Goal: Task Accomplishment & Management: Complete application form

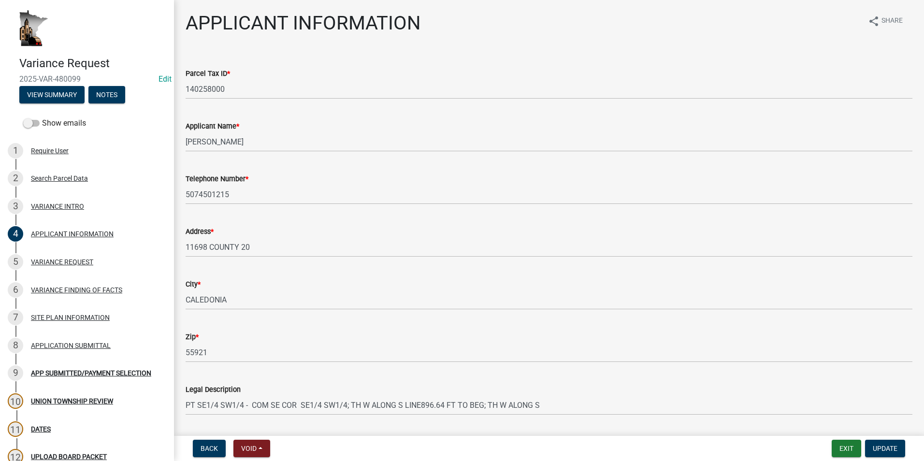
select select "74fadf94-a0d3-49f1-8630-1325ab1771d6"
click at [743, 21] on div "APPLICANT INFORMATION share Share" at bounding box center [549, 27] width 727 height 31
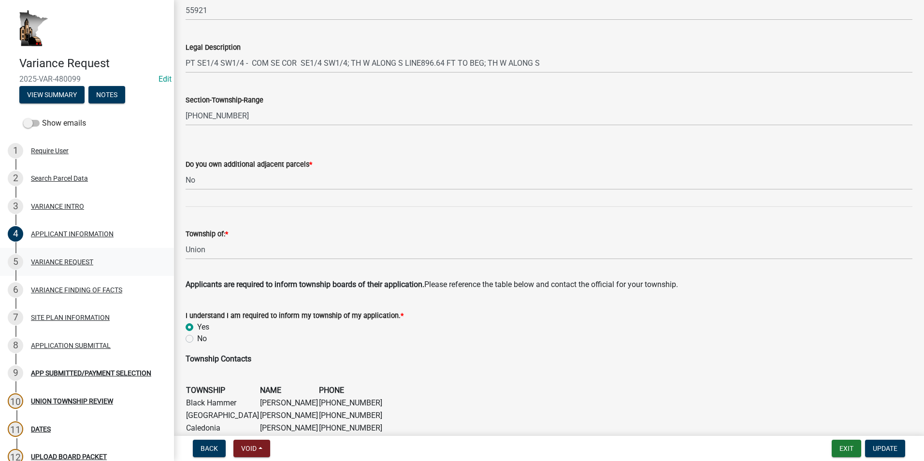
scroll to position [338, 0]
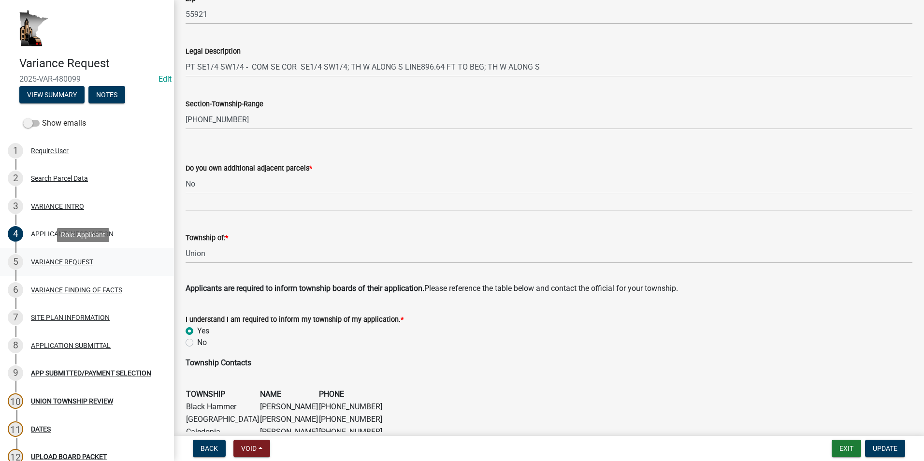
click at [82, 262] on div "VARIANCE REQUEST" at bounding box center [62, 262] width 62 height 7
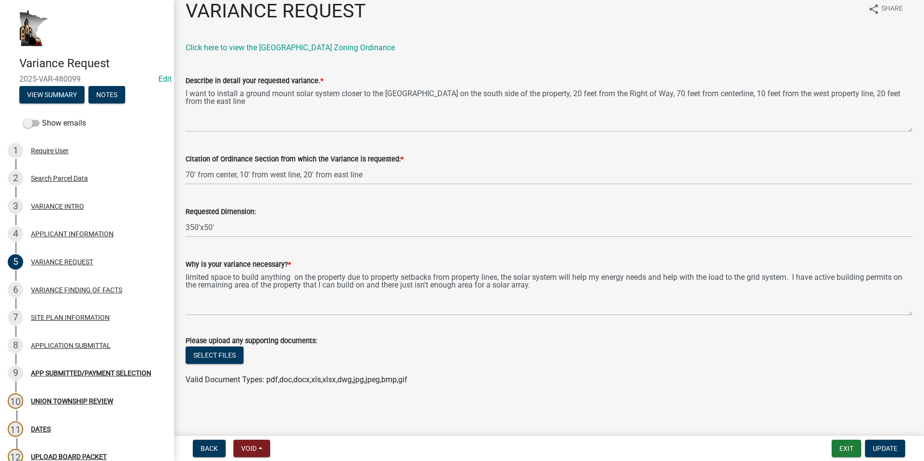
scroll to position [0, 0]
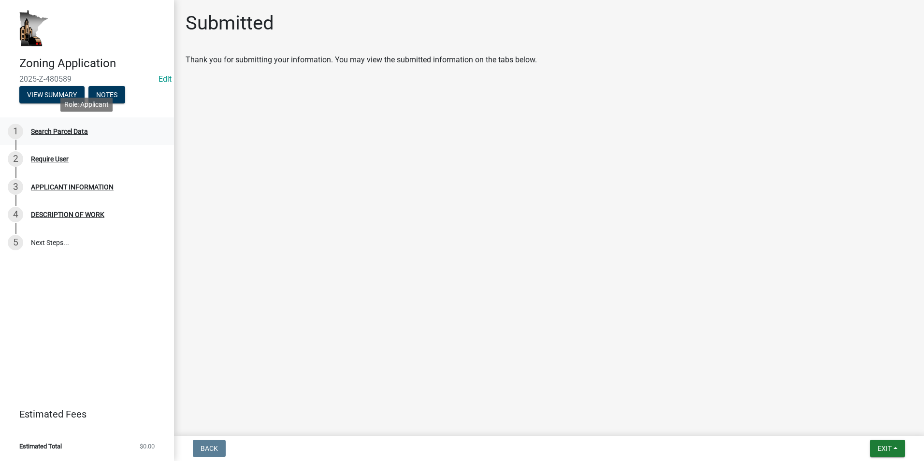
drag, startPoint x: 78, startPoint y: 132, endPoint x: 80, endPoint y: 141, distance: 8.8
click at [78, 132] on div "Search Parcel Data" at bounding box center [59, 131] width 57 height 7
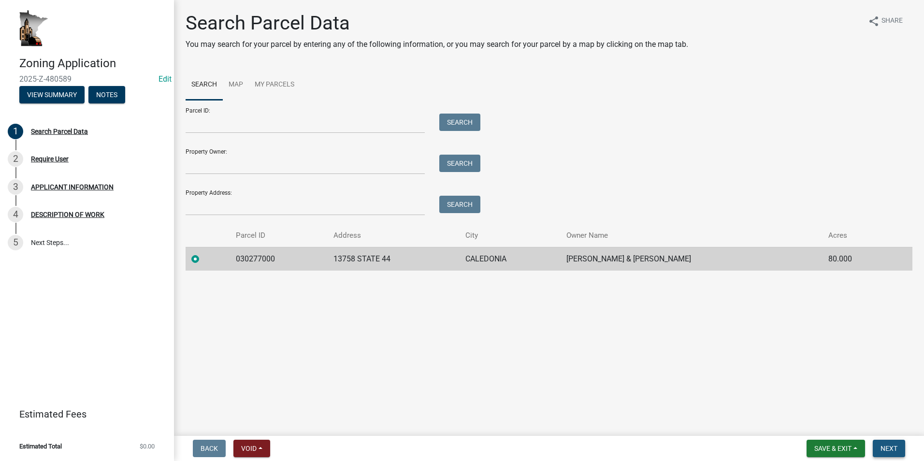
click at [479, 448] on span "Next" at bounding box center [889, 449] width 17 height 8
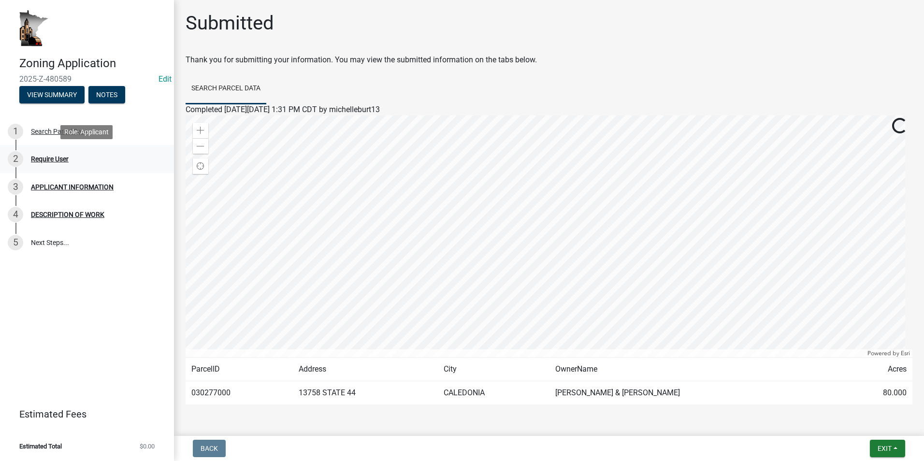
click at [45, 160] on div "Require User" at bounding box center [50, 159] width 38 height 7
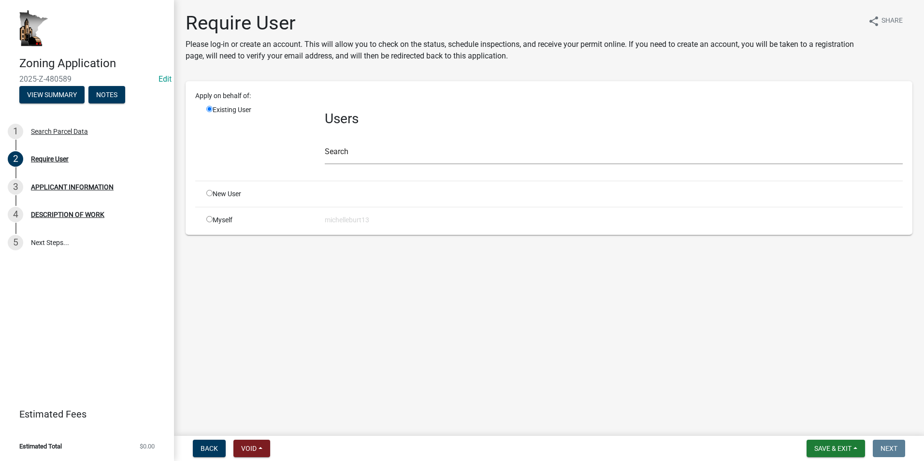
click at [208, 196] on input "radio" at bounding box center [209, 193] width 6 height 6
radio input "true"
radio input "false"
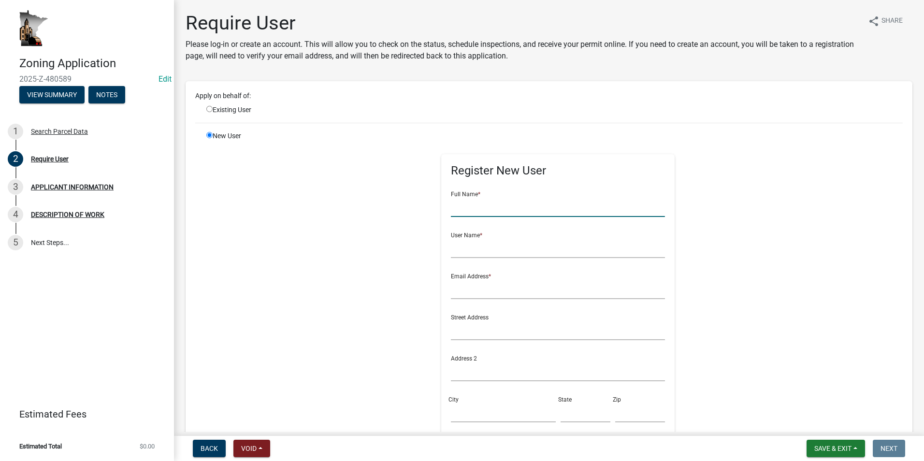
click at [459, 208] on input "text" at bounding box center [558, 207] width 214 height 20
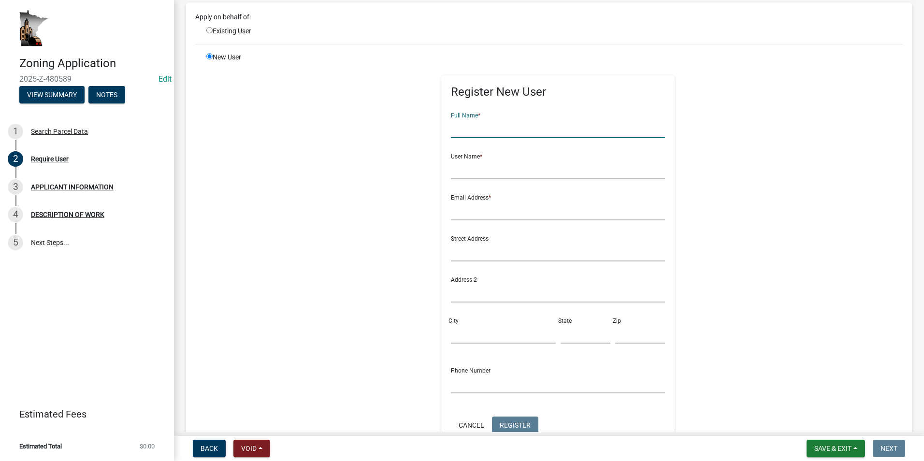
scroll to position [97, 0]
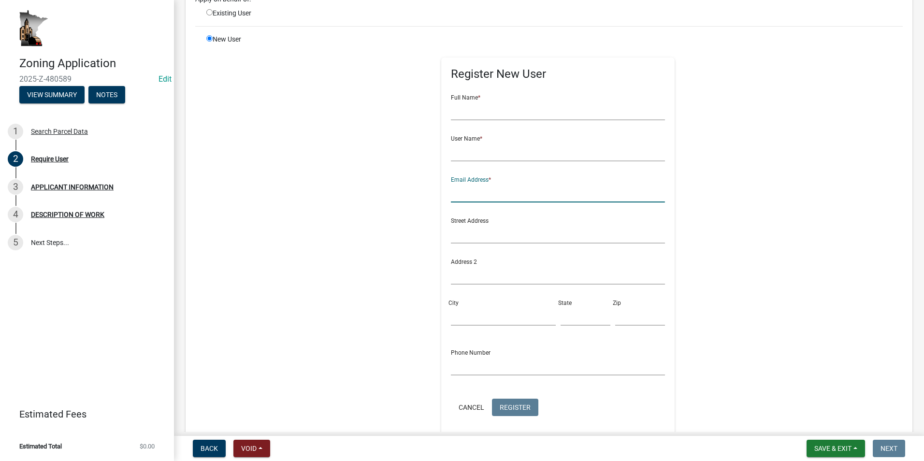
click at [453, 189] on input "text" at bounding box center [558, 193] width 214 height 20
type input "[EMAIL_ADDRESS][DOMAIN_NAME]"
click at [464, 112] on input "text" at bounding box center [558, 111] width 214 height 20
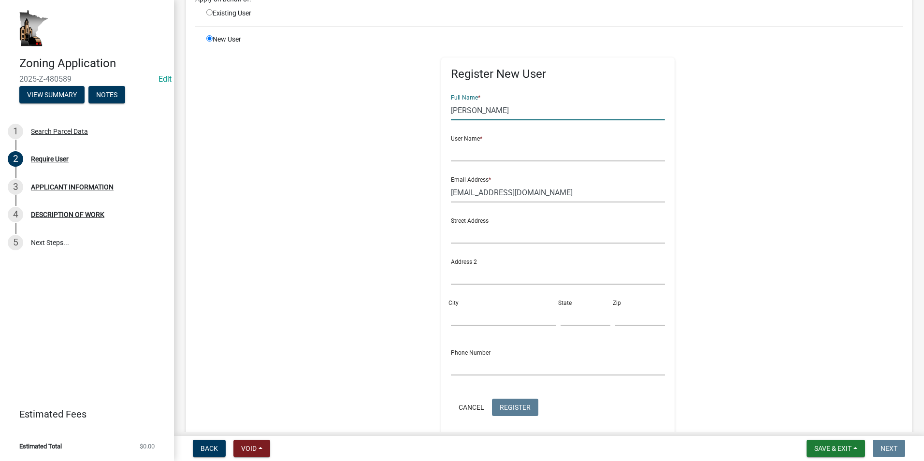
type input "[PERSON_NAME]"
click at [459, 155] on input "text" at bounding box center [558, 152] width 214 height 20
type input "joeschieber7"
click at [479, 410] on span "Register" at bounding box center [515, 407] width 31 height 8
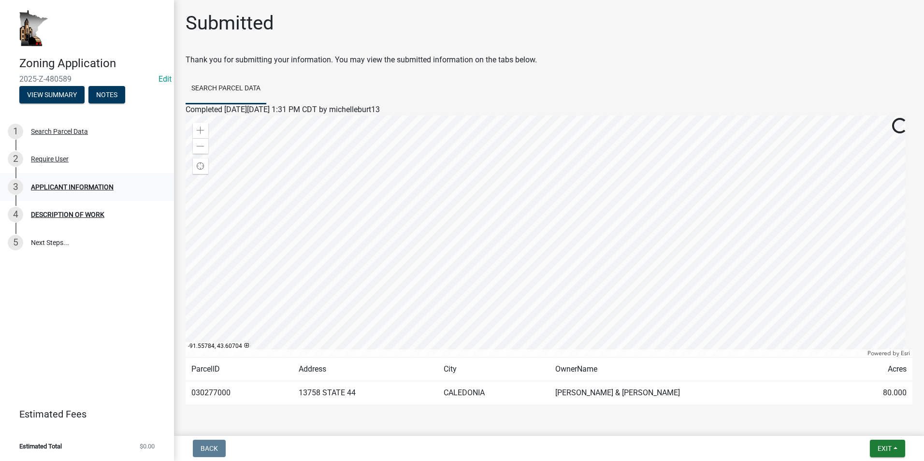
click at [77, 185] on div "APPLICANT INFORMATION" at bounding box center [72, 187] width 83 height 7
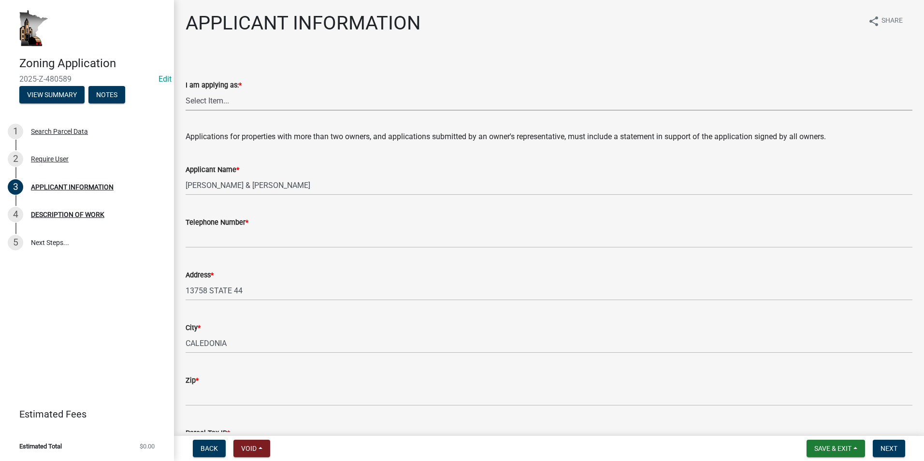
click at [225, 101] on select "Select Item... The sole owner of the property A co-owner of the property with o…" at bounding box center [549, 101] width 727 height 20
click at [186, 91] on select "Select Item... The sole owner of the property A co-owner of the property with o…" at bounding box center [549, 101] width 727 height 20
select select "884de254-84a4-4256-8abe-0e7e5fcf6e66"
click at [295, 101] on select "Select Item... The sole owner of the property A co-owner of the property with o…" at bounding box center [549, 101] width 727 height 20
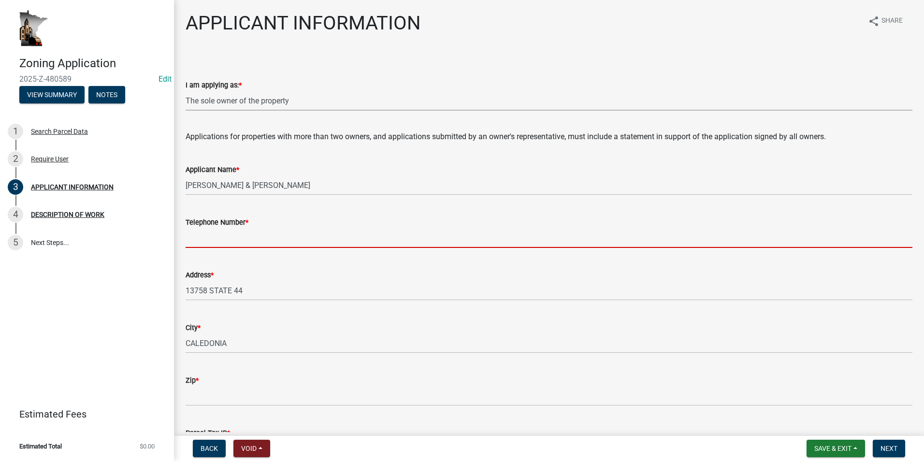
click at [207, 236] on input "Telephone Number *" at bounding box center [549, 238] width 727 height 20
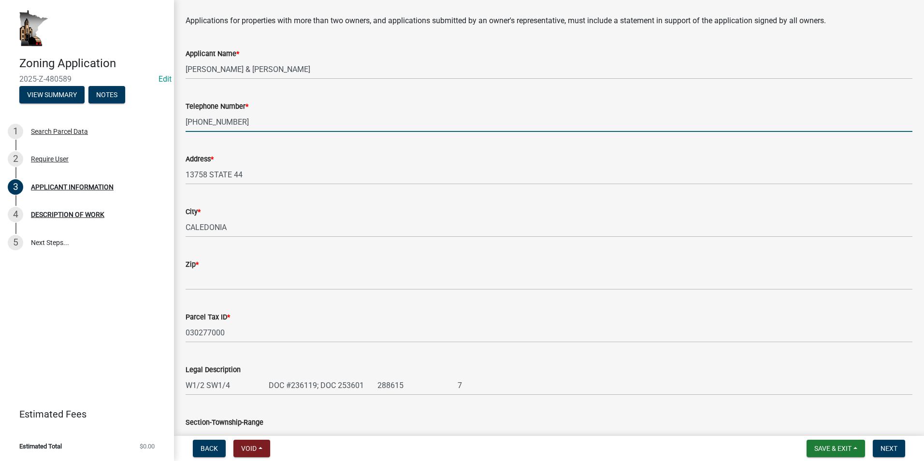
scroll to position [145, 0]
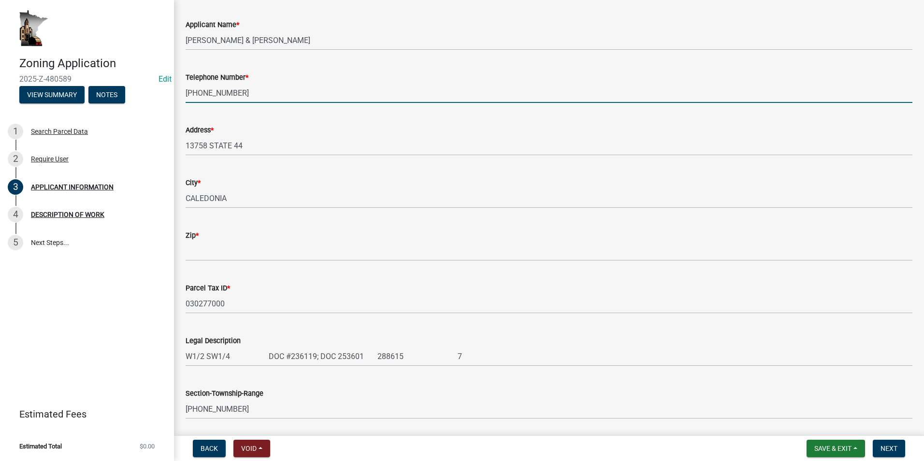
type input "[PHONE_NUMBER]"
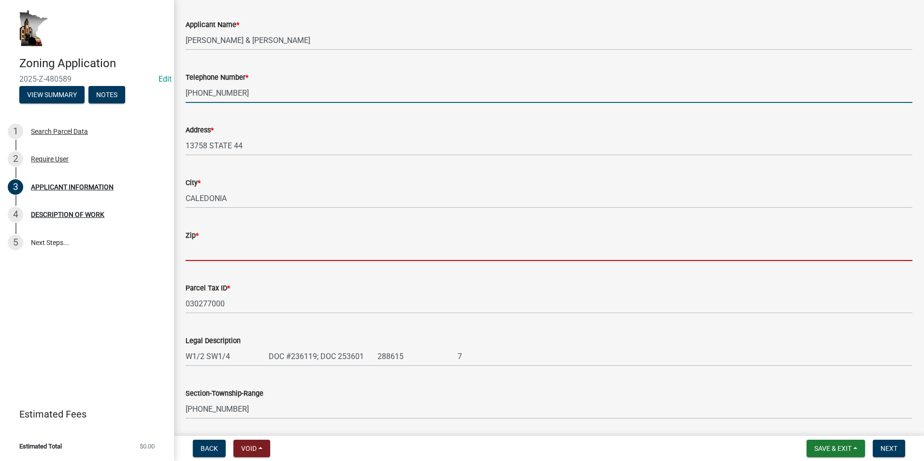
click at [191, 254] on input "Zip *" at bounding box center [549, 251] width 727 height 20
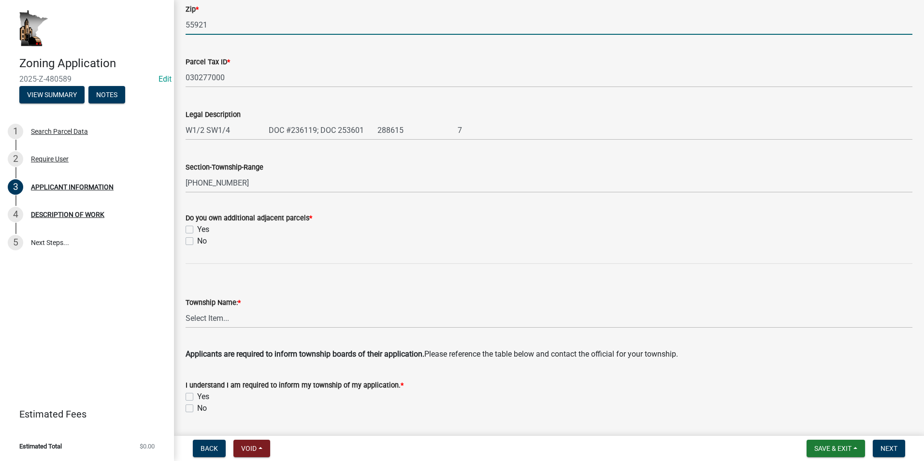
scroll to position [387, 0]
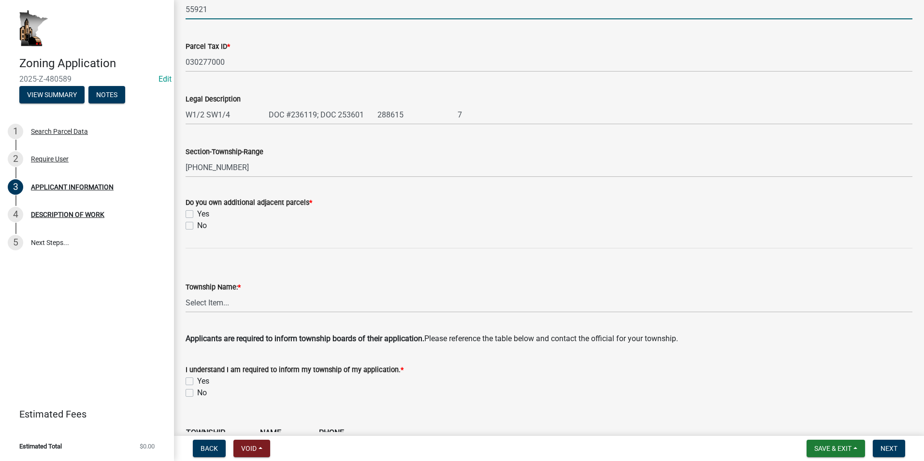
type input "55921"
click at [197, 214] on label "Yes" at bounding box center [203, 214] width 12 height 12
click at [197, 214] on input "Yes" at bounding box center [200, 211] width 6 height 6
checkbox input "true"
checkbox input "false"
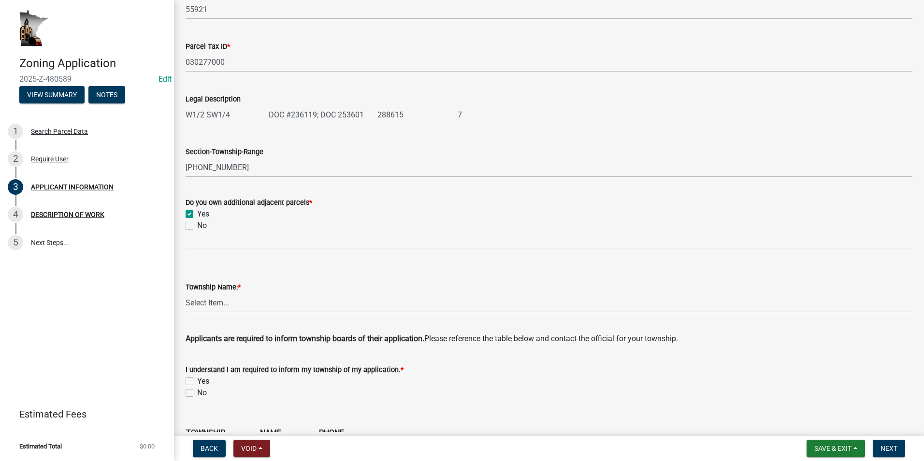
scroll to position [435, 0]
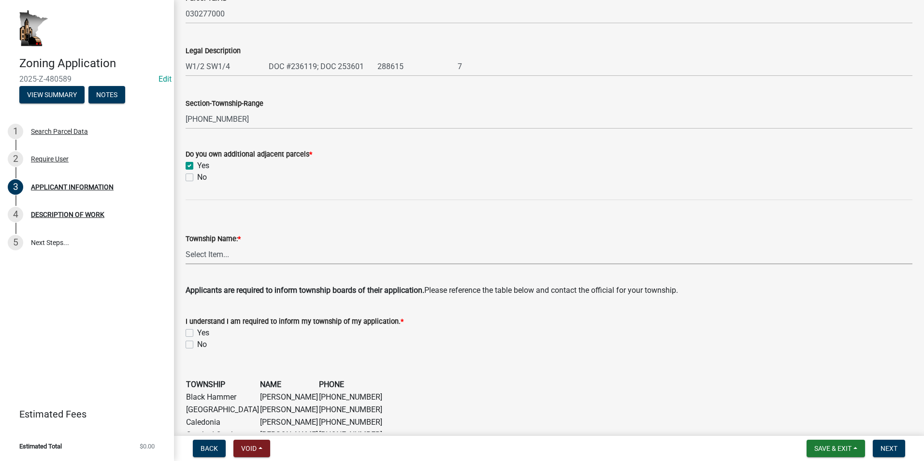
click at [215, 257] on select "Select Item... Black [GEOGRAPHIC_DATA] [GEOGRAPHIC_DATA] [GEOGRAPHIC_DATA] [GEO…" at bounding box center [549, 255] width 727 height 20
click at [186, 245] on select "Select Item... Black [GEOGRAPHIC_DATA] [GEOGRAPHIC_DATA] [GEOGRAPHIC_DATA] [GEO…" at bounding box center [549, 255] width 727 height 20
select select "d418ee59-edcf-45bb-b97d-869e37c126ed"
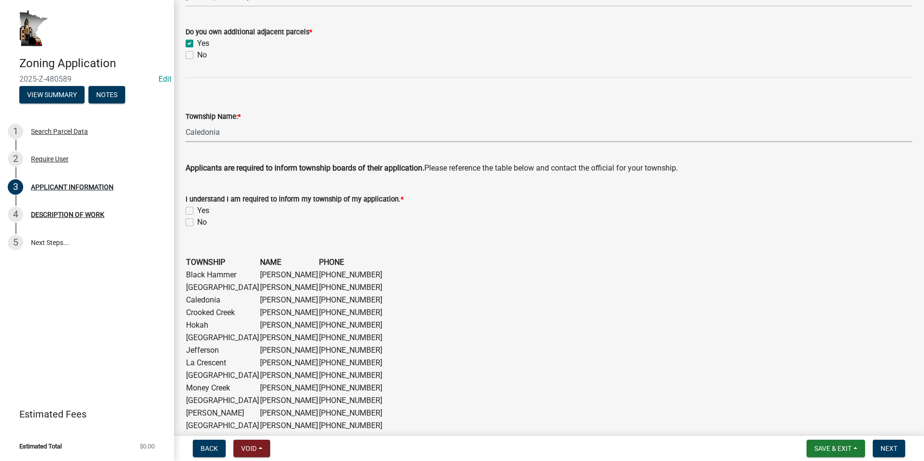
scroll to position [580, 0]
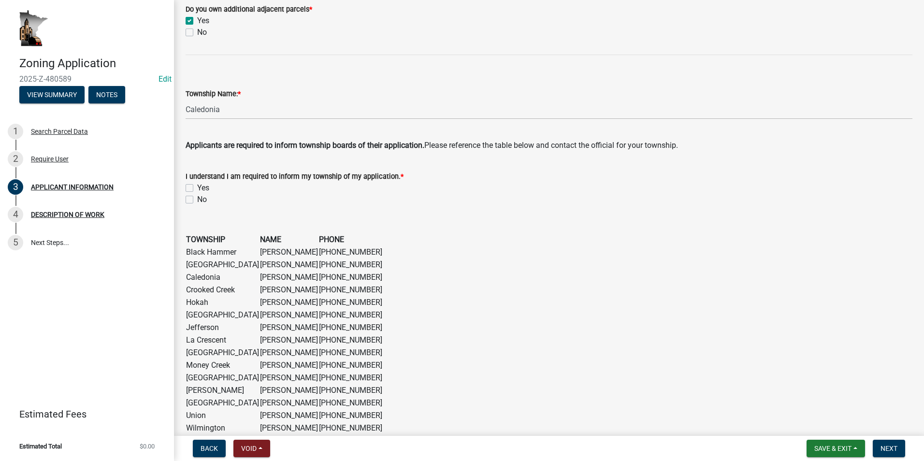
click at [197, 189] on label "Yes" at bounding box center [203, 188] width 12 height 12
click at [197, 189] on input "Yes" at bounding box center [200, 185] width 6 height 6
checkbox input "true"
checkbox input "false"
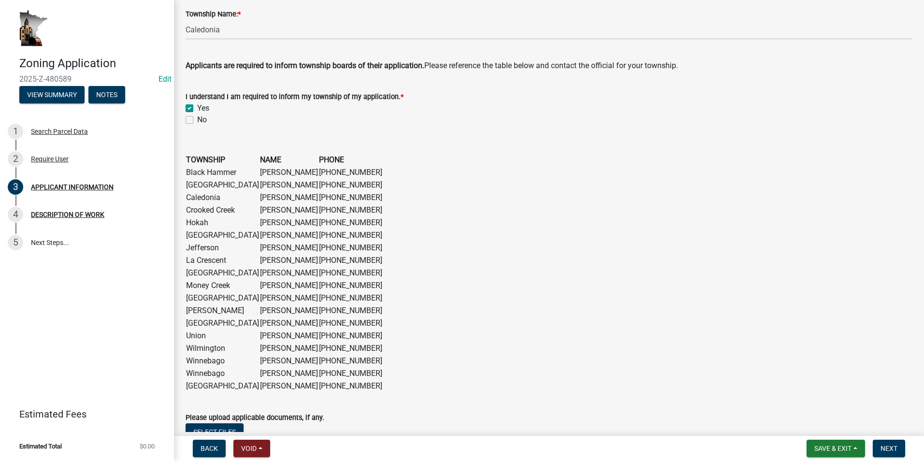
scroll to position [737, 0]
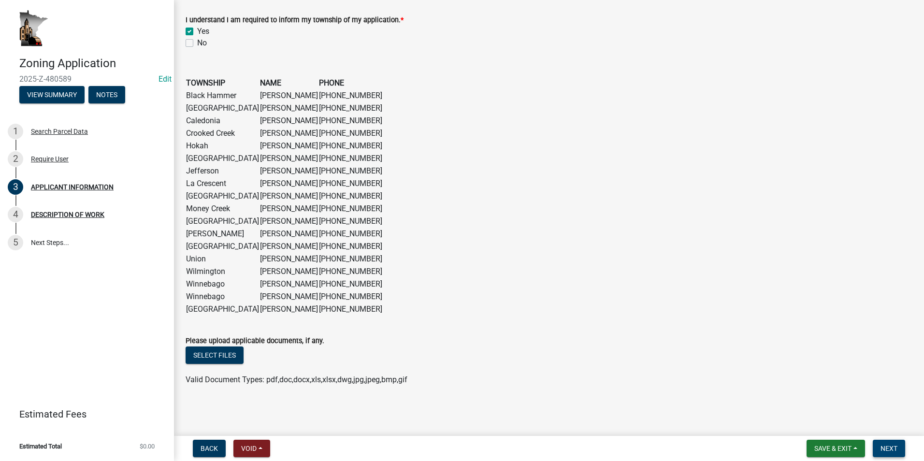
click at [479, 445] on span "Next" at bounding box center [889, 449] width 17 height 8
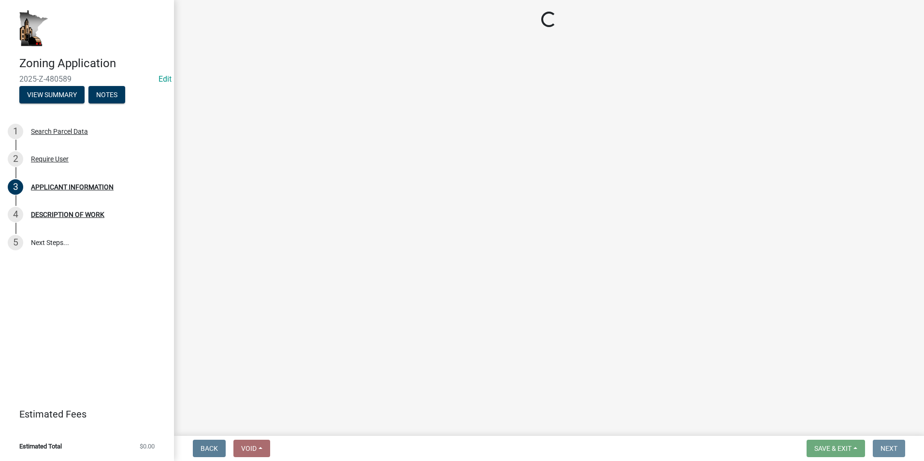
scroll to position [0, 0]
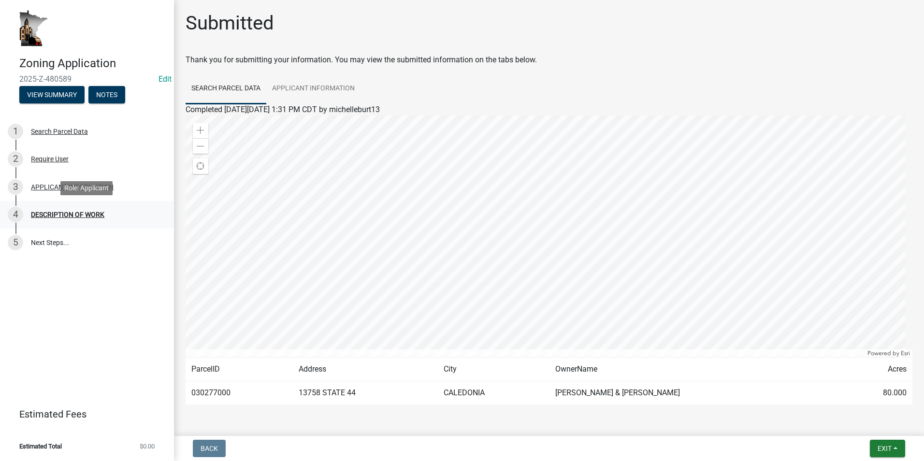
click at [83, 213] on div "DESCRIPTION OF WORK" at bounding box center [67, 214] width 73 height 7
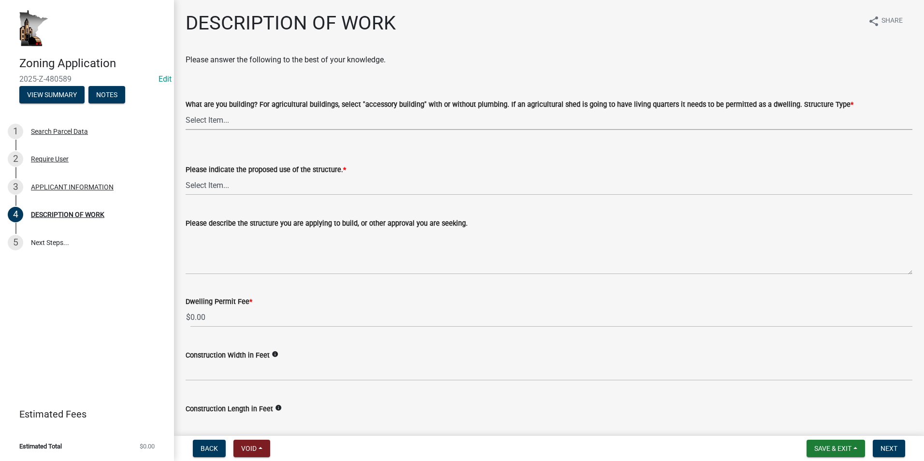
click at [232, 118] on select "Select Item... Single Family Dwelling or "[PERSON_NAME]" Bedroom addition Non-b…" at bounding box center [549, 120] width 727 height 20
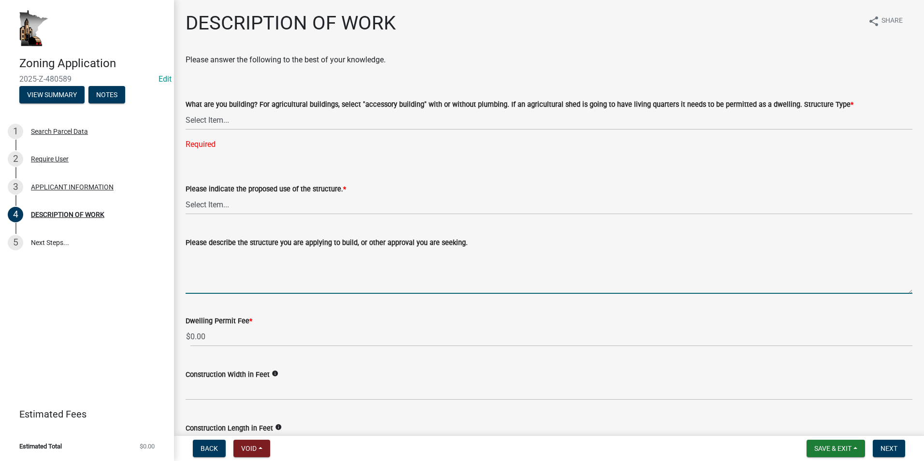
click at [211, 242] on form "Please describe the structure you are applying to build, or other approval you …" at bounding box center [549, 265] width 727 height 57
type textarea "Chemical containment shed."
click at [216, 118] on select "Select Item... Single Family Dwelling or "[PERSON_NAME]" Bedroom addition Non-b…" at bounding box center [549, 120] width 727 height 20
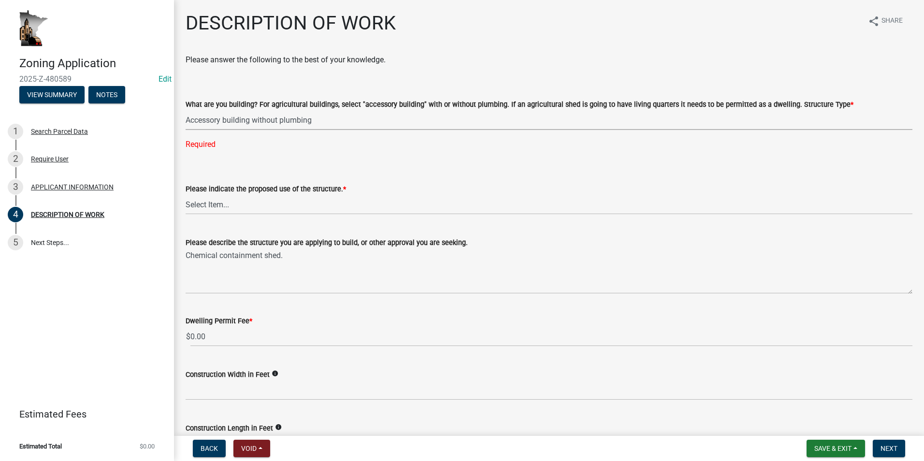
click at [186, 110] on select "Select Item... Single Family Dwelling or "[PERSON_NAME]" Bedroom addition Non-b…" at bounding box center [549, 120] width 727 height 20
select select "39f6a2ab-0467-4f26-9b22-6b4c409785cf"
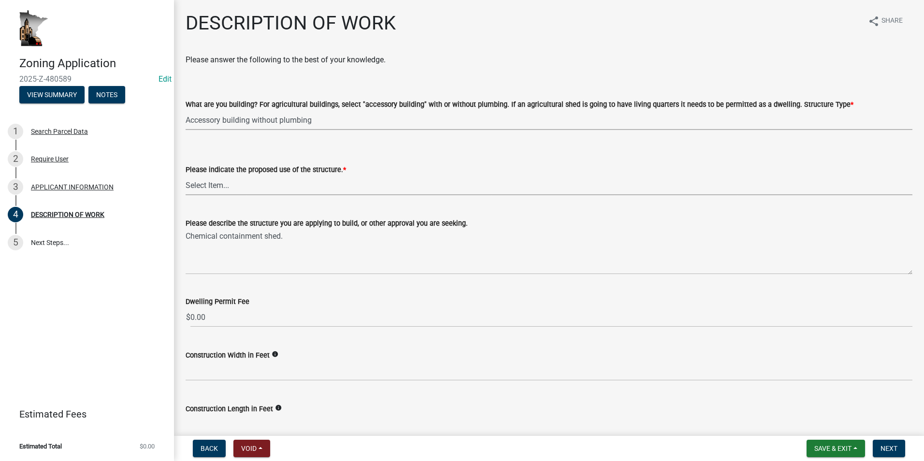
click at [229, 187] on select "Select Item... Year-Round Residential Seasonal Residential Agricultural Recreat…" at bounding box center [549, 185] width 727 height 20
click at [186, 175] on select "Select Item... Year-Round Residential Seasonal Residential Agricultural Recreat…" at bounding box center [549, 185] width 727 height 20
select select "8a50126a-ac8f-44d1-8890-2a914b053a60"
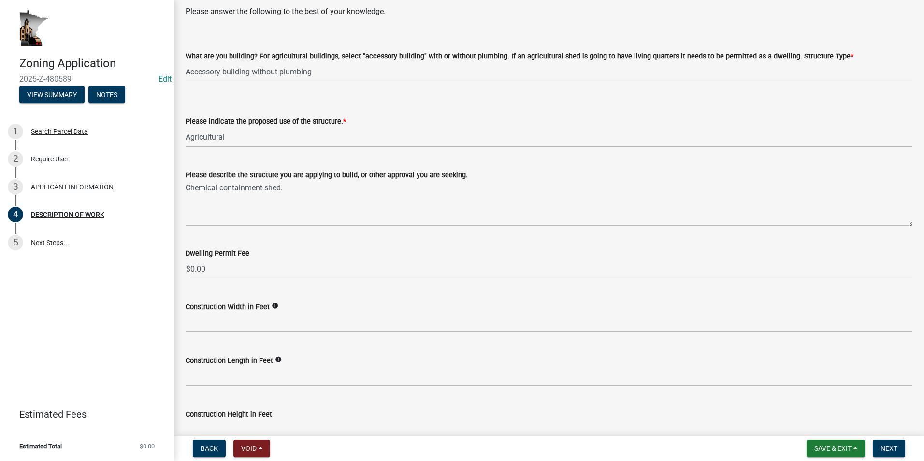
scroll to position [97, 0]
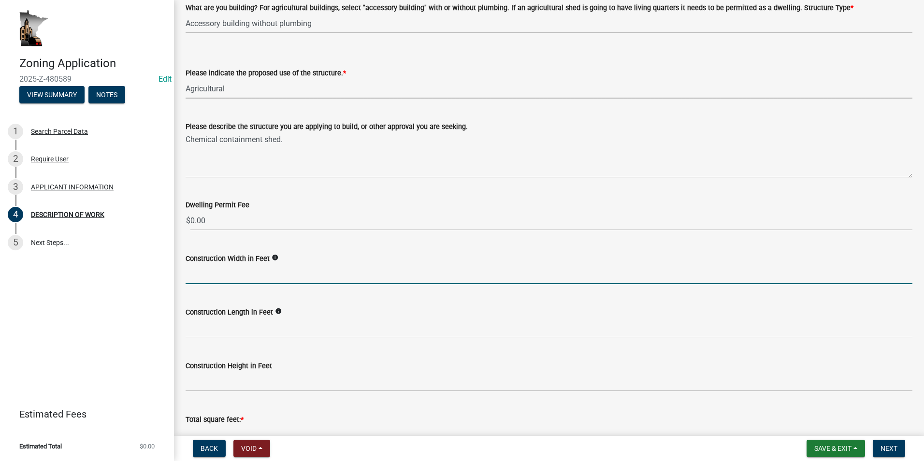
click at [203, 273] on input "text" at bounding box center [549, 274] width 727 height 20
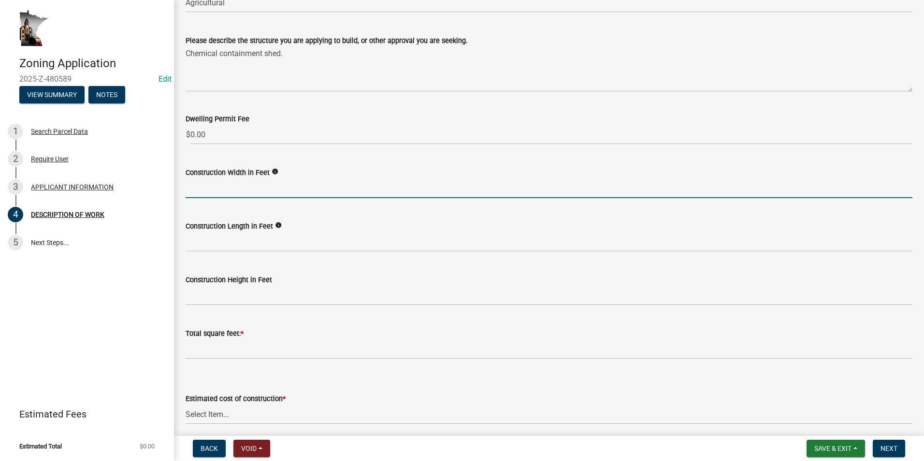
scroll to position [193, 0]
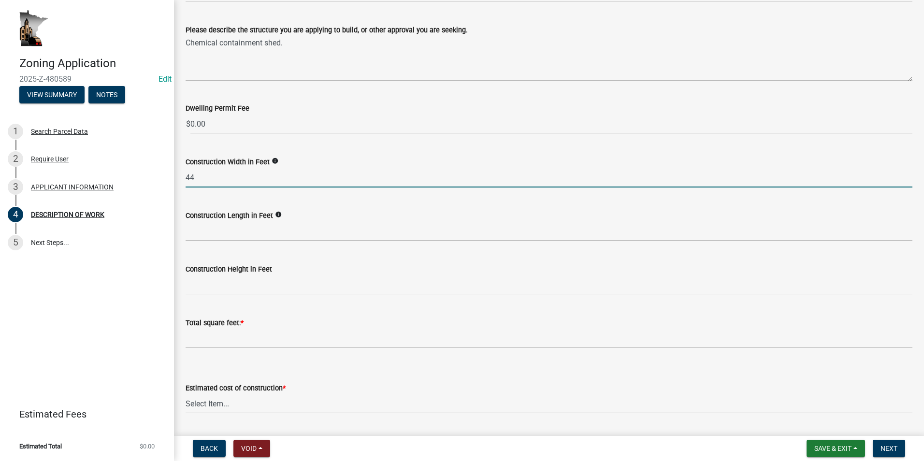
type input "44"
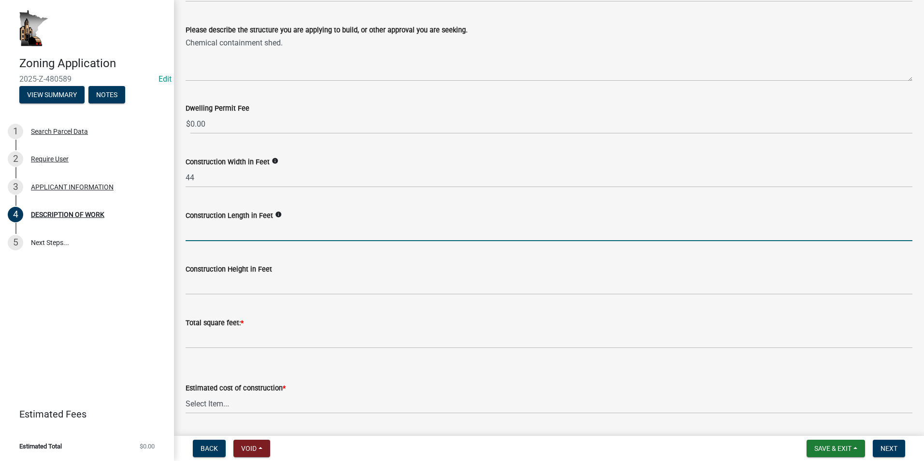
click at [204, 235] on input "text" at bounding box center [549, 231] width 727 height 20
type input "60"
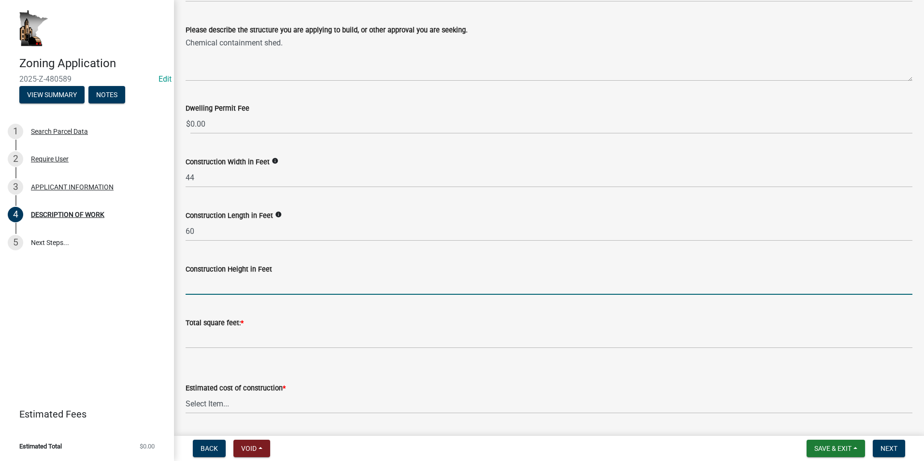
click at [190, 278] on input "text" at bounding box center [549, 285] width 727 height 20
type input "18"
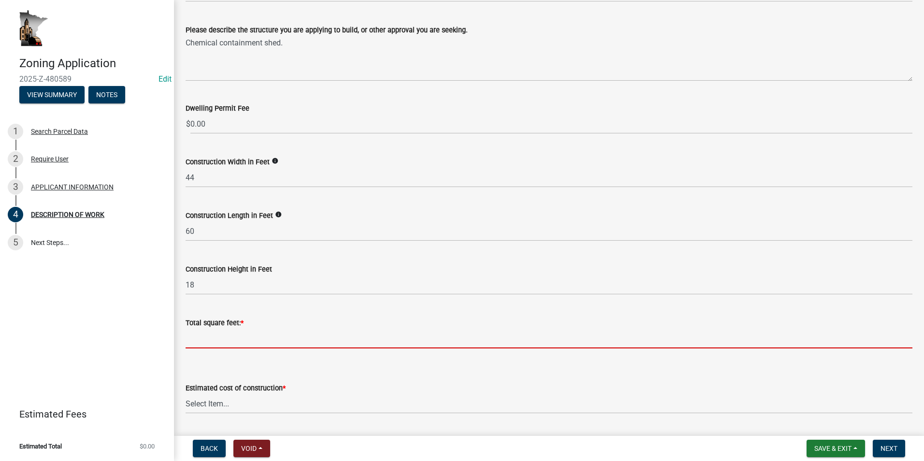
click at [204, 337] on input "text" at bounding box center [549, 339] width 727 height 20
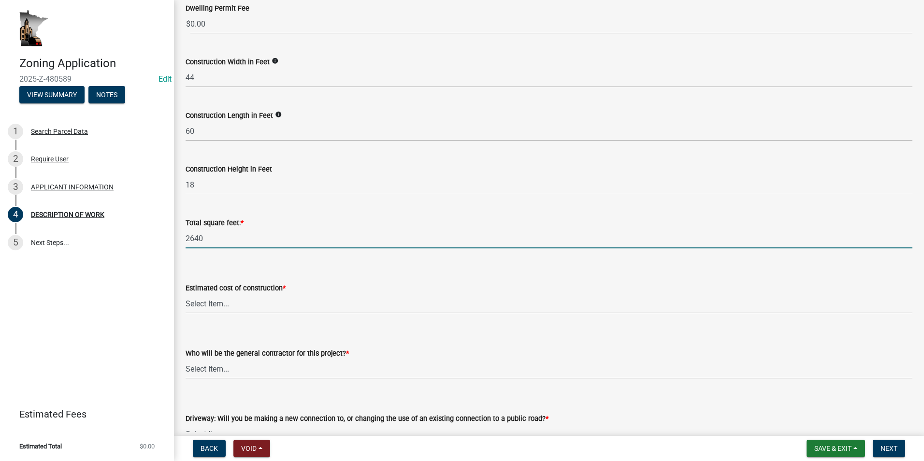
scroll to position [338, 0]
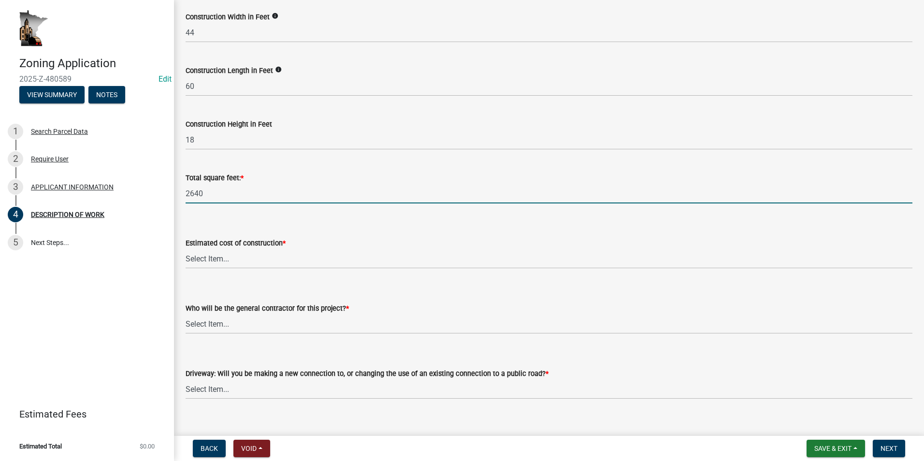
type input "2640"
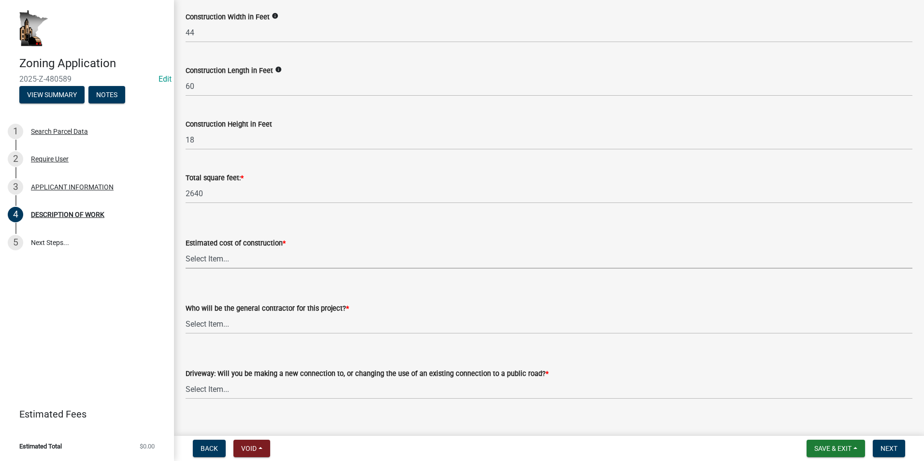
click at [218, 260] on select "Select Item... $0 - $50,000 $50,001 - $100,000 $101,000 - $150,000 $150,001 or …" at bounding box center [549, 259] width 727 height 20
click at [186, 249] on select "Select Item... $0 - $50,000 $50,001 - $100,000 $101,000 - $150,000 $150,001 or …" at bounding box center [549, 259] width 727 height 20
select select "6fa3780f-5db1-4692-8b38-e5e5a086efc1"
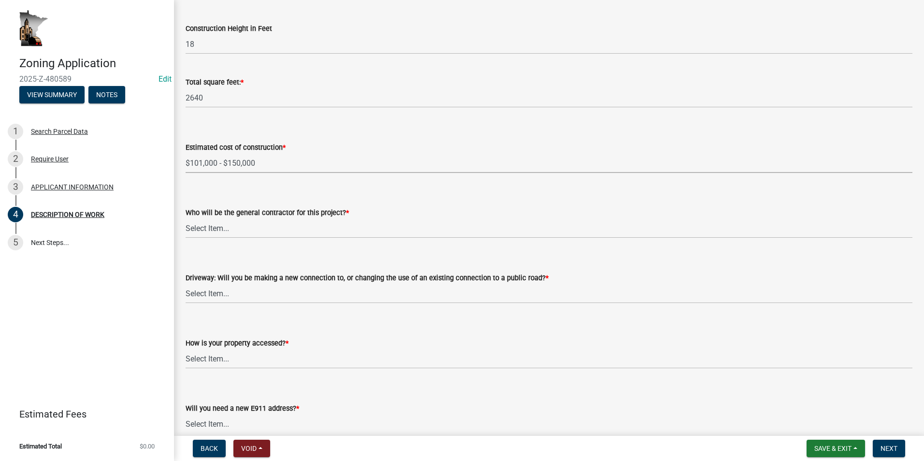
scroll to position [435, 0]
click at [230, 230] on select "Select Item... Myself Other" at bounding box center [549, 228] width 727 height 20
click at [186, 218] on select "Select Item... Myself Other" at bounding box center [549, 228] width 727 height 20
select select "4bd12ca6-4a20-42a0-933f-fd6ef7b65674"
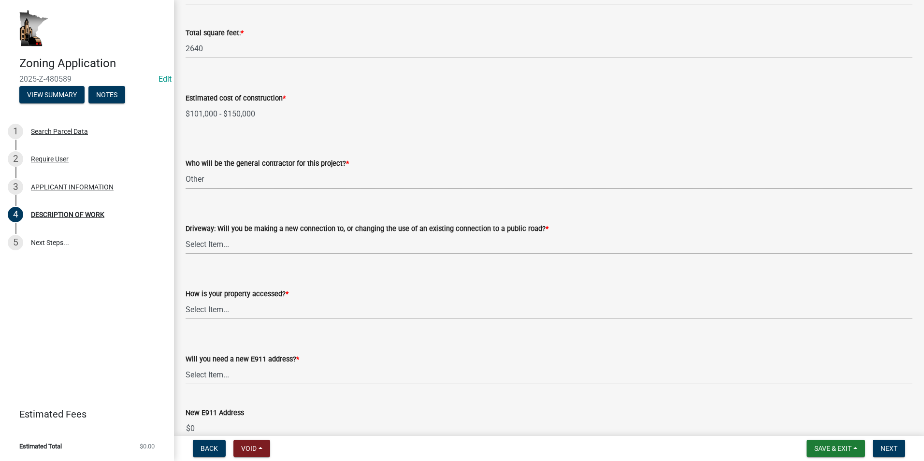
click at [225, 245] on select "Select Item... I am installing a new driveway access to a public road I am chan…" at bounding box center [549, 244] width 727 height 20
click at [236, 245] on select "Select Item... I am installing a new driveway access to a public road I am chan…" at bounding box center [549, 244] width 727 height 20
click at [186, 234] on select "Select Item... I am installing a new driveway access to a public road I am chan…" at bounding box center [549, 244] width 727 height 20
select select "865858fb-cec4-4771-ade1-629df977e661"
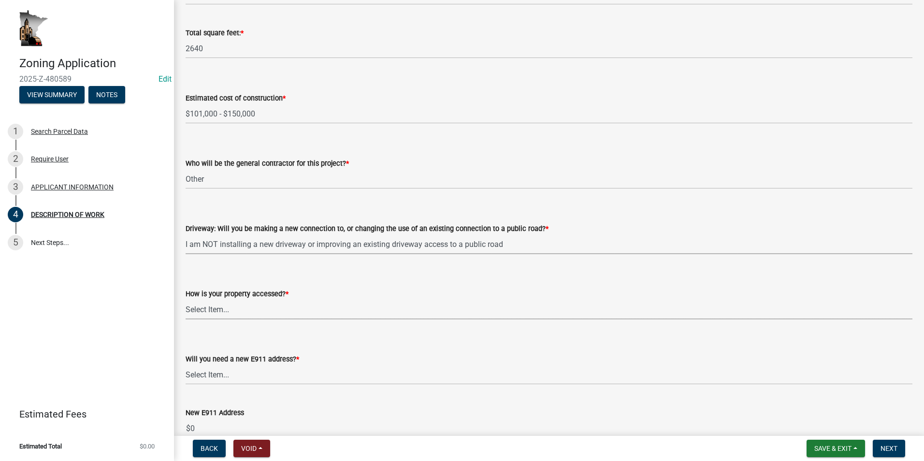
click at [218, 307] on select "Select Item... Access is off a state highway Access is off a county road Access…" at bounding box center [549, 310] width 727 height 20
click at [186, 300] on select "Select Item... Access is off a state highway Access is off a county road Access…" at bounding box center [549, 310] width 727 height 20
select select "0dec1fd1-03e9-4c86-ad7b-032e115a50e9"
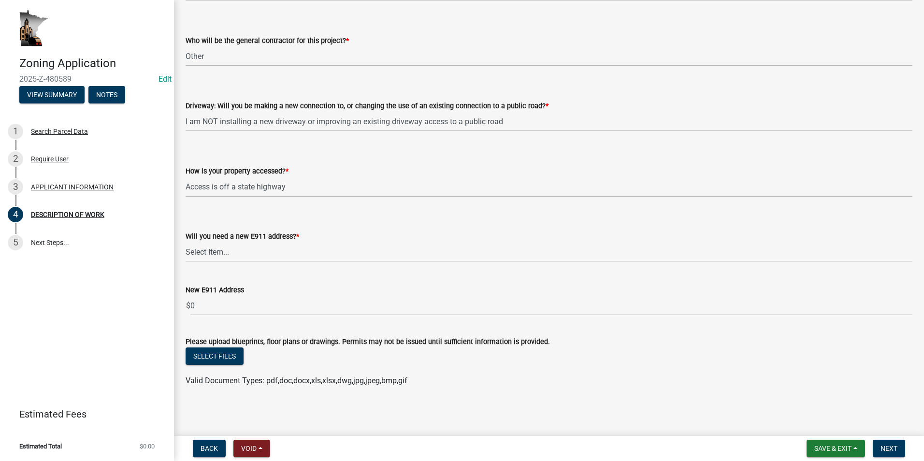
scroll to position [607, 0]
click at [218, 246] on select "Select Item... Yes No" at bounding box center [549, 251] width 727 height 20
click at [186, 261] on select "Select Item... Yes No" at bounding box center [549, 251] width 727 height 20
select select "79149638-379e-4eb8-8707-a078303474c9"
click at [479, 447] on span "Next" at bounding box center [889, 449] width 17 height 8
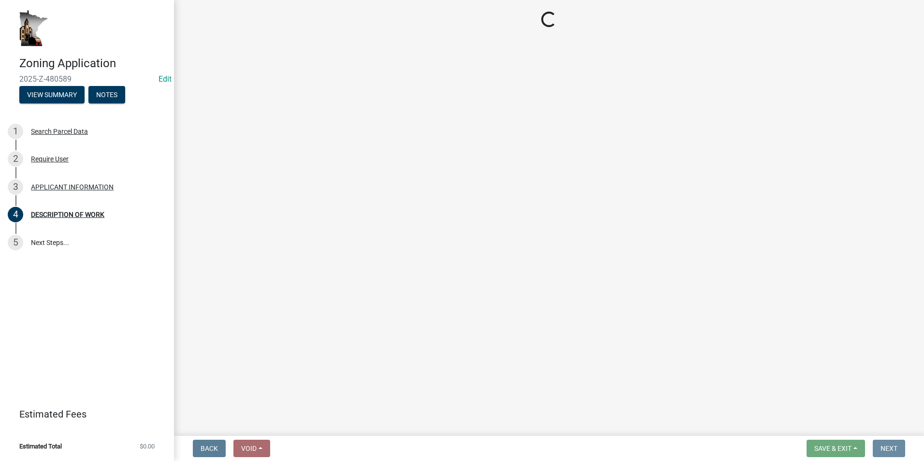
scroll to position [0, 0]
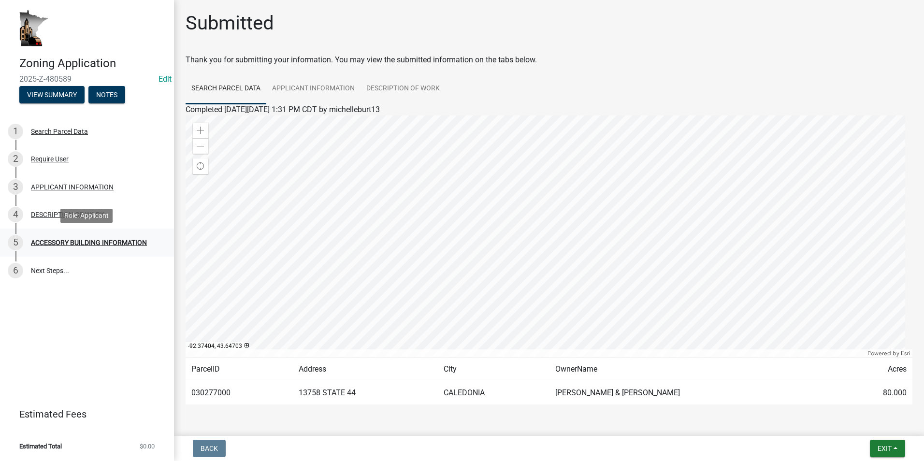
click at [103, 243] on div "ACCESSORY BUILDING INFORMATION" at bounding box center [89, 242] width 116 height 7
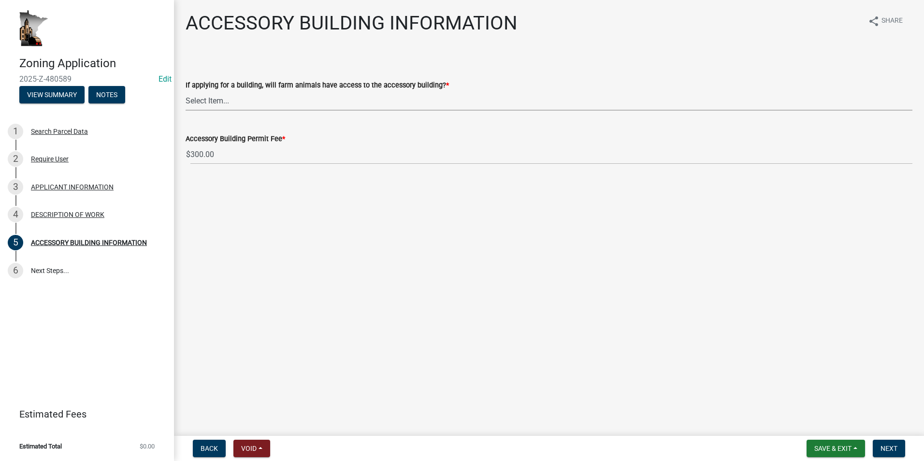
click at [220, 101] on select "Select Item... Yes No" at bounding box center [549, 101] width 727 height 20
click at [186, 91] on select "Select Item... Yes No" at bounding box center [549, 101] width 727 height 20
select select "88703b1b-78c7-4d2b-862c-09a913535c10"
click at [479, 449] on span "Next" at bounding box center [889, 449] width 17 height 8
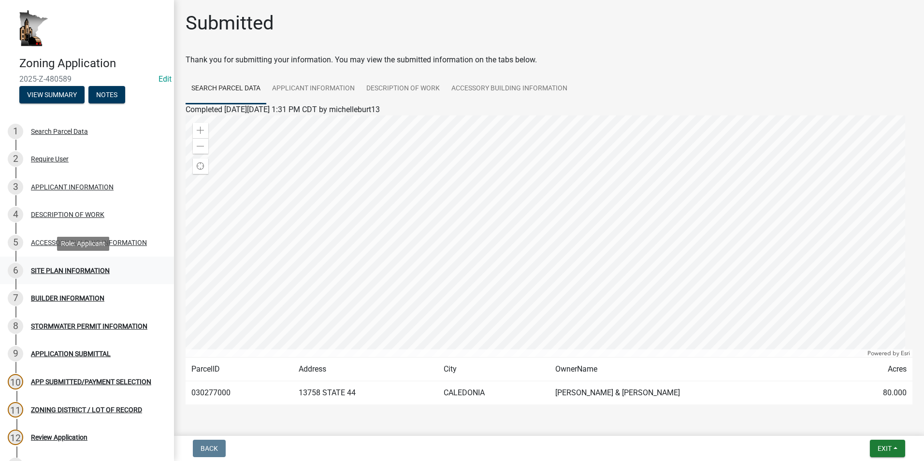
click at [43, 272] on div "SITE PLAN INFORMATION" at bounding box center [70, 270] width 79 height 7
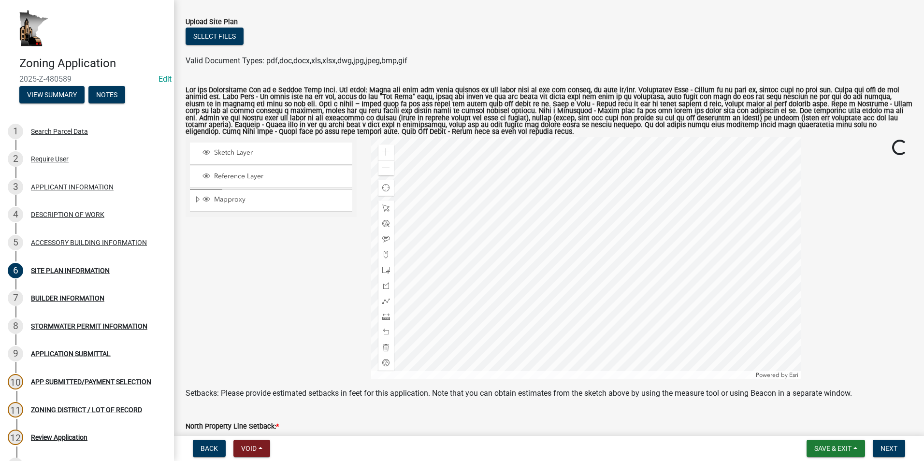
scroll to position [97, 0]
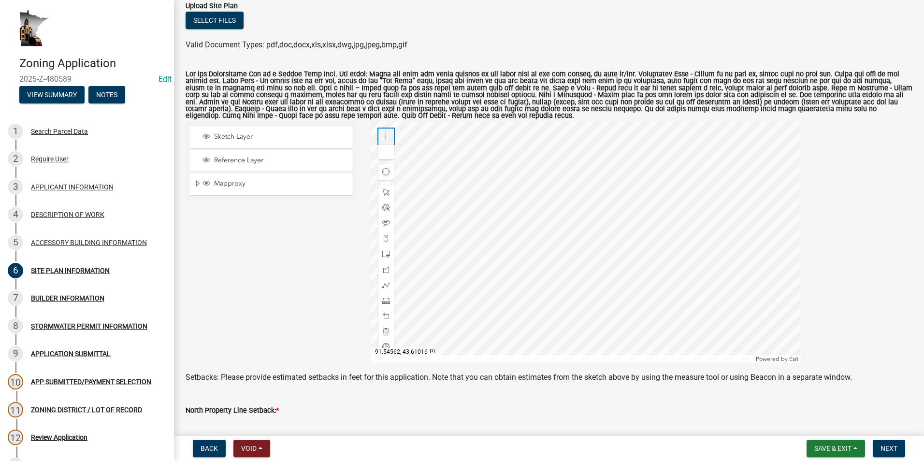
click at [386, 136] on span at bounding box center [386, 136] width 8 height 8
click at [479, 237] on div at bounding box center [586, 242] width 430 height 242
click at [382, 136] on span at bounding box center [386, 136] width 8 height 8
click at [479, 164] on div at bounding box center [586, 242] width 430 height 242
click at [382, 135] on span at bounding box center [386, 136] width 8 height 8
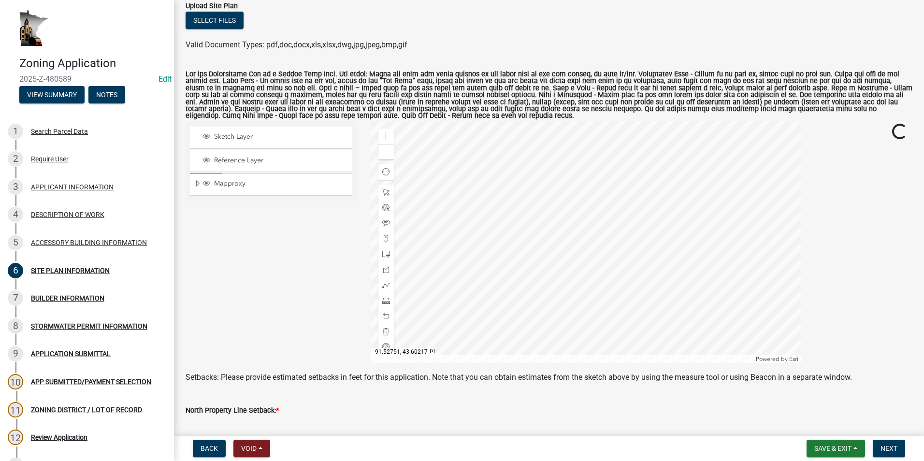
click at [479, 251] on div at bounding box center [586, 242] width 430 height 242
drag, startPoint x: 384, startPoint y: 253, endPoint x: 424, endPoint y: 253, distance: 40.1
click at [384, 253] on span at bounding box center [386, 254] width 8 height 8
click at [479, 214] on div at bounding box center [586, 242] width 430 height 242
drag, startPoint x: 381, startPoint y: 193, endPoint x: 424, endPoint y: 200, distance: 43.0
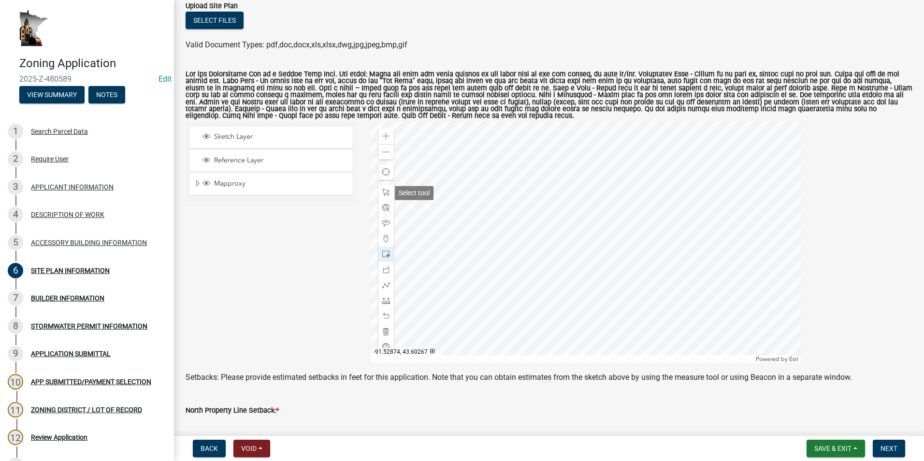
click at [385, 194] on span at bounding box center [386, 193] width 8 height 8
click at [479, 215] on div at bounding box center [586, 242] width 430 height 242
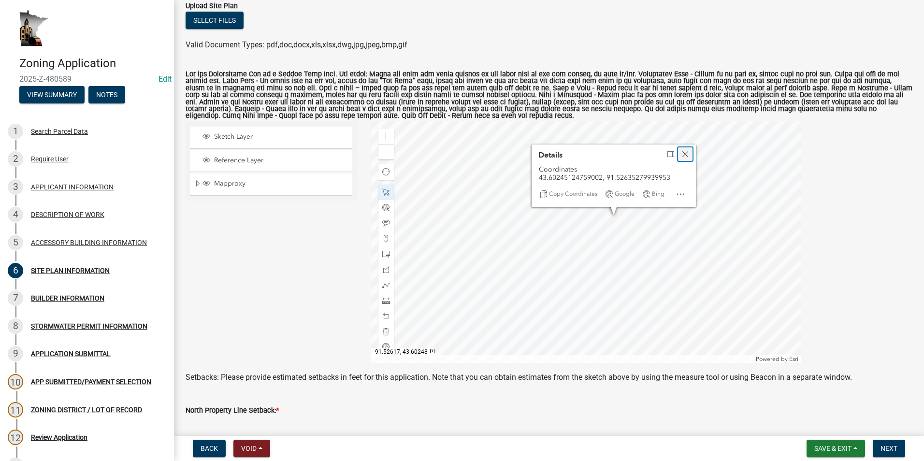
click at [479, 155] on span "Close" at bounding box center [686, 154] width 8 height 8
click at [479, 213] on div at bounding box center [586, 242] width 430 height 242
click at [479, 215] on div at bounding box center [586, 242] width 430 height 242
click at [479, 220] on div at bounding box center [586, 242] width 430 height 242
click at [479, 201] on div at bounding box center [586, 242] width 430 height 242
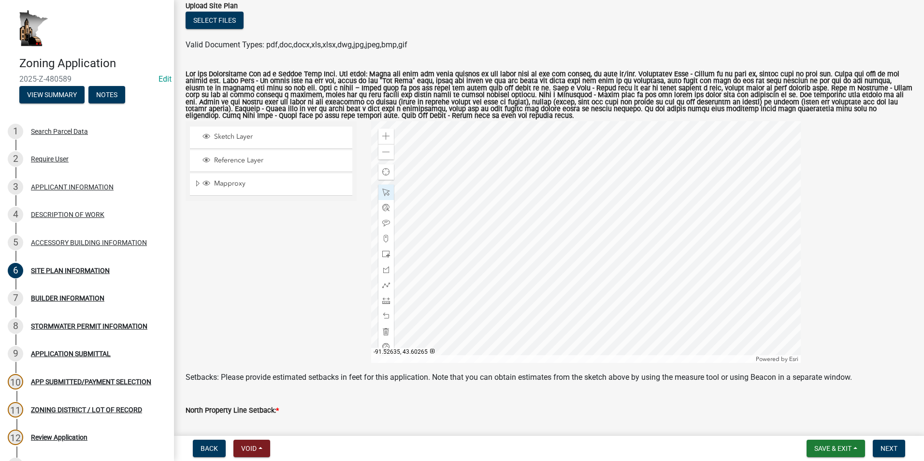
click at [479, 187] on div at bounding box center [586, 242] width 430 height 242
click at [383, 149] on span at bounding box center [386, 152] width 8 height 8
click at [479, 257] on div at bounding box center [586, 242] width 430 height 242
click at [385, 299] on span at bounding box center [386, 301] width 8 height 8
click at [479, 229] on div at bounding box center [586, 242] width 430 height 242
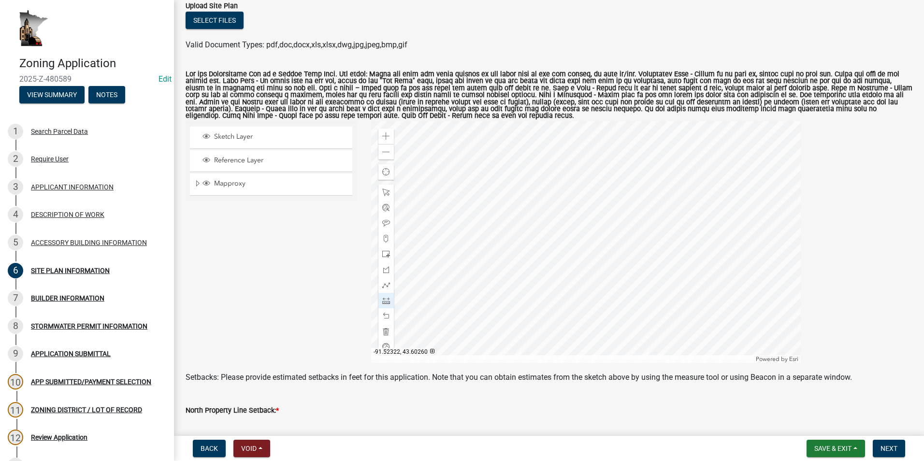
click at [479, 227] on div at bounding box center [586, 242] width 430 height 242
click at [479, 238] on div at bounding box center [586, 242] width 430 height 242
click at [479, 284] on div at bounding box center [586, 242] width 430 height 242
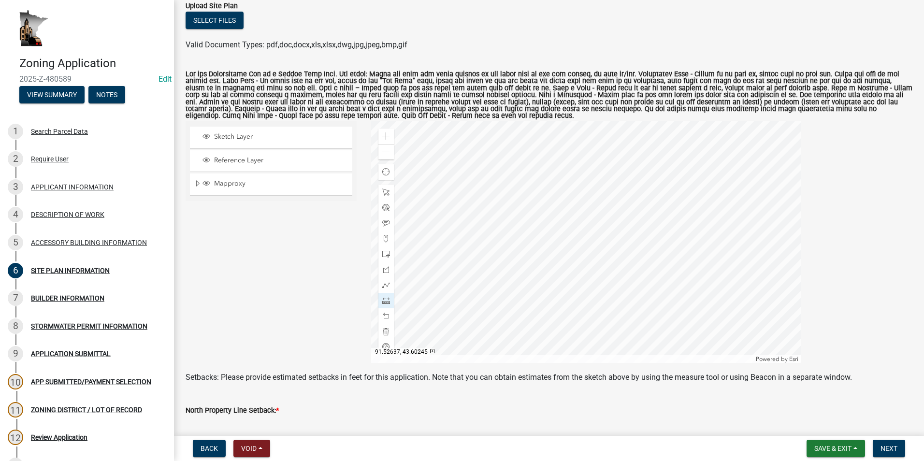
click at [479, 237] on div at bounding box center [586, 242] width 430 height 242
click at [479, 295] on div at bounding box center [586, 242] width 430 height 242
click at [479, 229] on div at bounding box center [586, 242] width 430 height 242
click at [479, 235] on div at bounding box center [586, 242] width 430 height 242
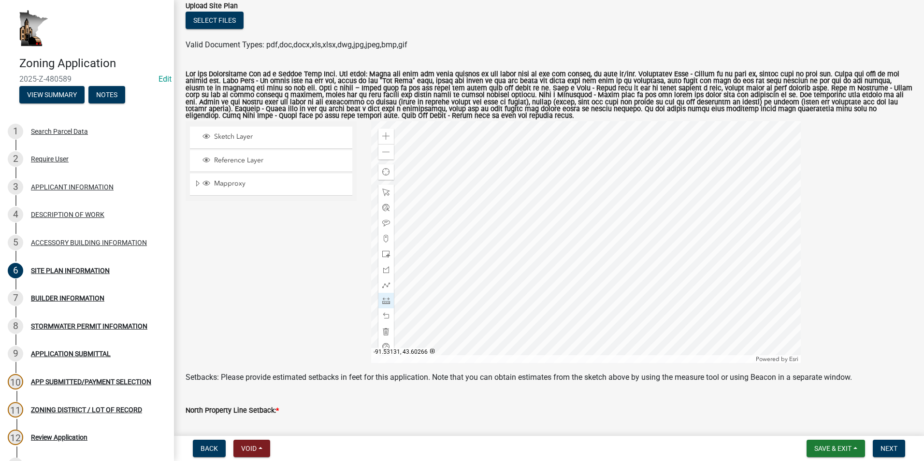
click at [426, 229] on div at bounding box center [586, 242] width 430 height 242
click at [479, 274] on div at bounding box center [586, 242] width 430 height 242
click at [479, 285] on div at bounding box center [586, 242] width 430 height 242
click at [479, 321] on div at bounding box center [586, 242] width 430 height 242
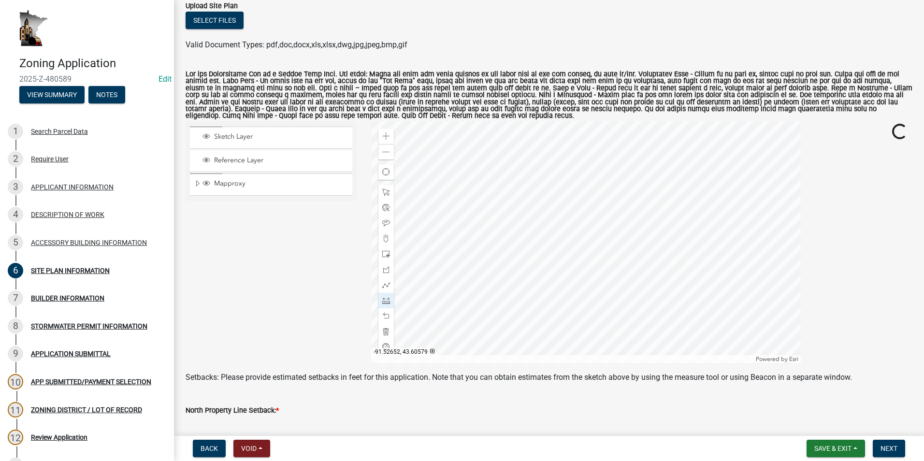
click at [479, 311] on div at bounding box center [586, 242] width 430 height 242
click at [479, 281] on div at bounding box center [586, 242] width 430 height 242
click at [479, 184] on div at bounding box center [586, 242] width 430 height 242
click at [383, 189] on div at bounding box center [386, 192] width 15 height 15
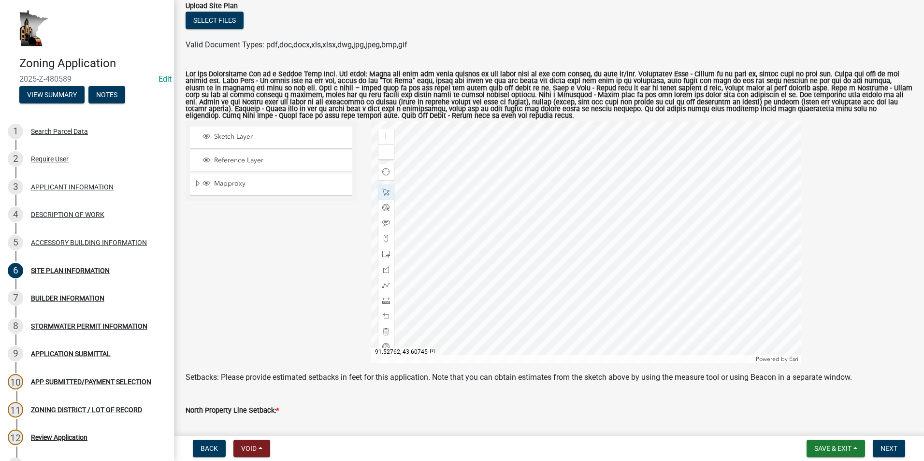
click at [479, 190] on div at bounding box center [586, 242] width 430 height 242
click at [479, 182] on div at bounding box center [586, 242] width 430 height 242
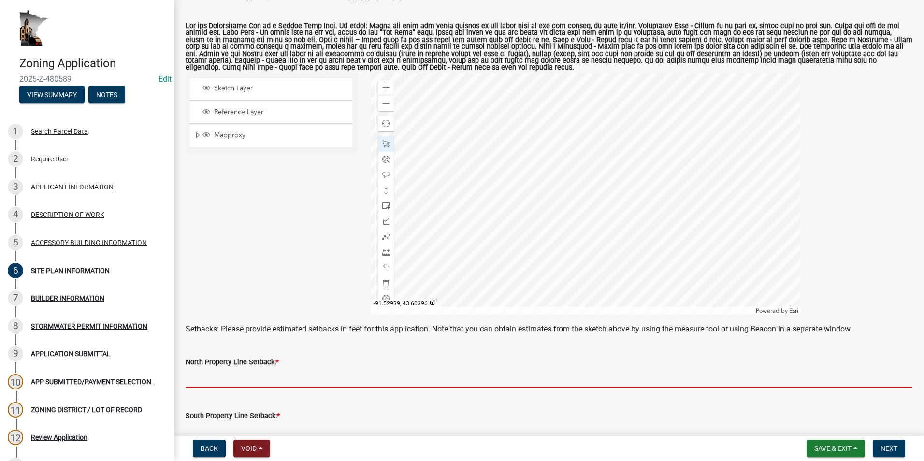
click at [254, 379] on input "text" at bounding box center [549, 378] width 727 height 20
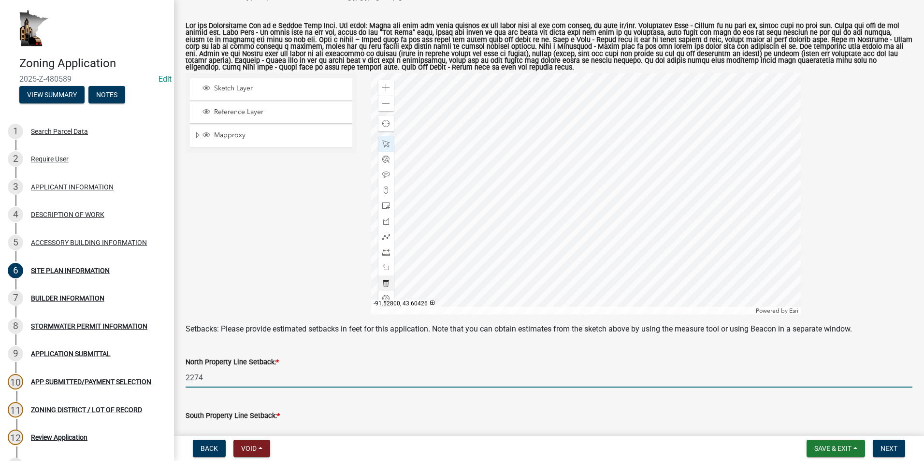
type input "2274"
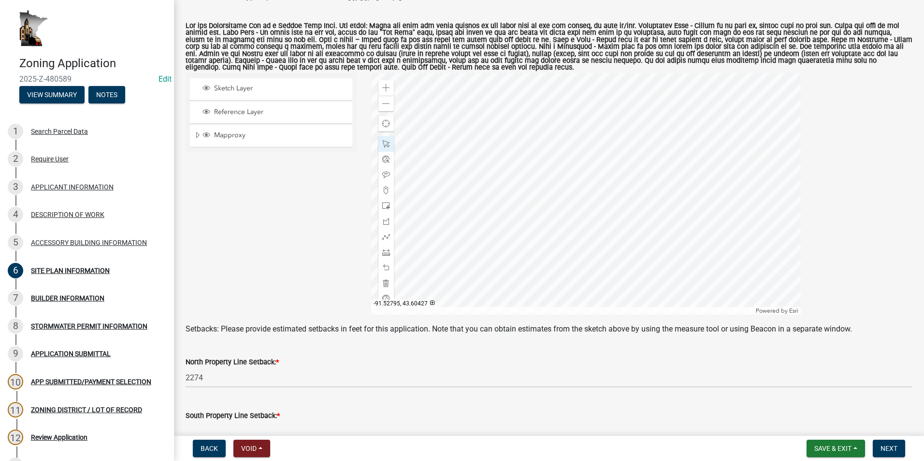
click at [479, 186] on div at bounding box center [586, 194] width 430 height 242
click at [479, 200] on div at bounding box center [586, 194] width 430 height 242
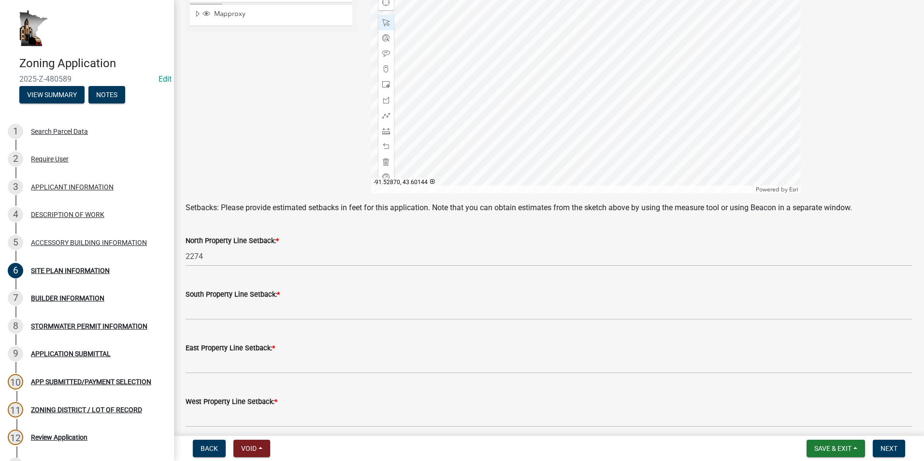
scroll to position [290, 0]
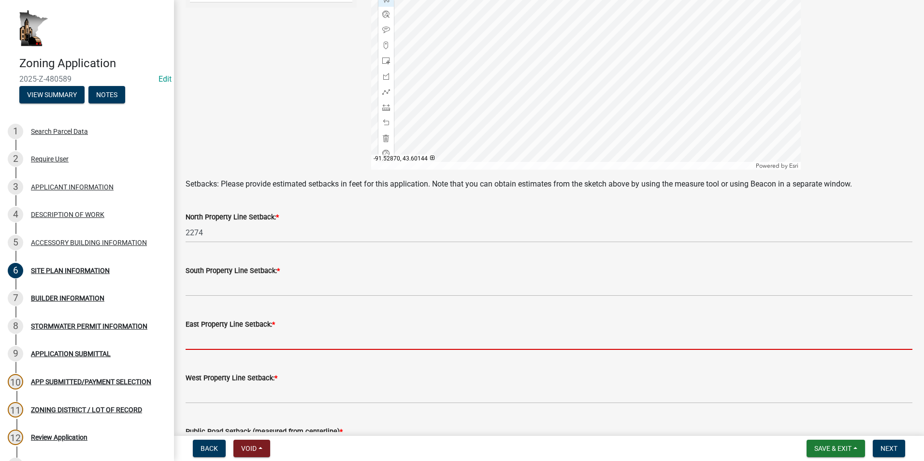
click at [219, 341] on input "text" at bounding box center [549, 340] width 727 height 20
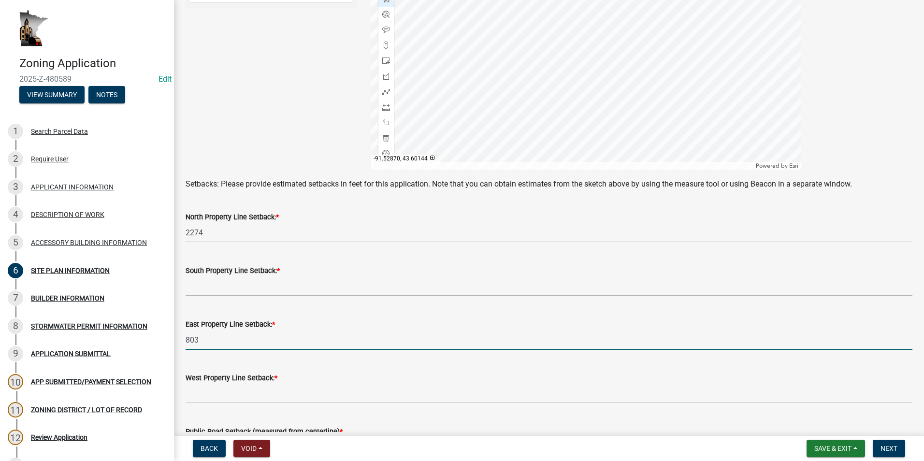
type input "803"
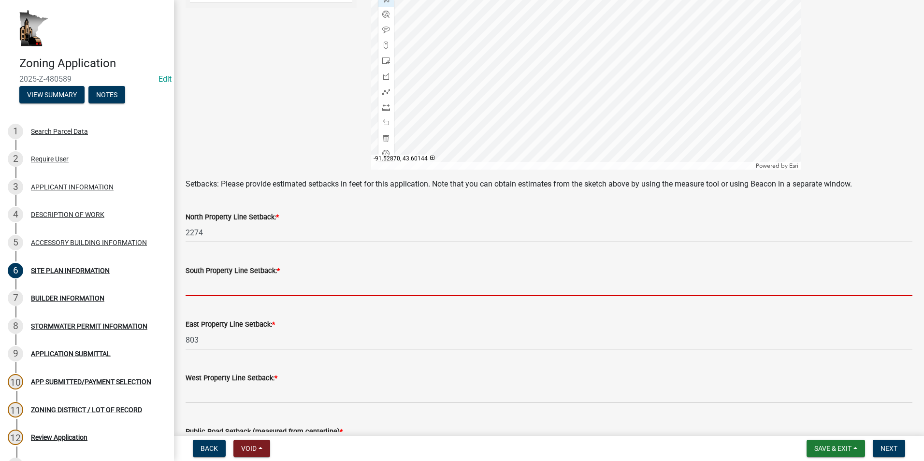
click at [218, 286] on input "text" at bounding box center [549, 287] width 727 height 20
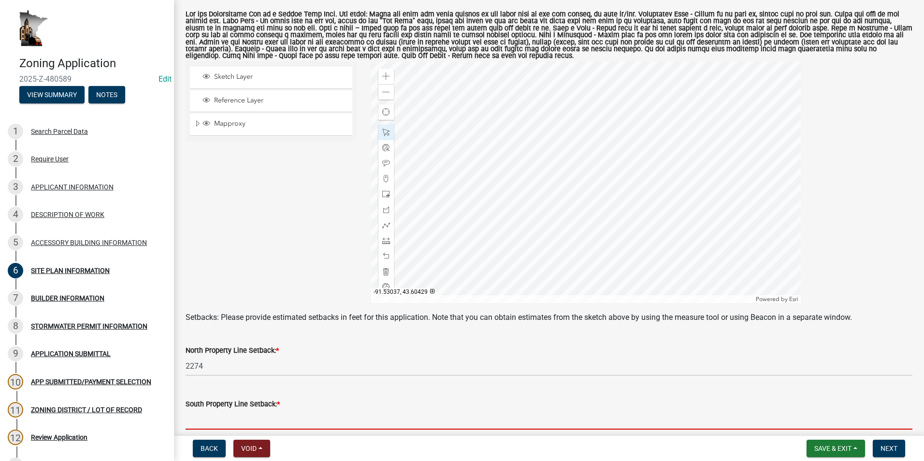
scroll to position [145, 0]
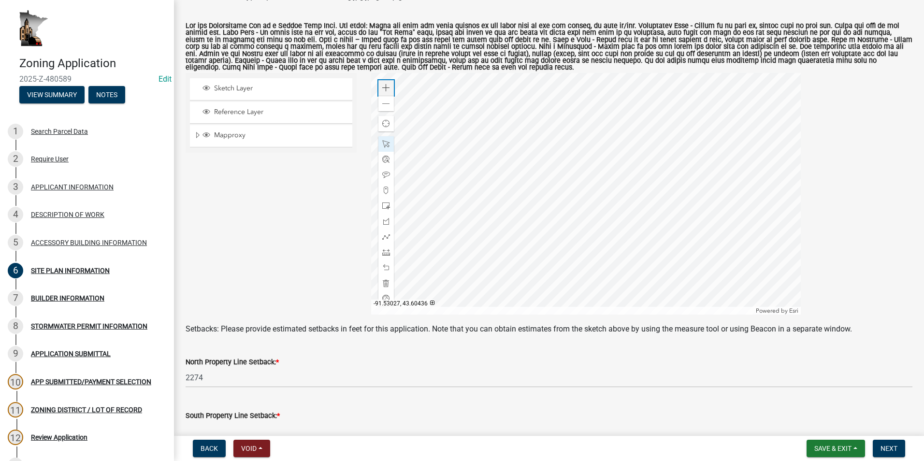
click at [382, 91] on span at bounding box center [386, 88] width 8 height 8
click at [386, 87] on span at bounding box center [386, 88] width 8 height 8
click at [479, 79] on div at bounding box center [586, 194] width 430 height 242
click at [479, 134] on div at bounding box center [586, 194] width 430 height 242
click at [479, 224] on div at bounding box center [586, 194] width 430 height 242
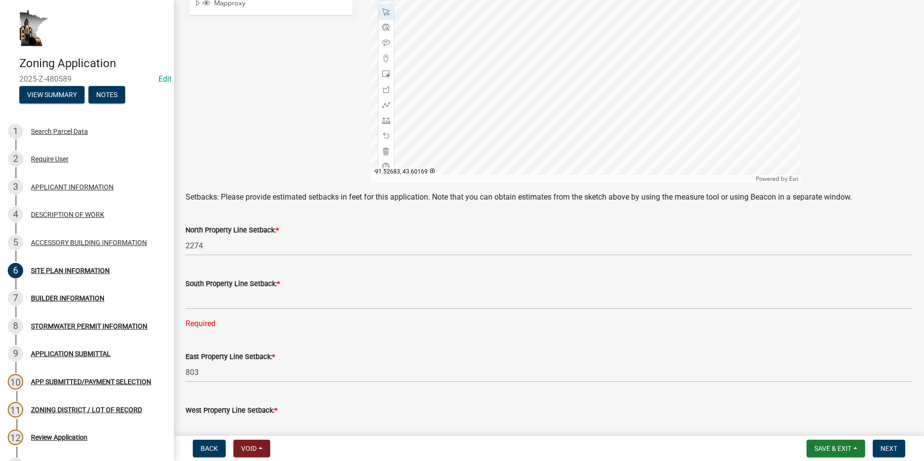
scroll to position [290, 0]
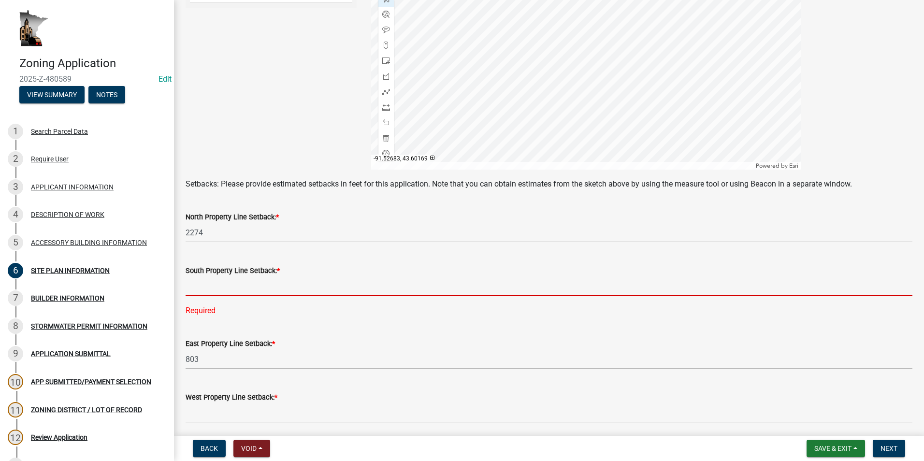
click at [224, 288] on input "text" at bounding box center [549, 287] width 727 height 20
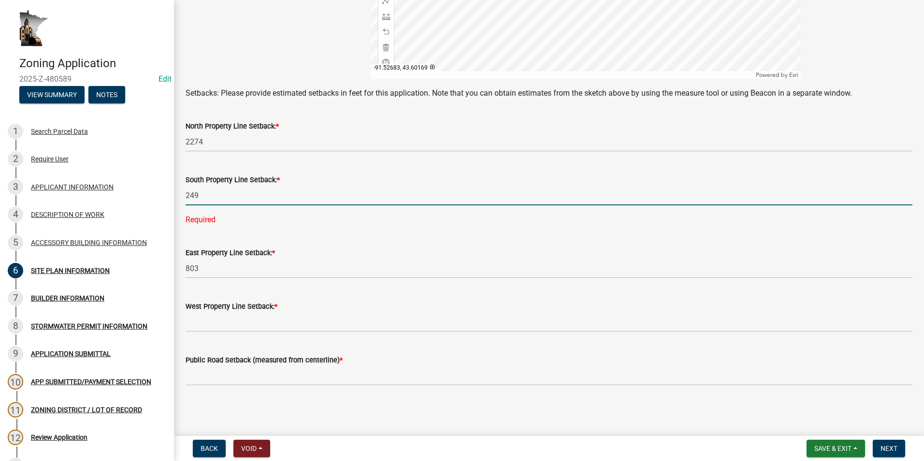
type input "249"
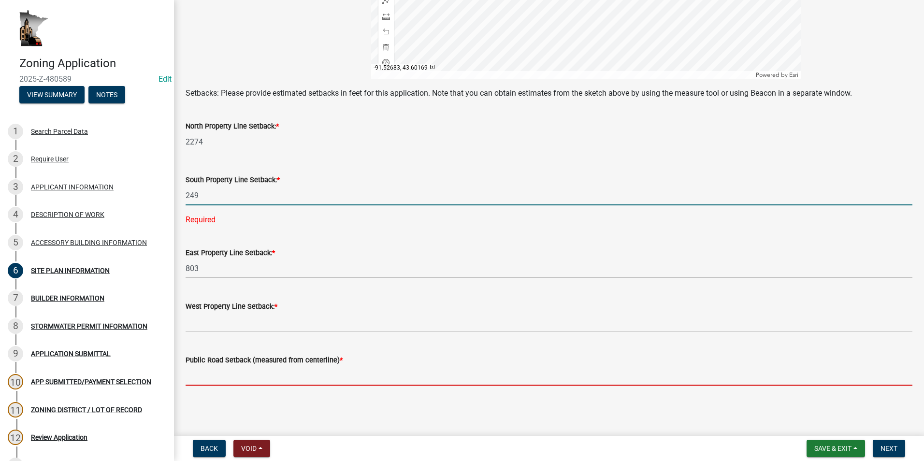
click at [245, 379] on input "text" at bounding box center [549, 376] width 727 height 20
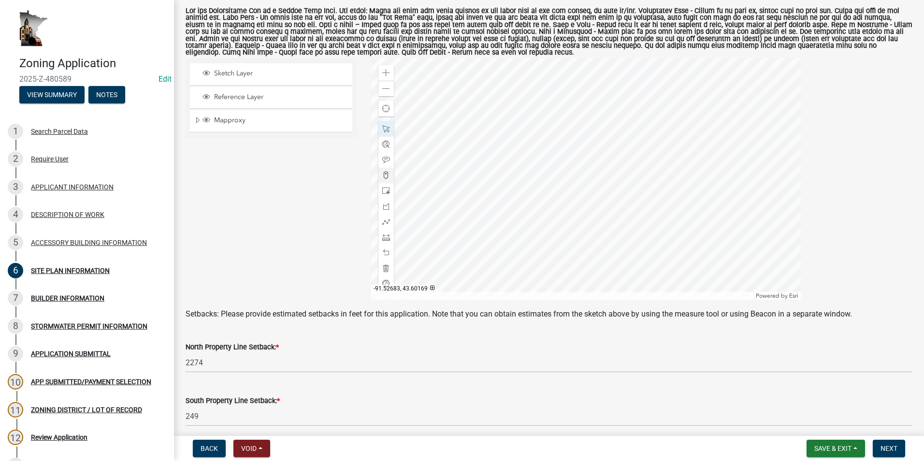
scroll to position [120, 0]
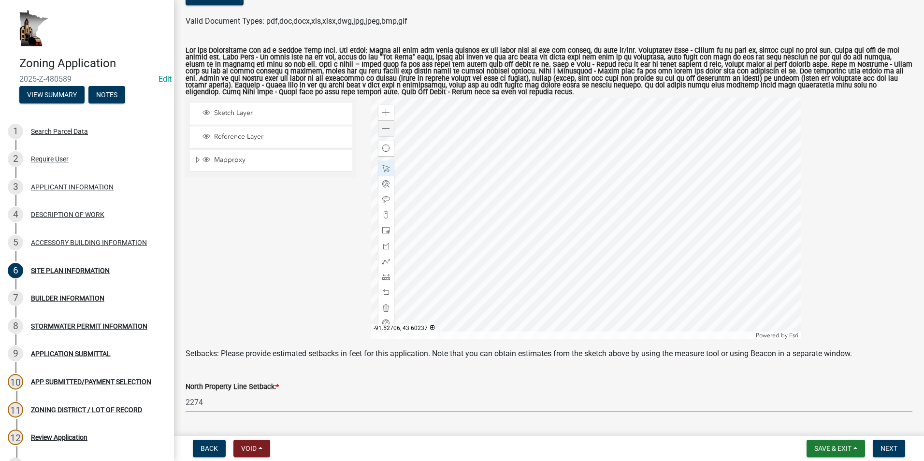
type input "312"
click at [387, 127] on span at bounding box center [386, 129] width 8 height 8
click at [479, 242] on div at bounding box center [586, 219] width 430 height 242
click at [479, 236] on div at bounding box center [586, 219] width 430 height 242
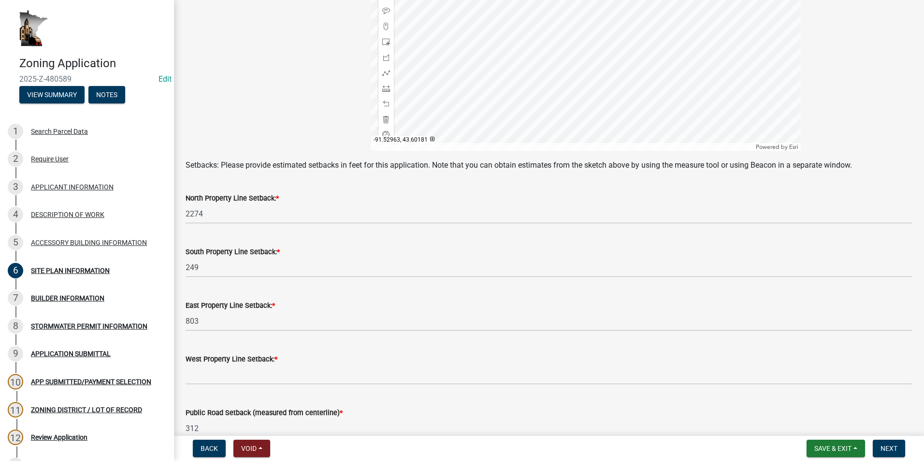
scroll to position [362, 0]
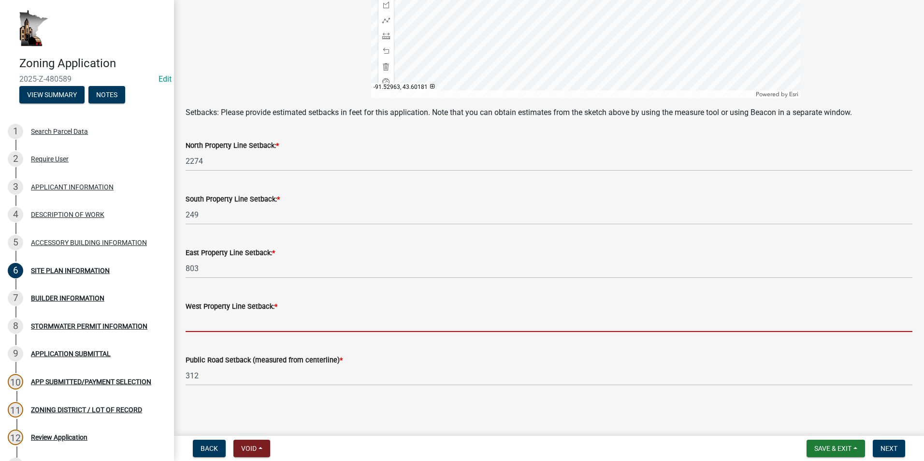
click at [215, 321] on input "text" at bounding box center [549, 322] width 727 height 20
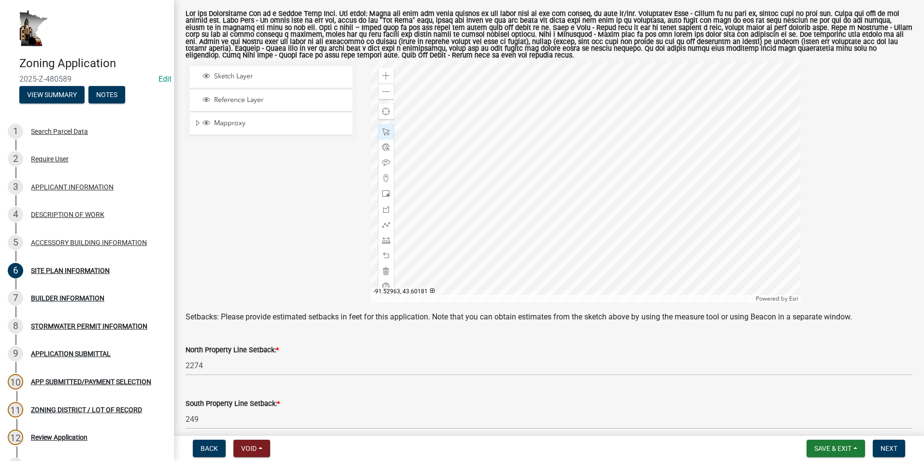
scroll to position [120, 0]
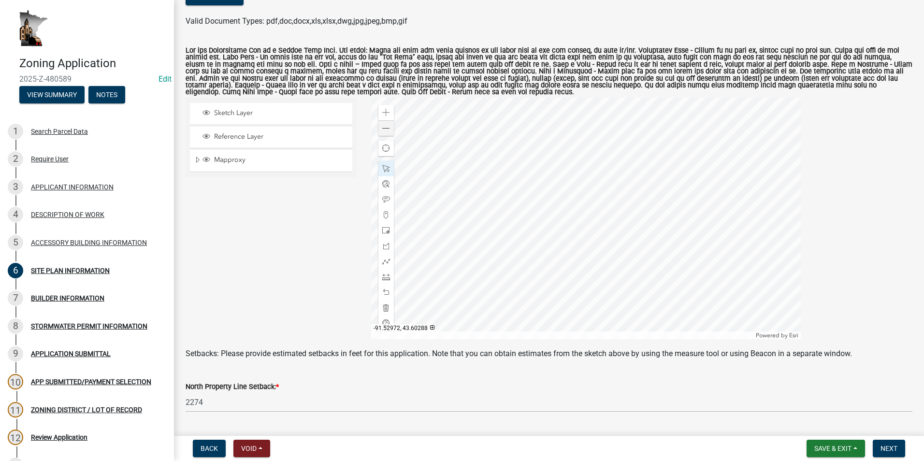
type input "1290"
click at [385, 129] on span at bounding box center [386, 129] width 8 height 8
click at [479, 250] on div at bounding box center [586, 219] width 430 height 242
click at [479, 451] on span "Next" at bounding box center [889, 449] width 17 height 8
click at [386, 169] on span at bounding box center [386, 169] width 8 height 8
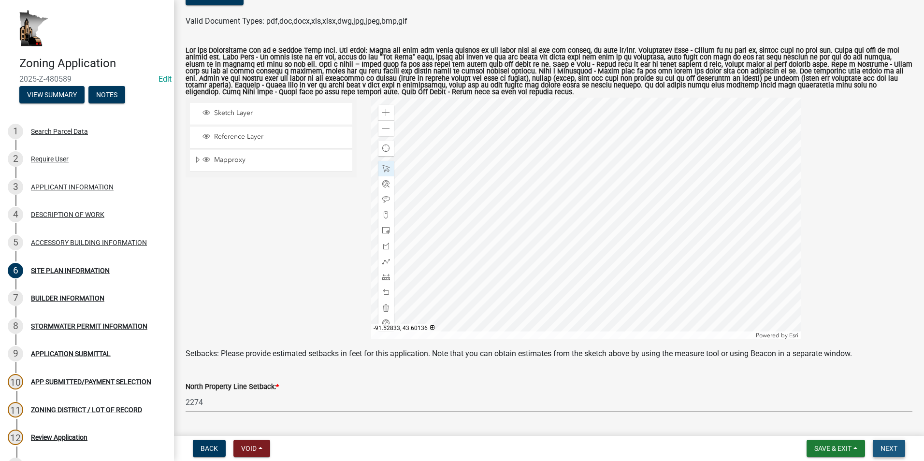
click at [479, 450] on span "Next" at bounding box center [889, 449] width 17 height 8
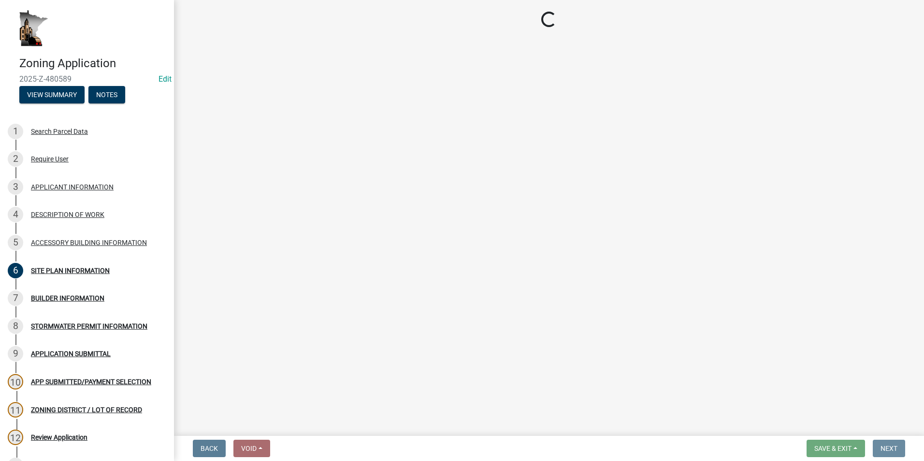
scroll to position [0, 0]
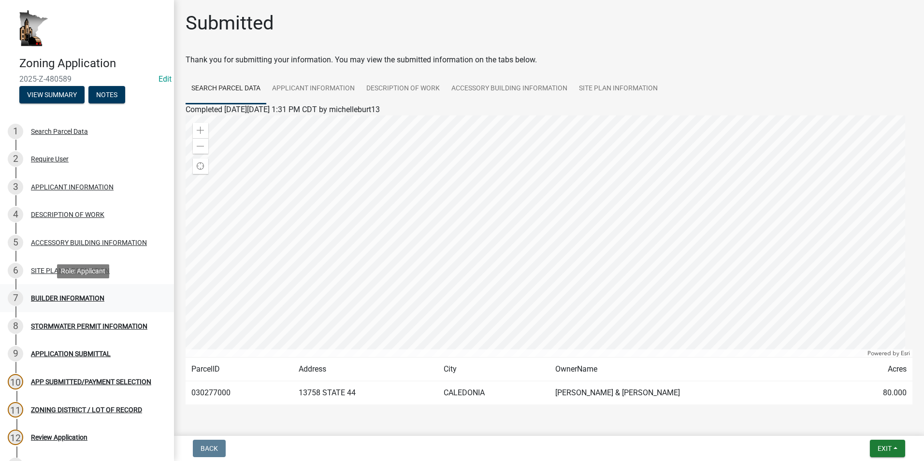
click at [108, 301] on div "7 BUILDER INFORMATION" at bounding box center [83, 298] width 151 height 15
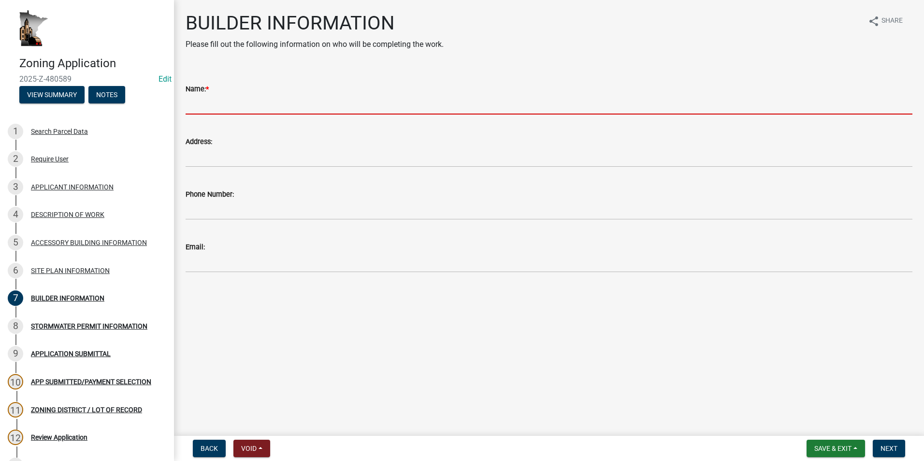
click at [231, 102] on input "Name: *" at bounding box center [549, 105] width 727 height 20
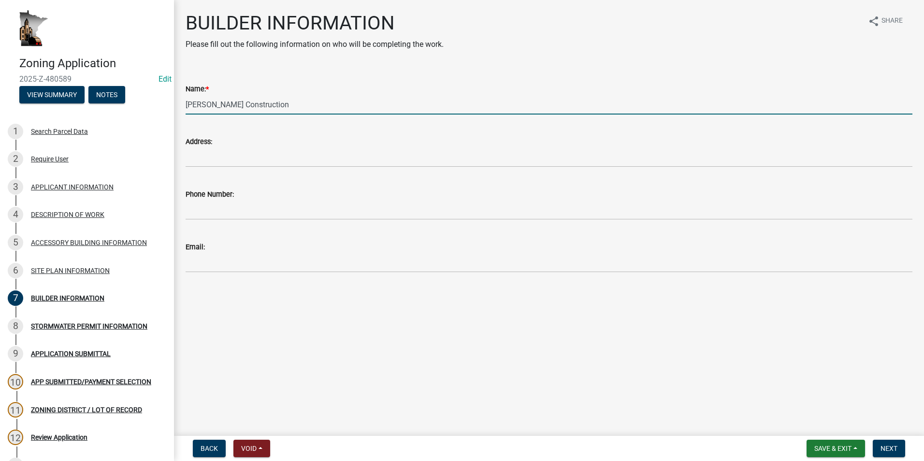
type input "[PERSON_NAME] Construction"
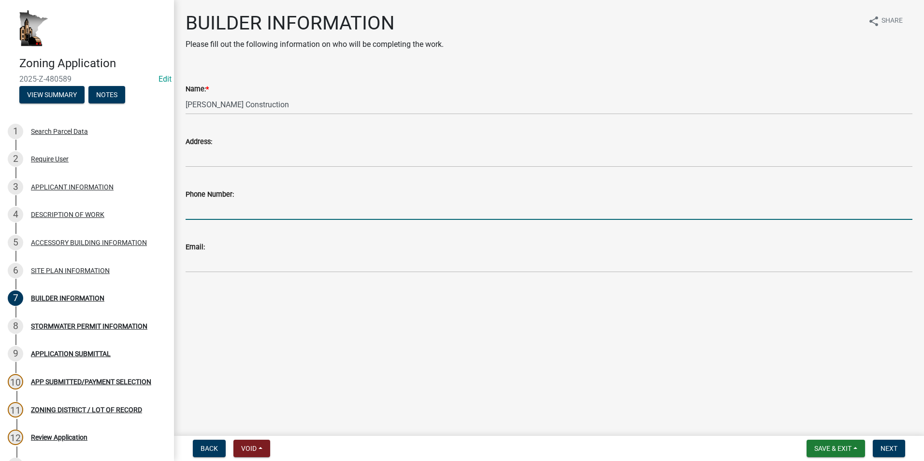
click at [212, 209] on input "Phone Number:" at bounding box center [549, 210] width 727 height 20
type input "[PHONE_NUMBER]"
click at [479, 444] on button "Next" at bounding box center [889, 448] width 32 height 17
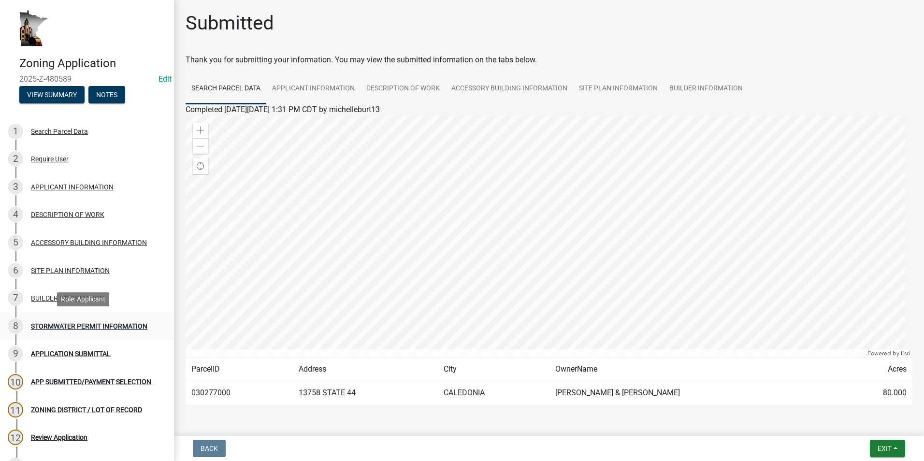
click at [88, 324] on div "STORMWATER PERMIT INFORMATION" at bounding box center [89, 326] width 116 height 7
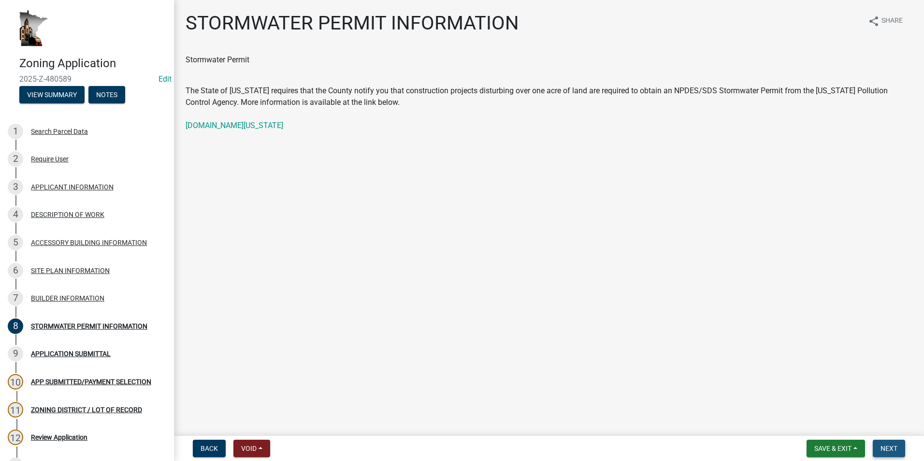
click at [479, 446] on span "Next" at bounding box center [889, 449] width 17 height 8
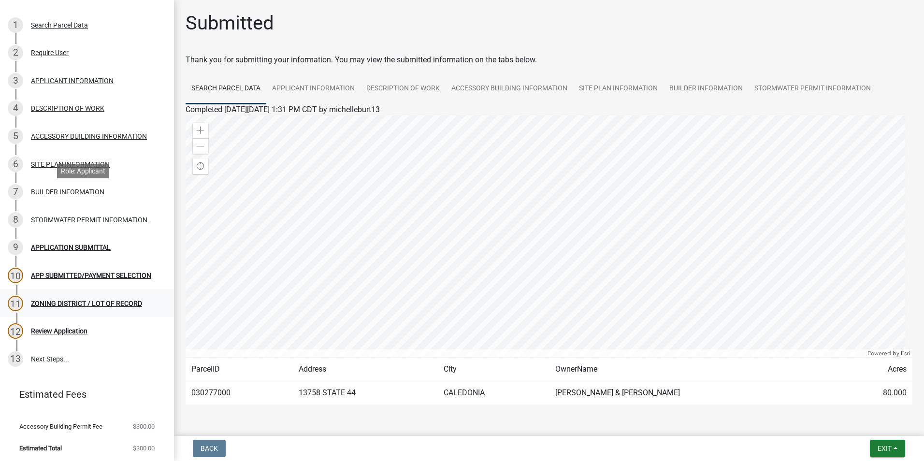
scroll to position [108, 0]
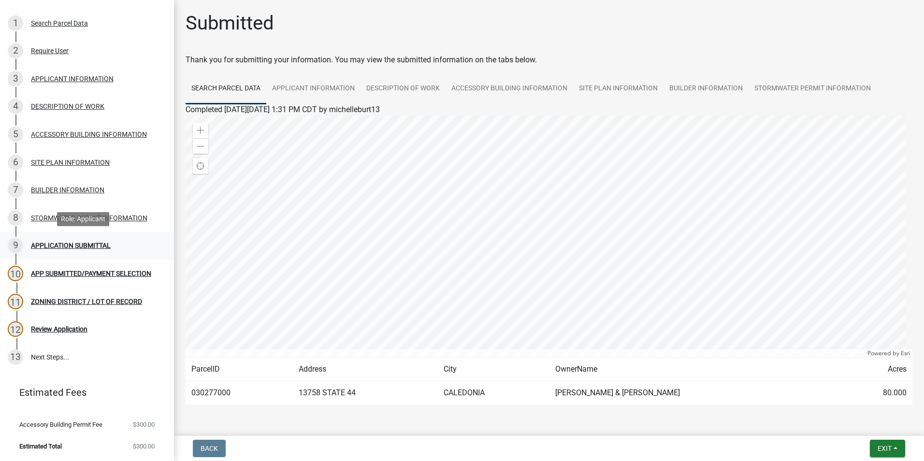
click at [60, 247] on div "APPLICATION SUBMITTAL" at bounding box center [71, 245] width 80 height 7
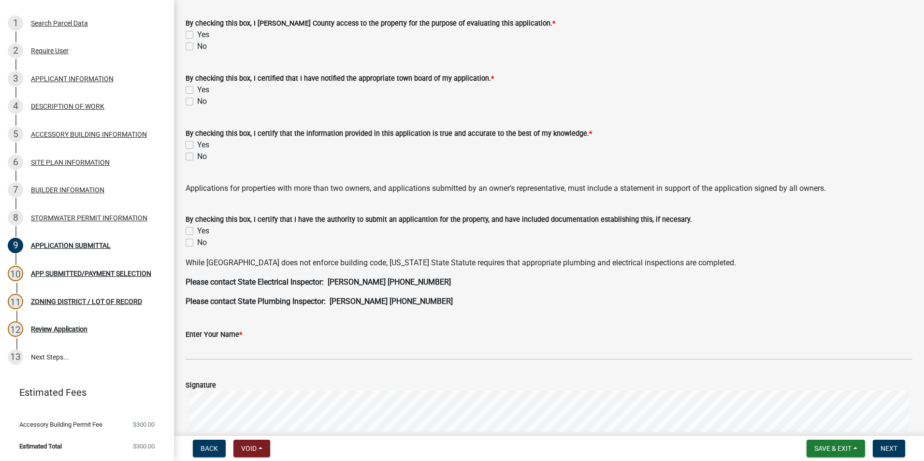
scroll to position [0, 0]
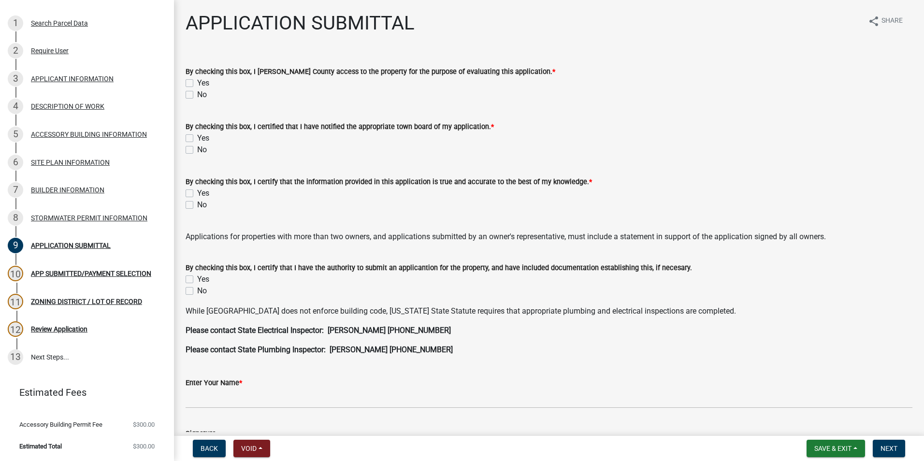
click at [197, 84] on label "Yes" at bounding box center [203, 83] width 12 height 12
click at [197, 84] on input "Yes" at bounding box center [200, 80] width 6 height 6
checkbox input "true"
checkbox input "false"
click at [197, 141] on label "Yes" at bounding box center [203, 138] width 12 height 12
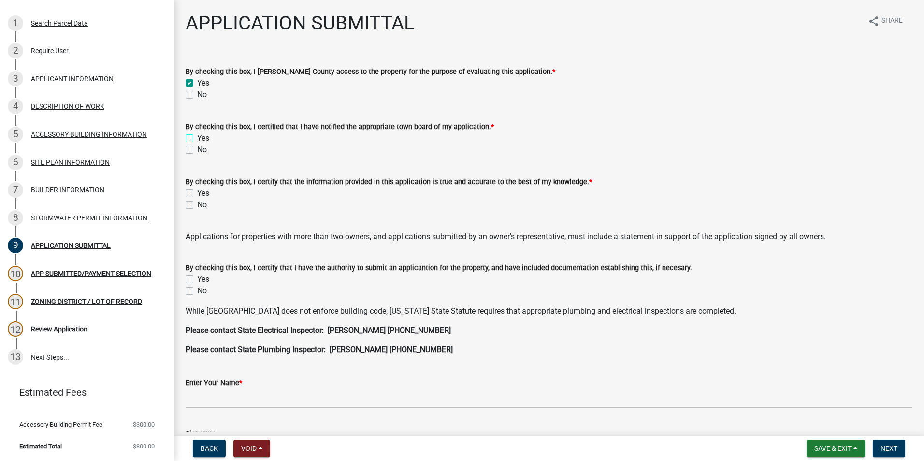
click at [197, 139] on input "Yes" at bounding box center [200, 135] width 6 height 6
checkbox input "true"
checkbox input "false"
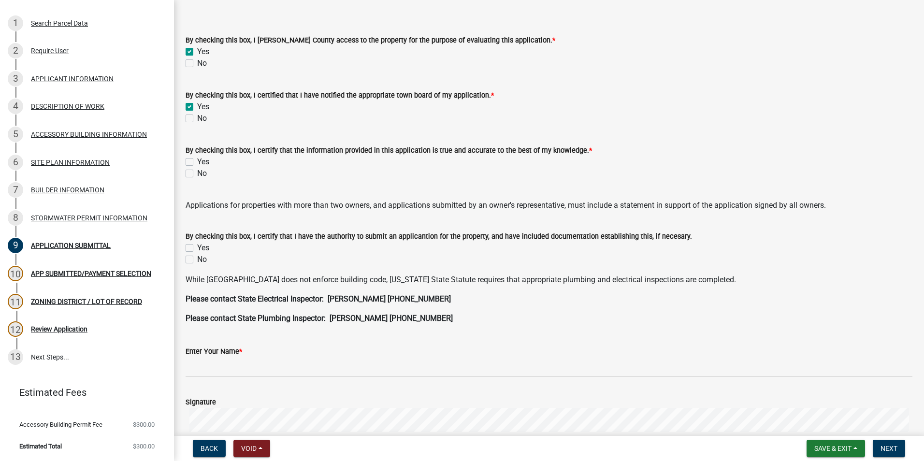
scroll to position [48, 0]
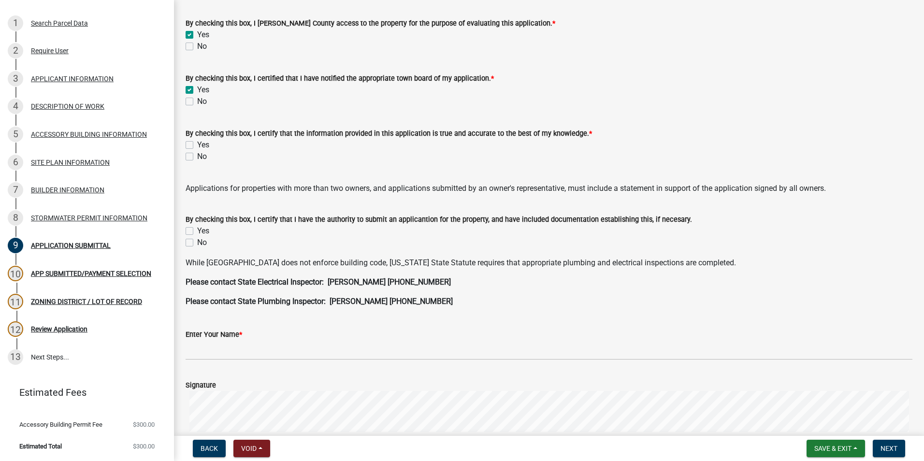
click at [197, 145] on label "Yes" at bounding box center [203, 145] width 12 height 12
click at [197, 145] on input "Yes" at bounding box center [200, 142] width 6 height 6
checkbox input "true"
checkbox input "false"
click at [197, 230] on label "Yes" at bounding box center [203, 231] width 12 height 12
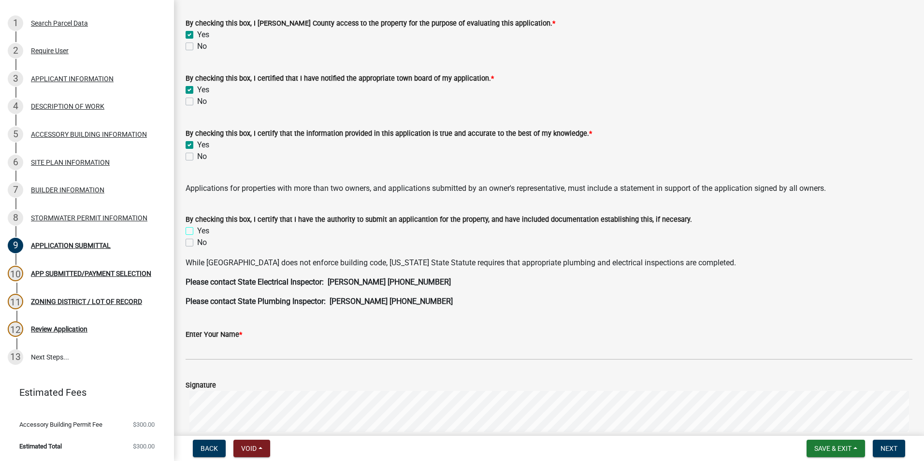
click at [197, 230] on input "Yes" at bounding box center [200, 228] width 6 height 6
checkbox input "true"
checkbox input "false"
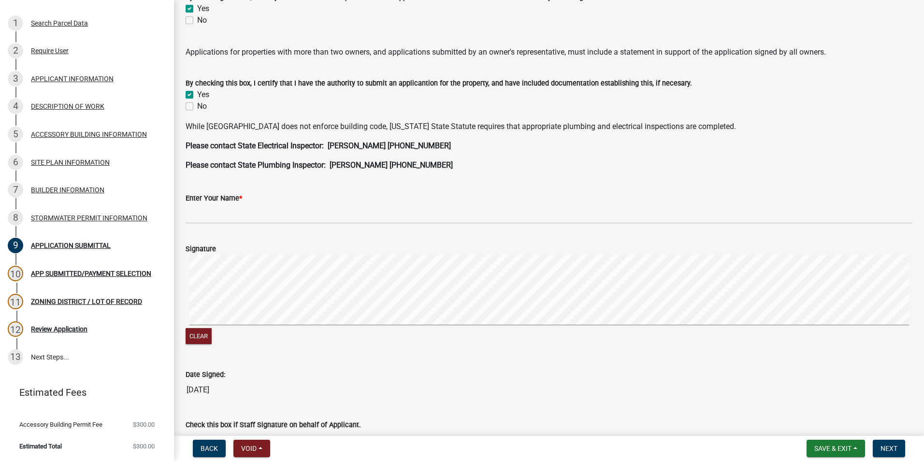
scroll to position [193, 0]
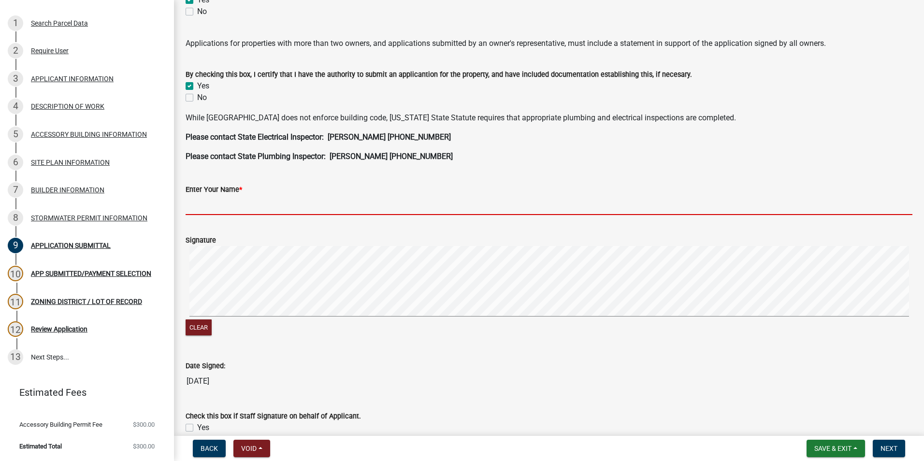
click at [199, 206] on input "Enter Your Name *" at bounding box center [549, 205] width 727 height 20
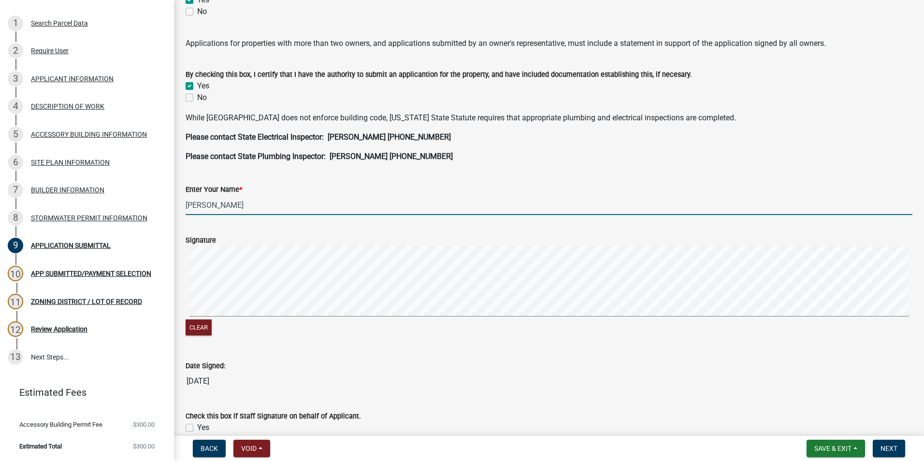
type input "[PERSON_NAME]"
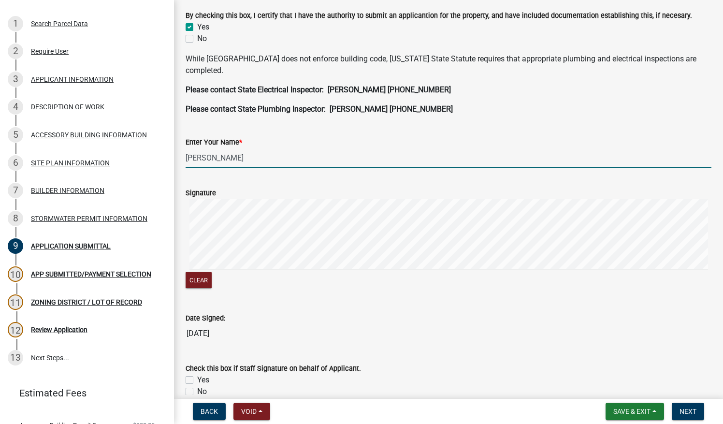
scroll to position [312, 0]
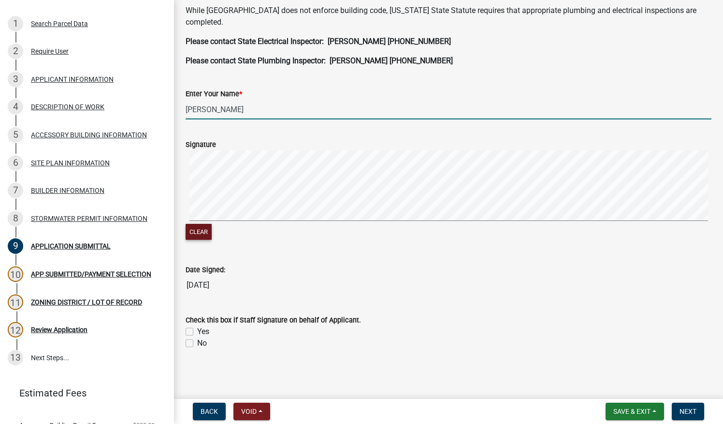
click at [201, 232] on button "Clear" at bounding box center [199, 232] width 26 height 16
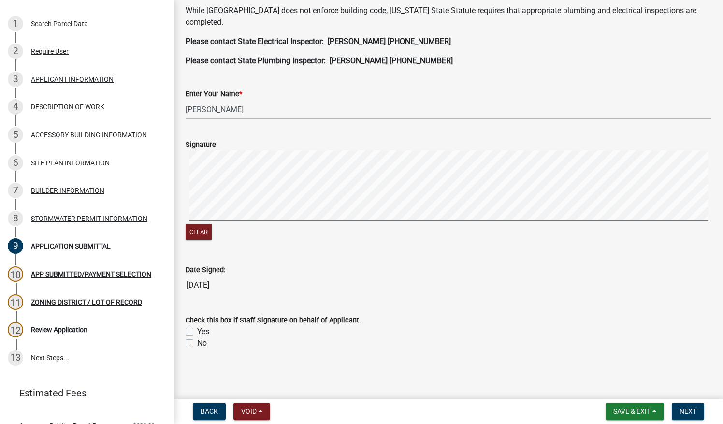
click at [197, 342] on label "No" at bounding box center [202, 343] width 10 height 12
click at [197, 342] on input "No" at bounding box center [200, 340] width 6 height 6
checkbox input "true"
checkbox input "false"
checkbox input "true"
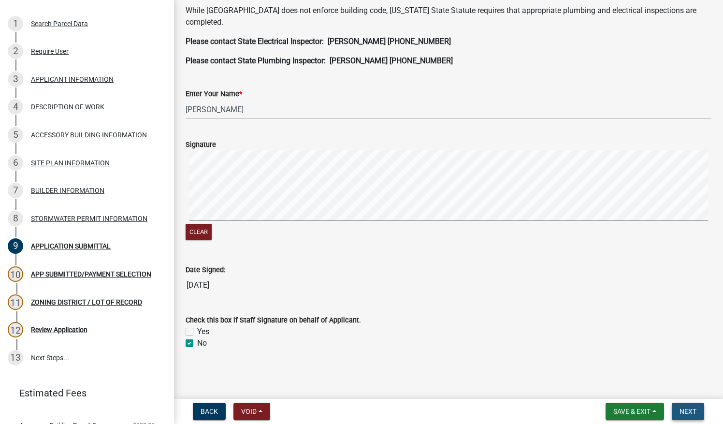
click at [479, 408] on span "Next" at bounding box center [688, 412] width 17 height 8
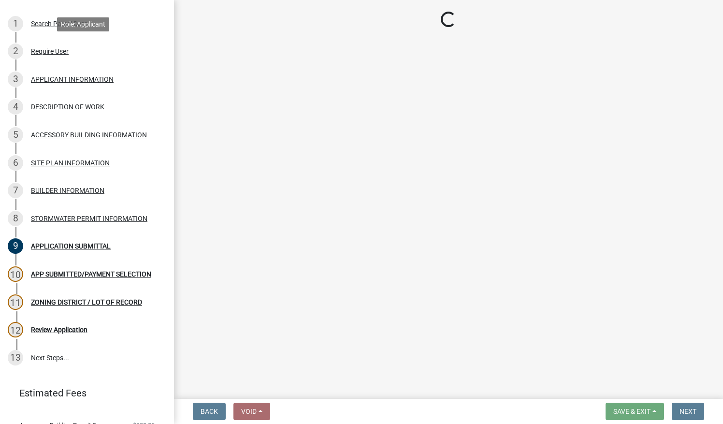
select select "2: 1"
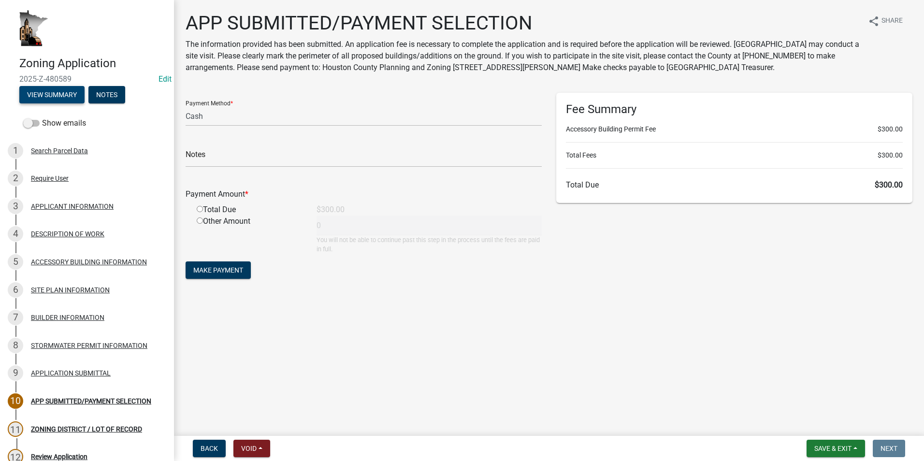
click at [57, 100] on button "View Summary" at bounding box center [51, 94] width 65 height 17
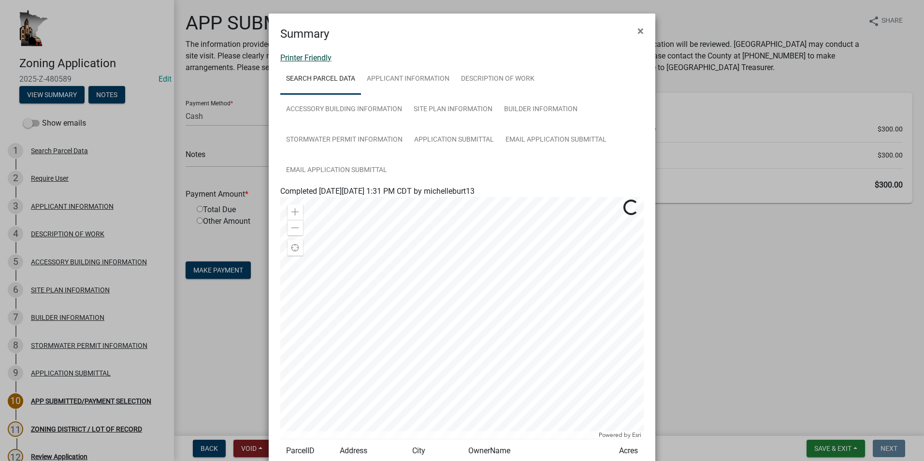
click at [305, 59] on link "Printer Friendly" at bounding box center [305, 57] width 51 height 9
click at [479, 29] on span "×" at bounding box center [641, 31] width 6 height 14
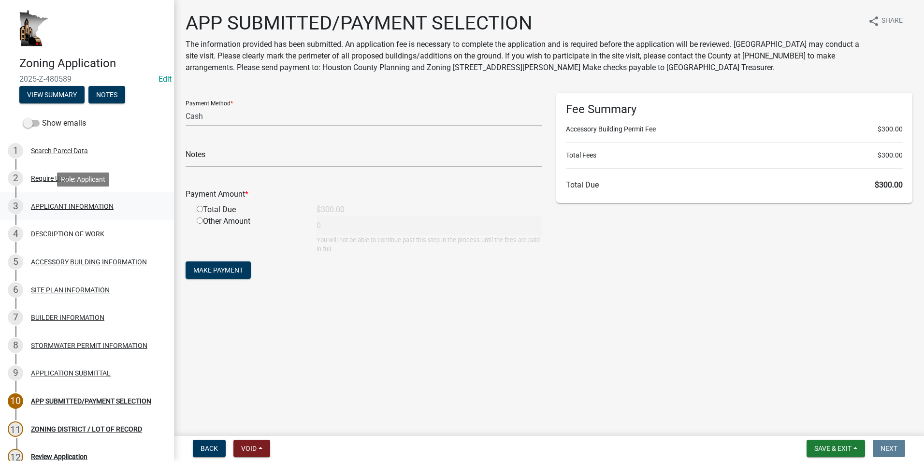
click at [91, 206] on div "APPLICANT INFORMATION" at bounding box center [72, 206] width 83 height 7
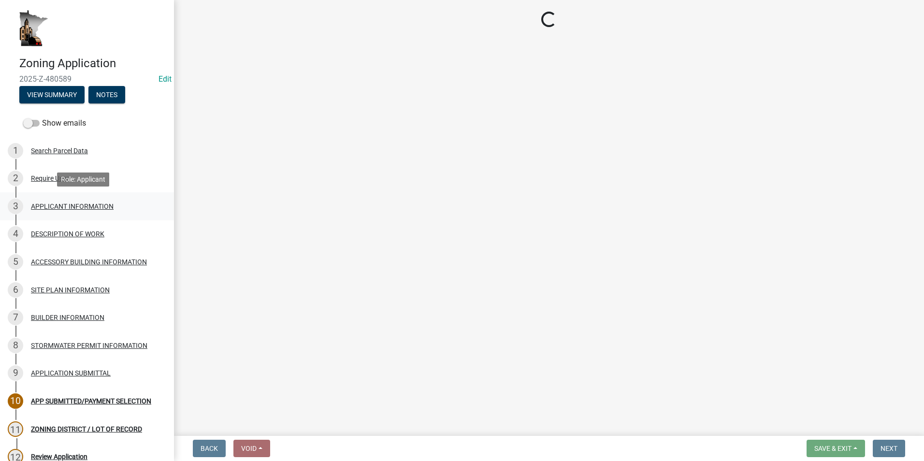
select select "884de254-84a4-4256-8abe-0e7e5fcf6e66"
select select "d418ee59-edcf-45bb-b97d-869e37c126ed"
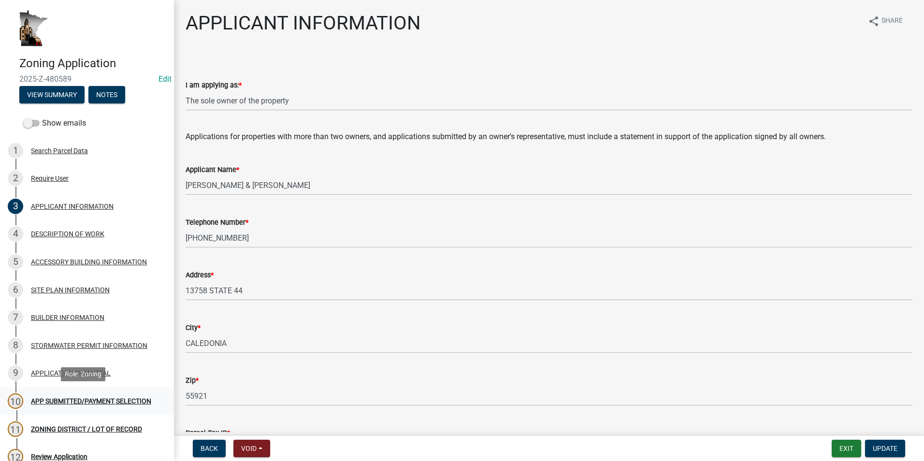
click at [77, 398] on div "APP SUBMITTED/PAYMENT SELECTION" at bounding box center [91, 401] width 120 height 7
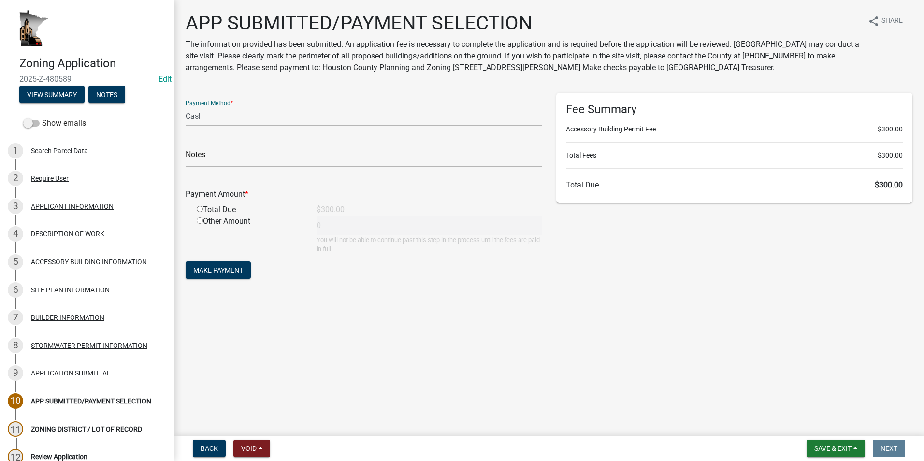
click at [224, 116] on select "Credit Card POS Check Cash" at bounding box center [364, 116] width 356 height 20
select select "1: 0"
click at [186, 106] on select "Credit Card POS Check Cash" at bounding box center [364, 116] width 356 height 20
click at [219, 157] on input "text" at bounding box center [364, 157] width 356 height 20
type input "9255"
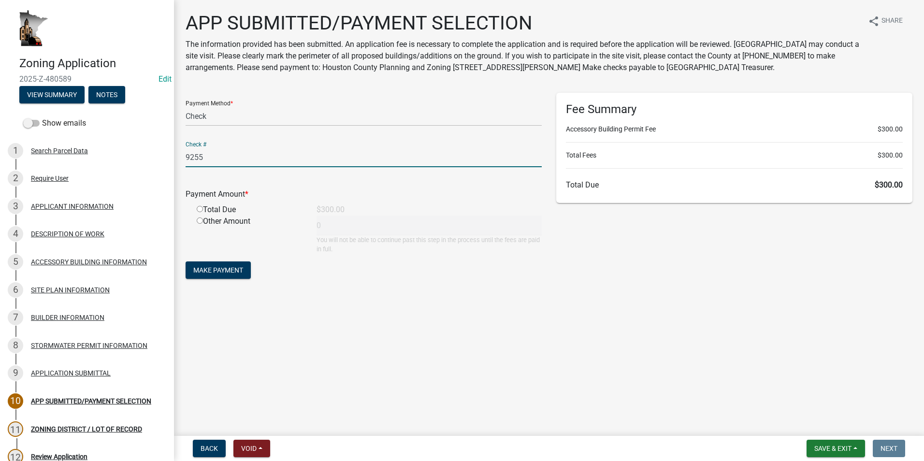
click at [199, 208] on input "radio" at bounding box center [200, 209] width 6 height 6
radio input "true"
type input "300"
click at [223, 268] on span "Make Payment" at bounding box center [218, 270] width 50 height 8
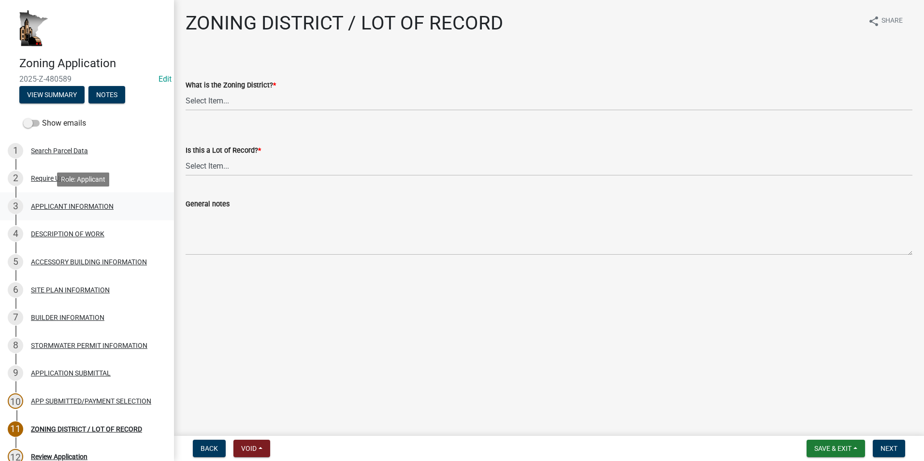
click at [38, 209] on div "APPLICANT INFORMATION" at bounding box center [72, 206] width 83 height 7
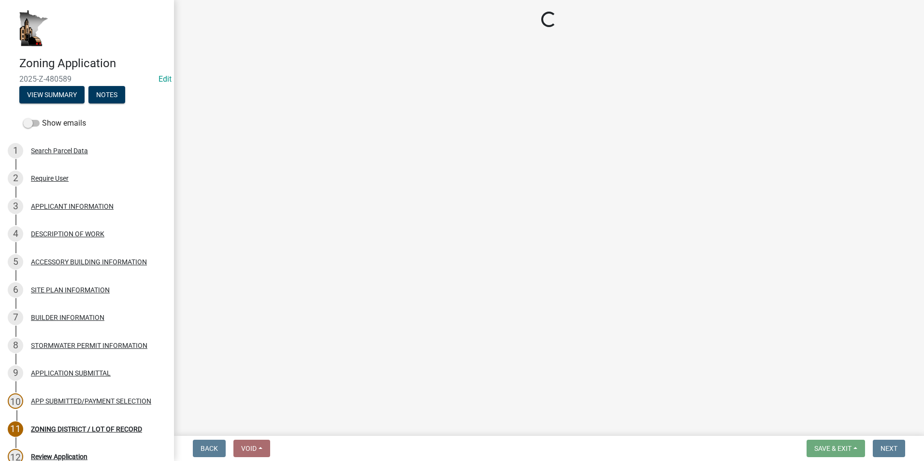
select select "884de254-84a4-4256-8abe-0e7e5fcf6e66"
select select "d418ee59-edcf-45bb-b97d-869e37c126ed"
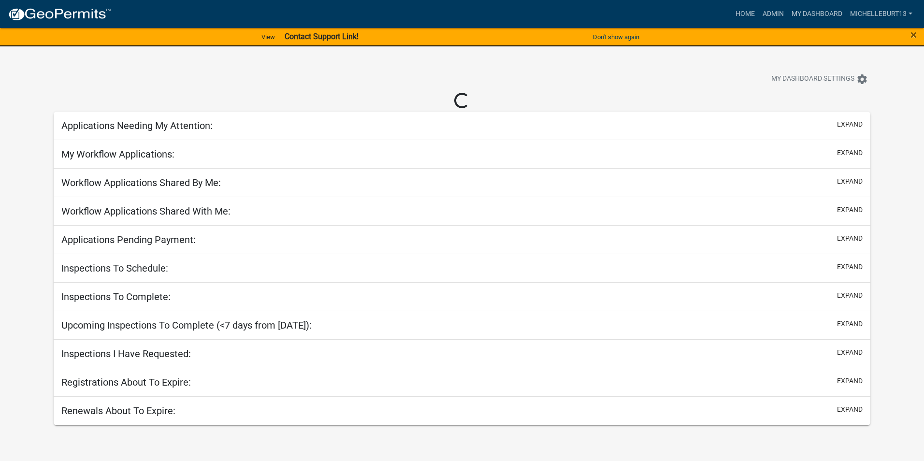
select select "3: 100"
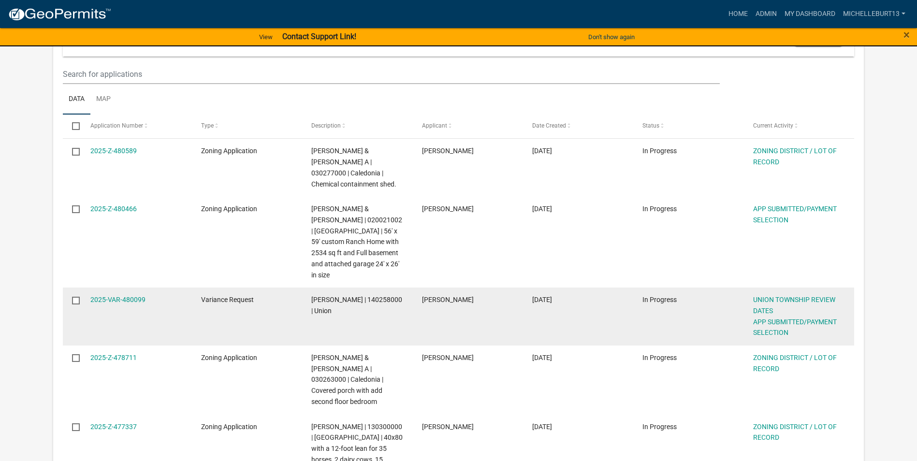
scroll to position [145, 0]
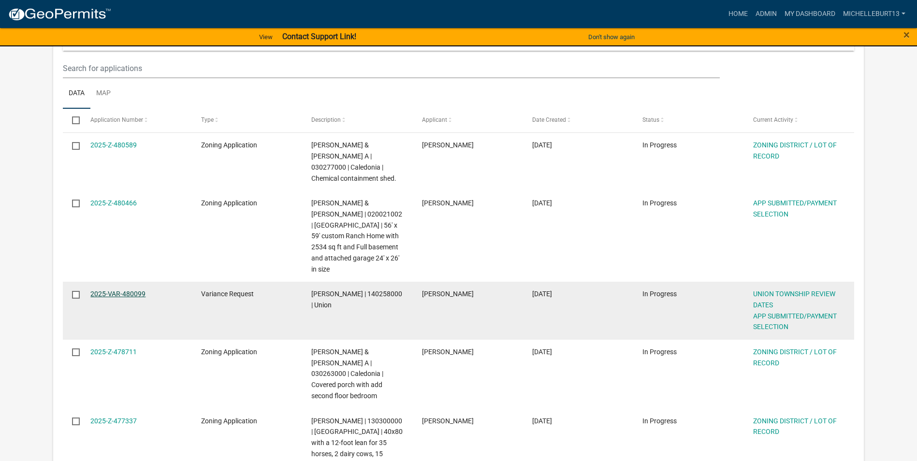
click at [121, 290] on link "2025-VAR-480099" at bounding box center [117, 294] width 55 height 8
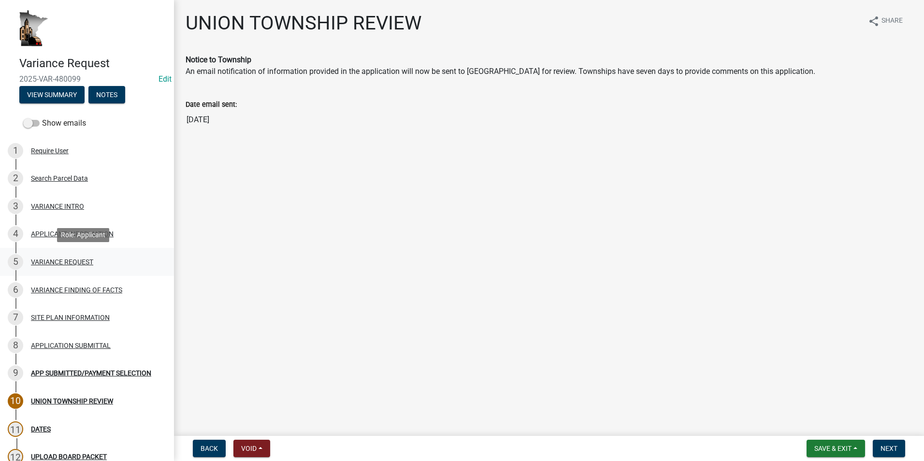
click at [51, 259] on div "VARIANCE REQUEST" at bounding box center [62, 262] width 62 height 7
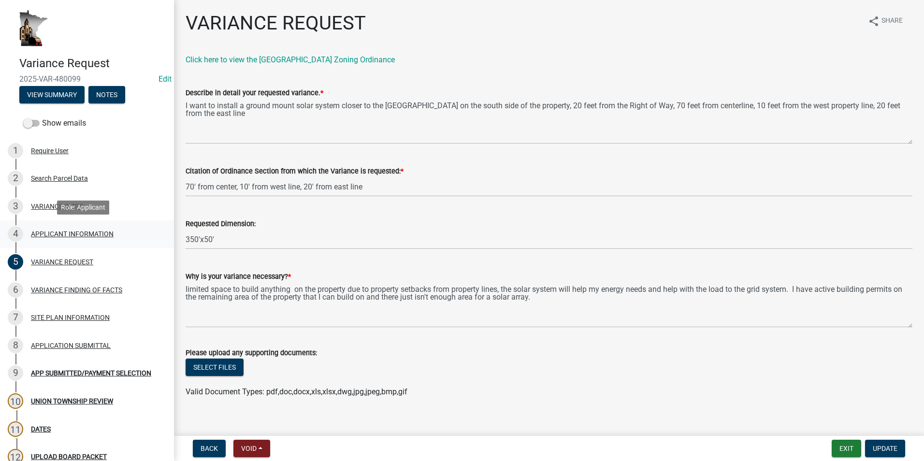
click at [57, 231] on div "APPLICANT INFORMATION" at bounding box center [72, 234] width 83 height 7
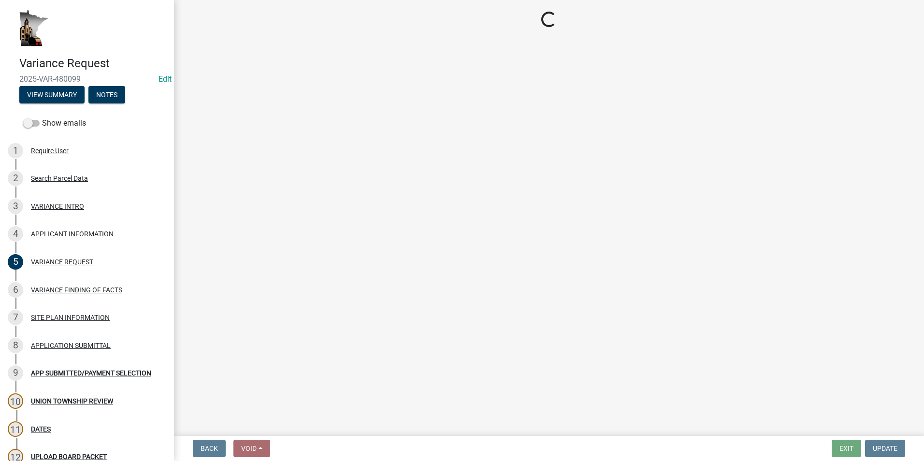
select select "74fadf94-a0d3-49f1-8630-1325ab1771d6"
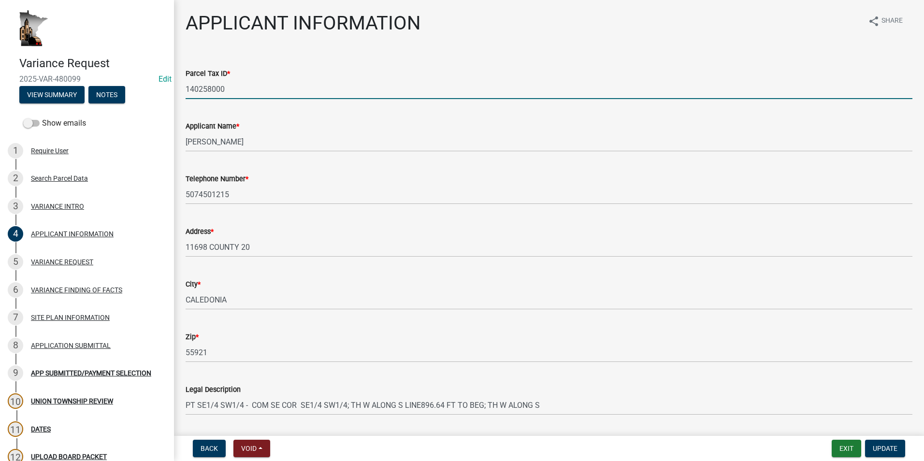
drag, startPoint x: 228, startPoint y: 90, endPoint x: 164, endPoint y: 89, distance: 63.8
click at [164, 89] on div "Variance Request 2025-VAR-480099 Edit View Summary Notes Show emails 1 Require …" at bounding box center [462, 230] width 924 height 461
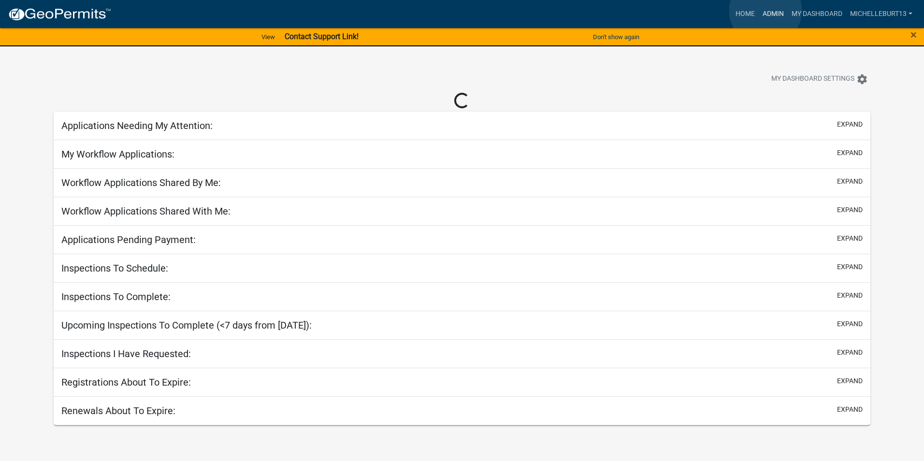
click at [766, 11] on link "Admin" at bounding box center [773, 14] width 29 height 18
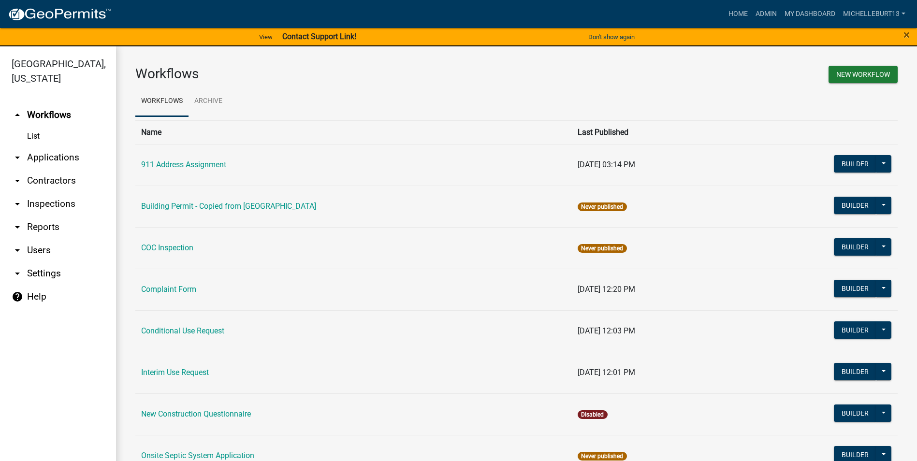
click at [43, 158] on link "arrow_drop_down Applications" at bounding box center [58, 157] width 116 height 23
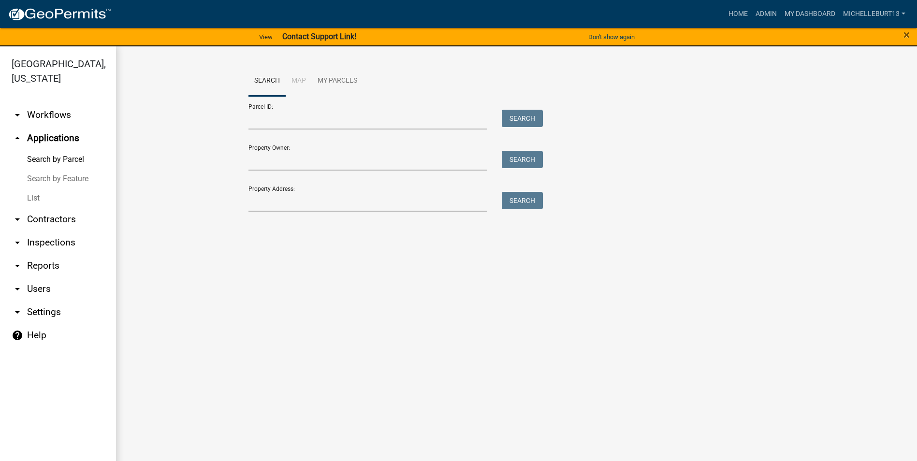
click at [39, 195] on link "List" at bounding box center [58, 198] width 116 height 19
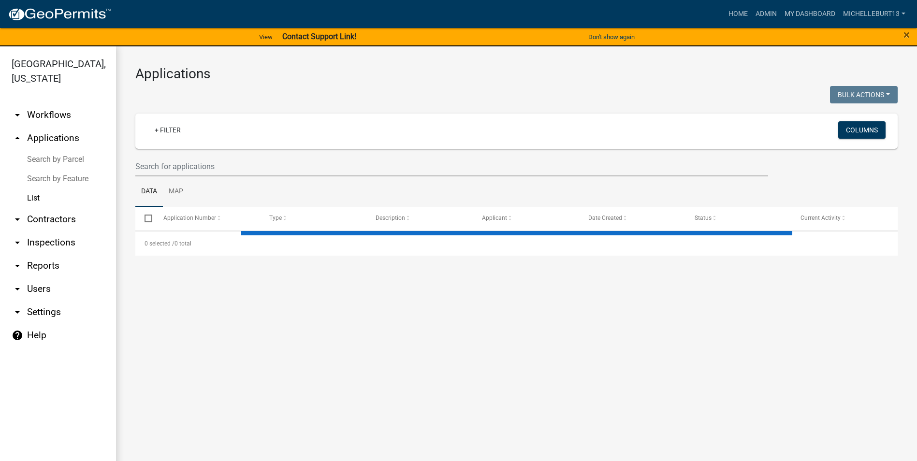
select select "3: 100"
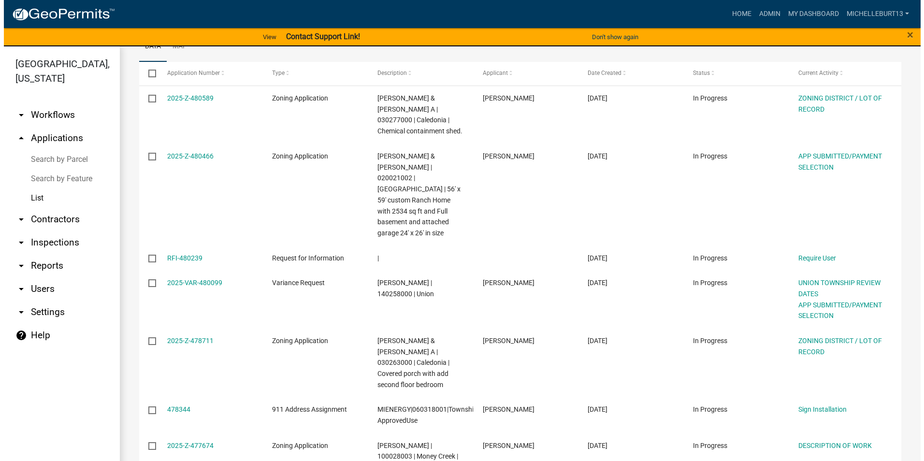
scroll to position [145, 0]
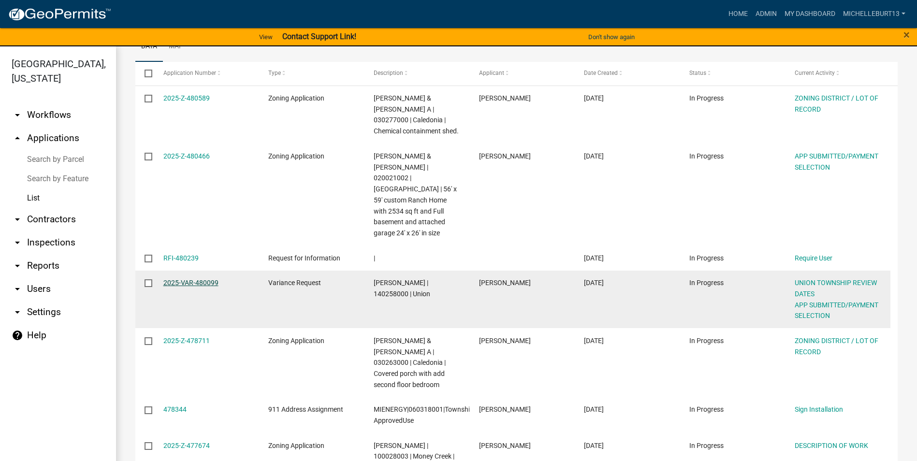
click at [180, 279] on link "2025-VAR-480099" at bounding box center [190, 283] width 55 height 8
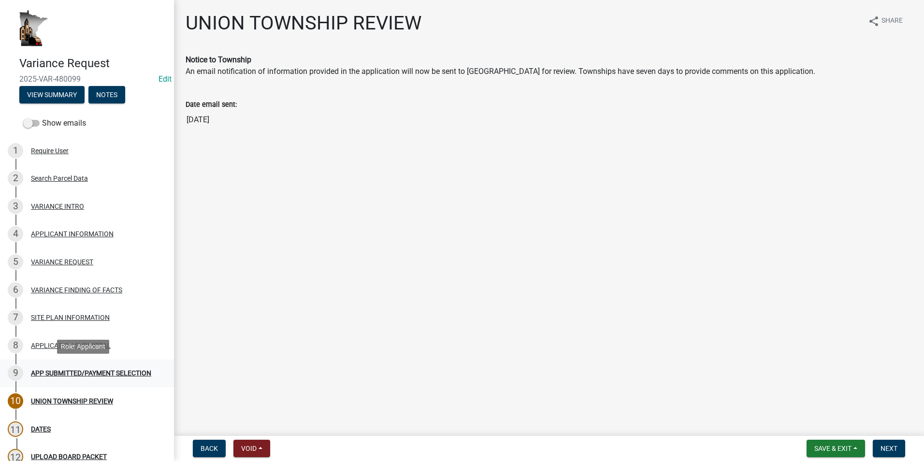
click at [78, 374] on div "APP SUBMITTED/PAYMENT SELECTION" at bounding box center [91, 373] width 120 height 7
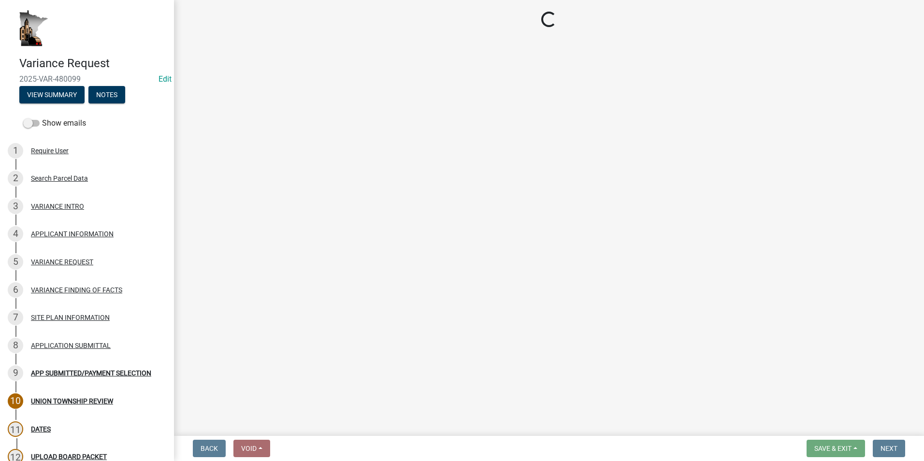
select select "2: 1"
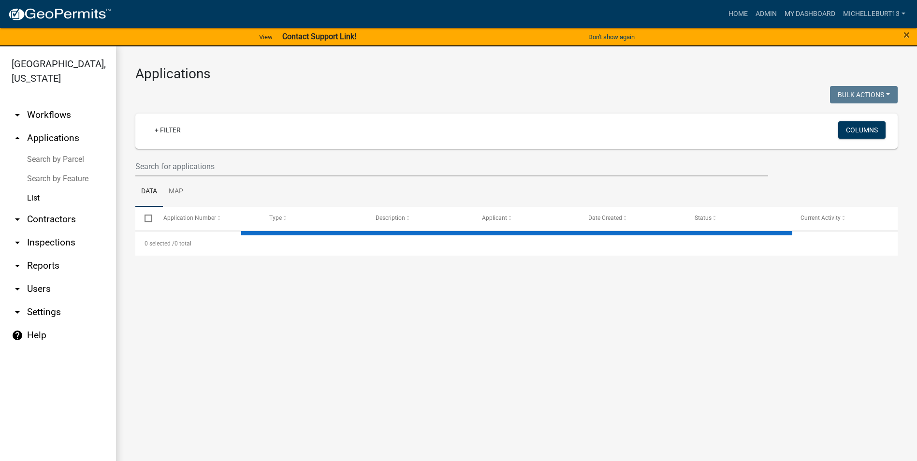
select select "3: 100"
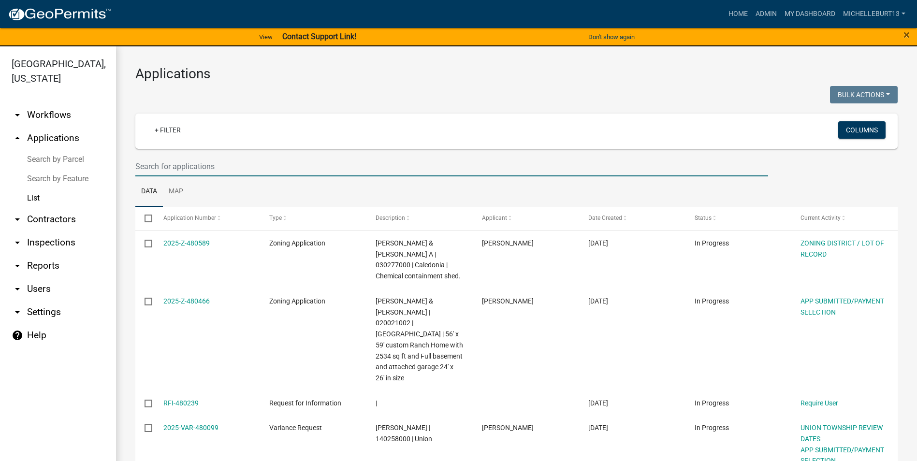
click at [179, 162] on input "text" at bounding box center [451, 167] width 633 height 20
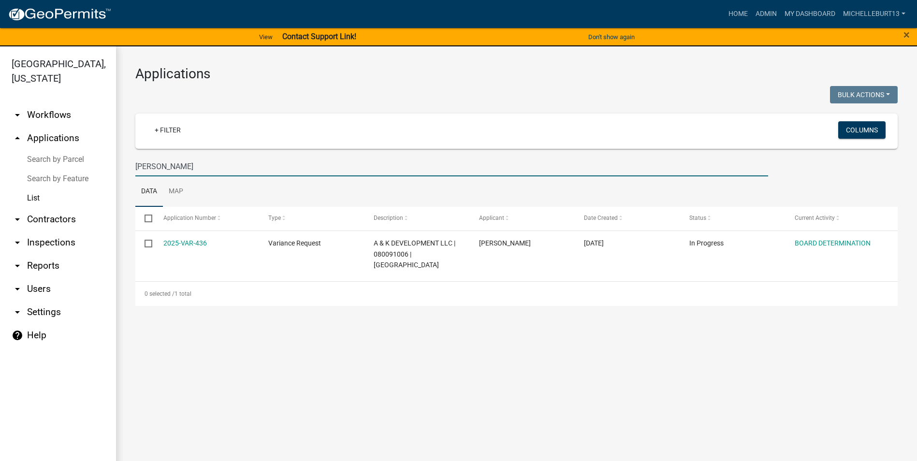
drag, startPoint x: 165, startPoint y: 166, endPoint x: 121, endPoint y: 166, distance: 44.5
click at [121, 166] on div "Applications Bulk Actions Void Expire Lock Withdraw + Filter Columns Lamke Data…" at bounding box center [516, 185] width 801 height 279
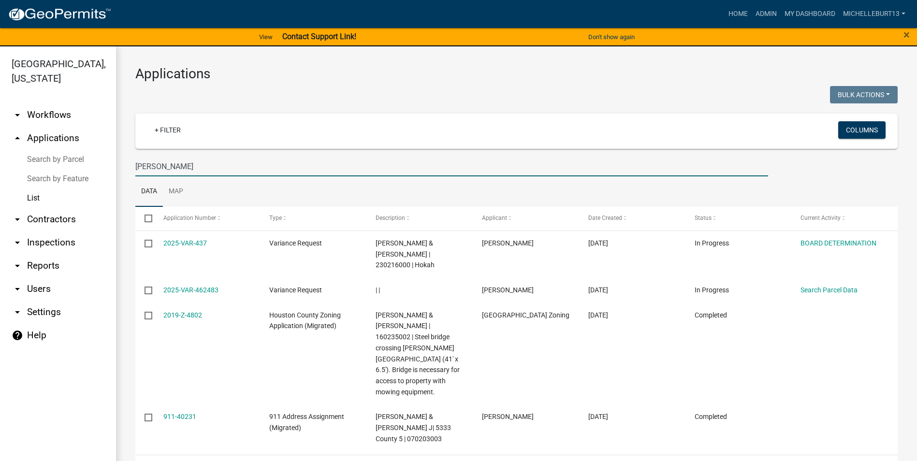
drag, startPoint x: 142, startPoint y: 166, endPoint x: 119, endPoint y: 166, distance: 22.7
click at [119, 166] on div "Applications Bulk Actions Void Expire Lock Withdraw + Filter Columns Steele Dat…" at bounding box center [516, 272] width 801 height 452
drag, startPoint x: 162, startPoint y: 171, endPoint x: 118, endPoint y: 166, distance: 44.3
click at [118, 166] on div "Applications Bulk Actions Void Expire Lock Withdraw + Filter Columns Steele Dat…" at bounding box center [516, 272] width 801 height 452
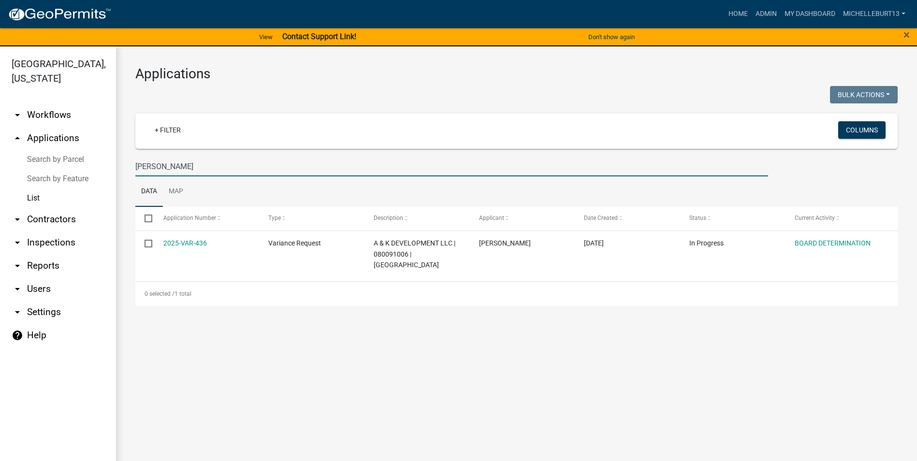
drag, startPoint x: 165, startPoint y: 170, endPoint x: 124, endPoint y: 170, distance: 41.1
click at [124, 170] on div "Applications Bulk Actions Void Expire Lock Withdraw + Filter Columns Lamke Data…" at bounding box center [516, 185] width 801 height 279
type input "nelson"
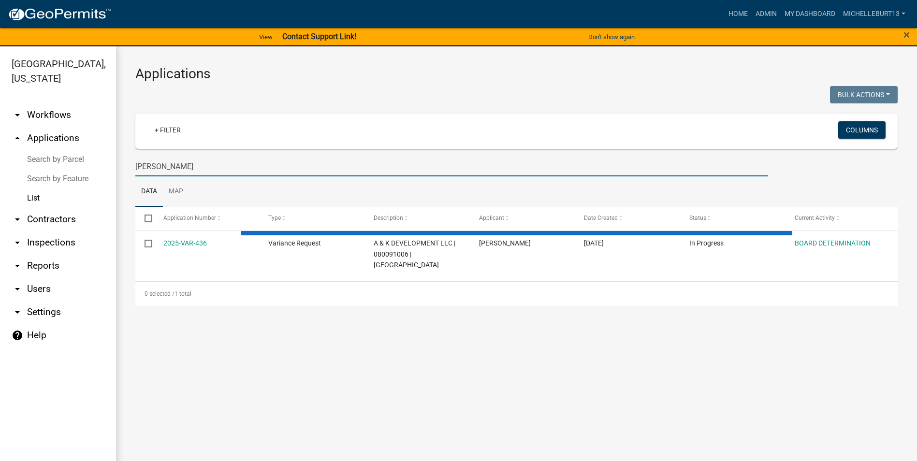
select select "3: 100"
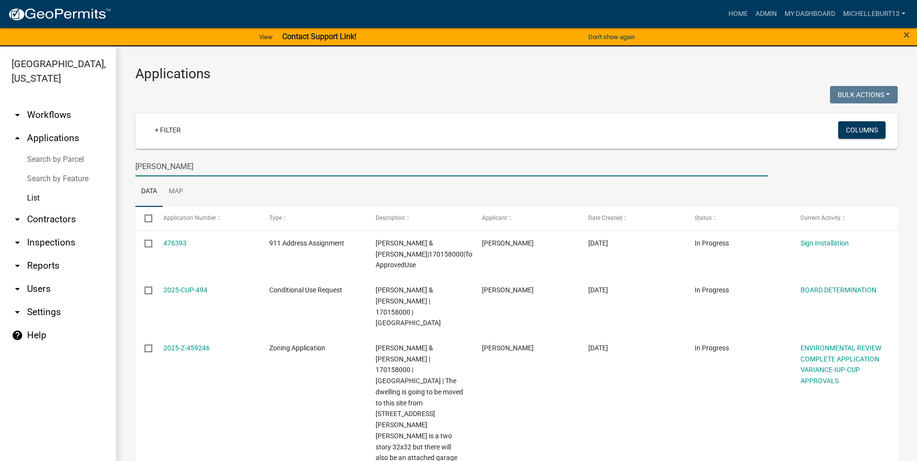
drag, startPoint x: 165, startPoint y: 166, endPoint x: 123, endPoint y: 166, distance: 42.5
type input "Huizenga"
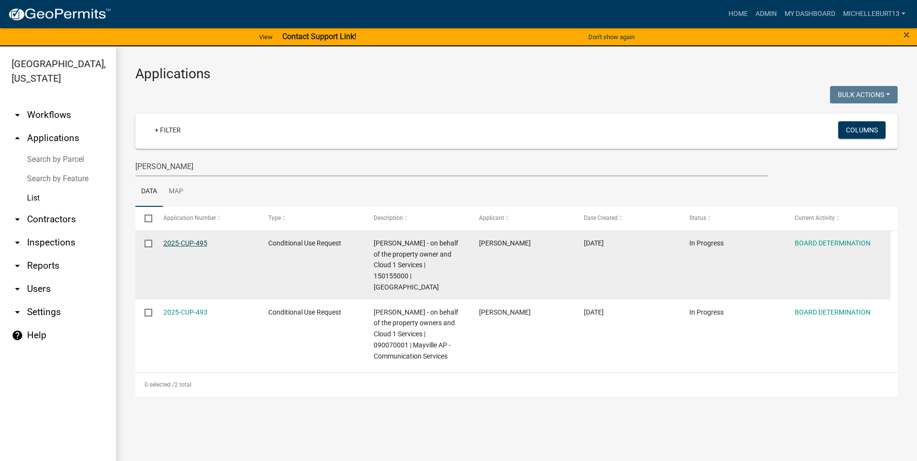
click at [203, 243] on link "2025-CUP-495" at bounding box center [185, 243] width 44 height 8
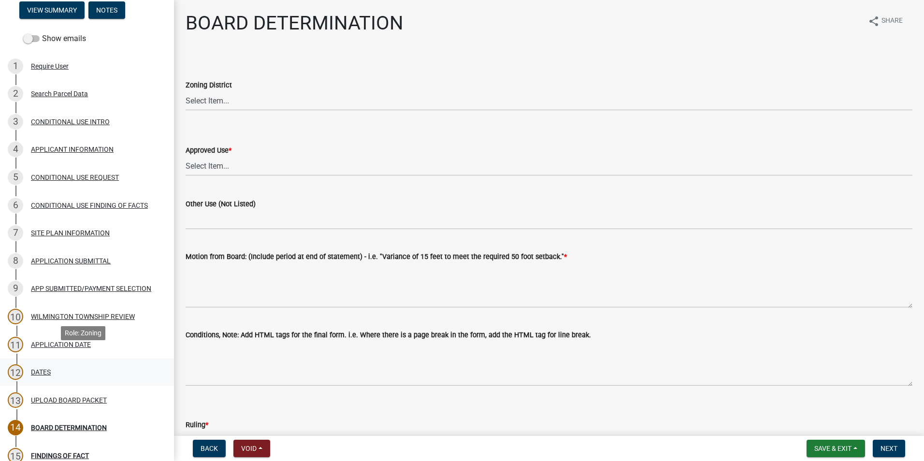
scroll to position [97, 0]
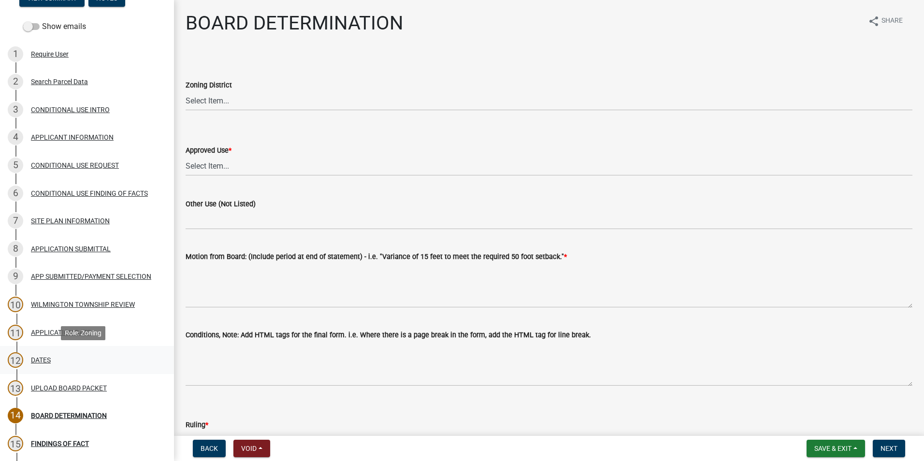
click at [58, 356] on div "12 DATES" at bounding box center [83, 359] width 151 height 15
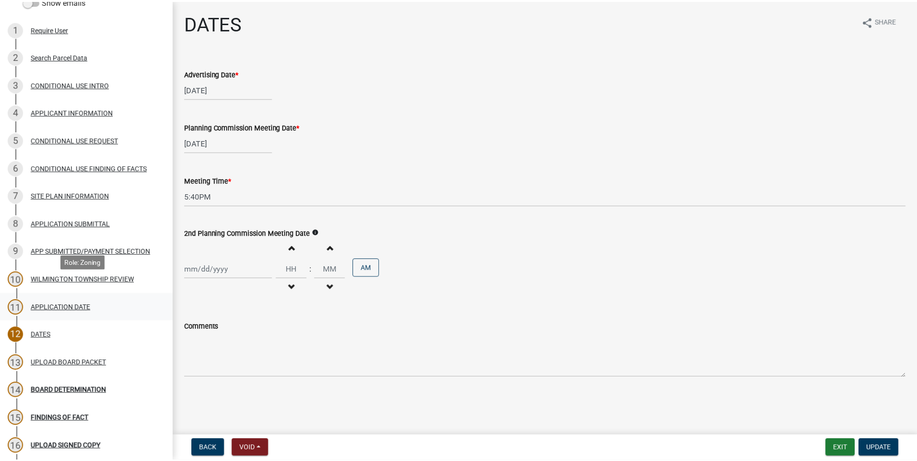
scroll to position [145, 0]
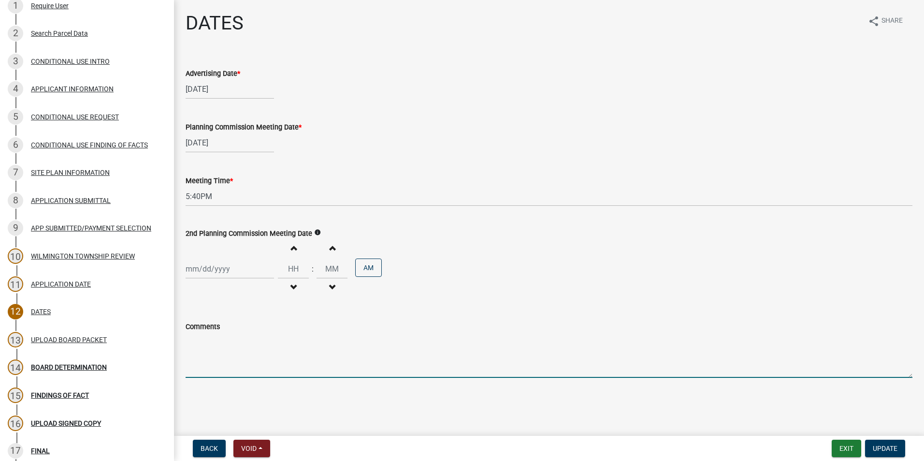
click at [196, 343] on textarea "Comments" at bounding box center [549, 355] width 727 height 45
type textarea "6"
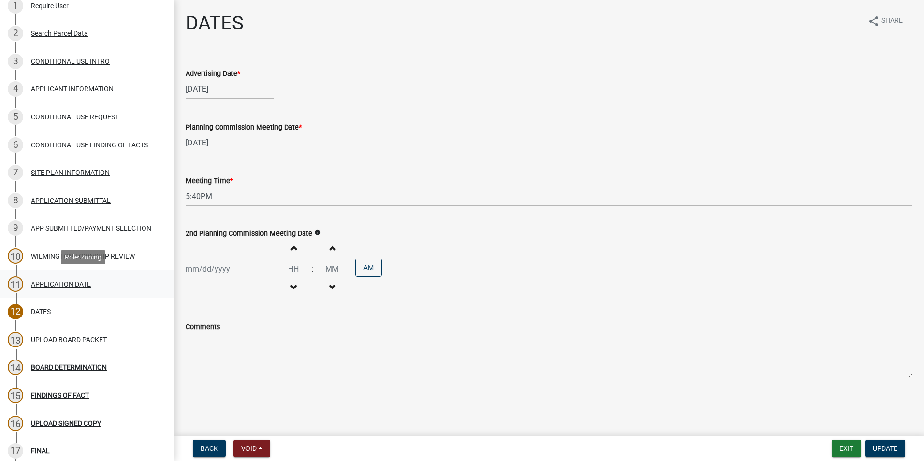
click at [69, 284] on div "APPLICATION DATE" at bounding box center [61, 284] width 60 height 7
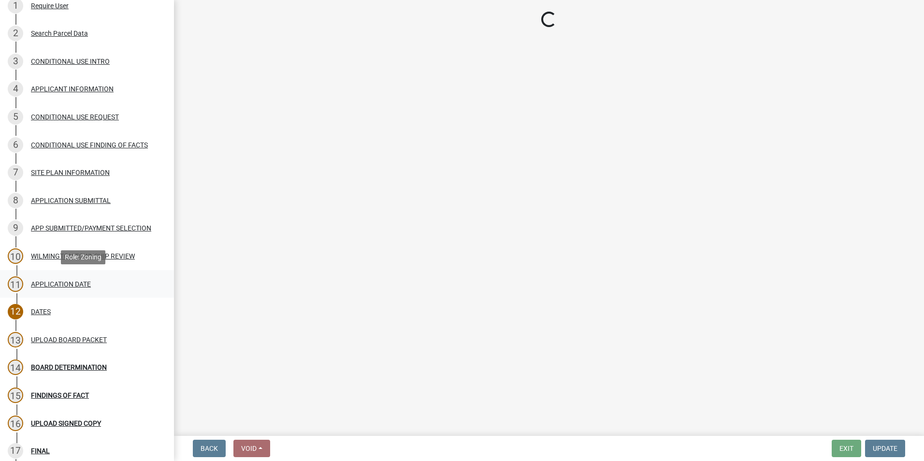
select select "3e7e4bad-6023-49ee-95b8-a51ce8d4fafb"
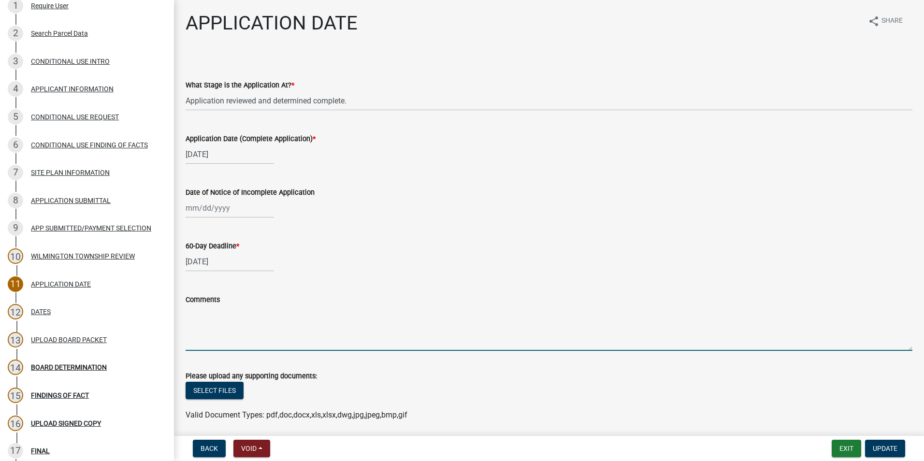
click at [204, 314] on textarea "Comments" at bounding box center [549, 328] width 727 height 45
type textarea "Deadline extension notice sent 9/12/2025. New 60-day deadline date is 11/11/202…"
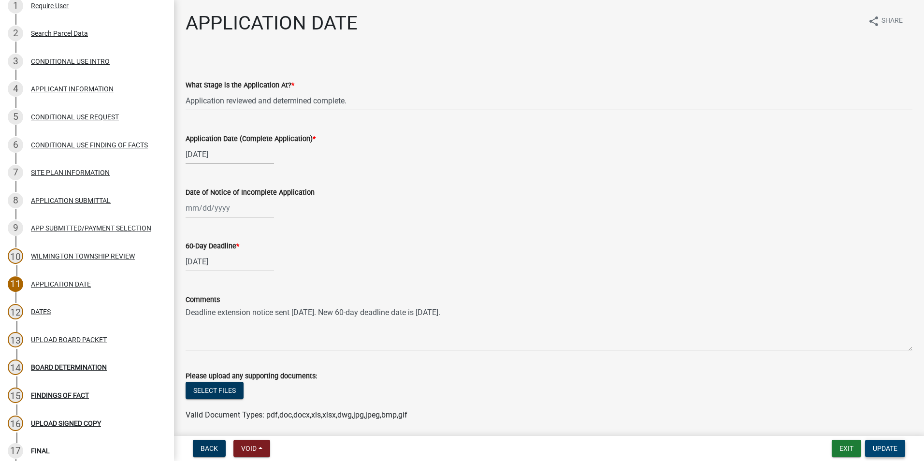
click at [878, 446] on span "Update" at bounding box center [885, 449] width 25 height 8
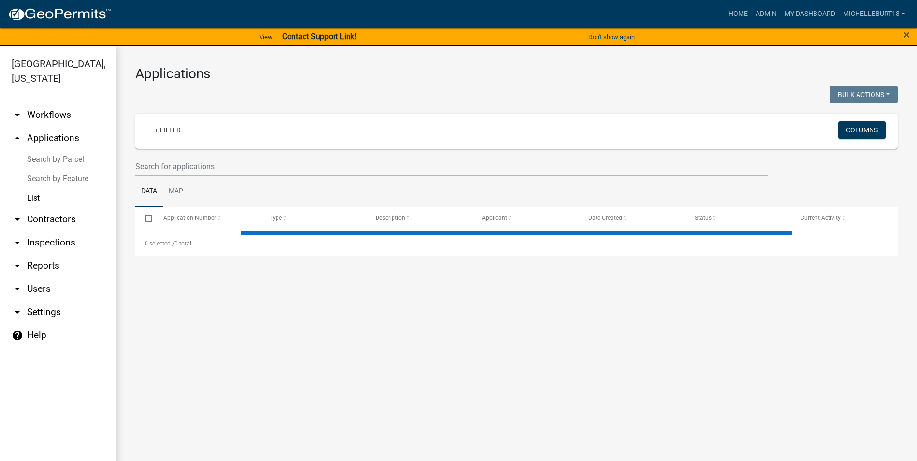
select select "3: 100"
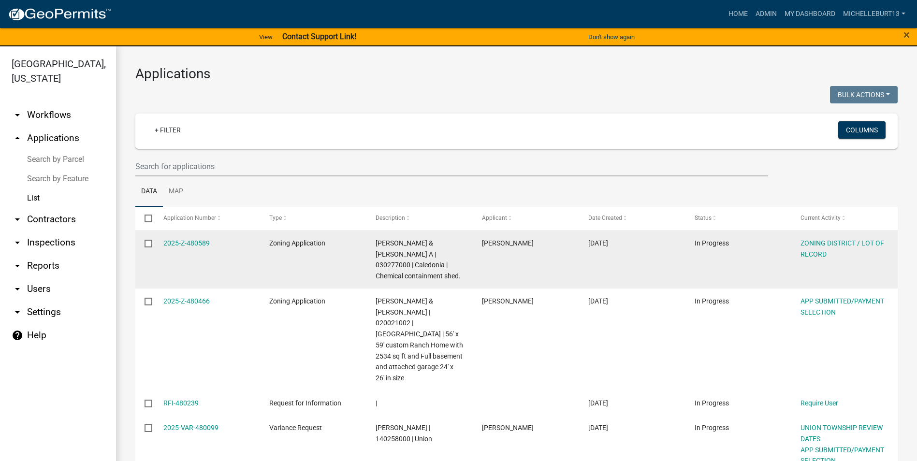
scroll to position [48, 0]
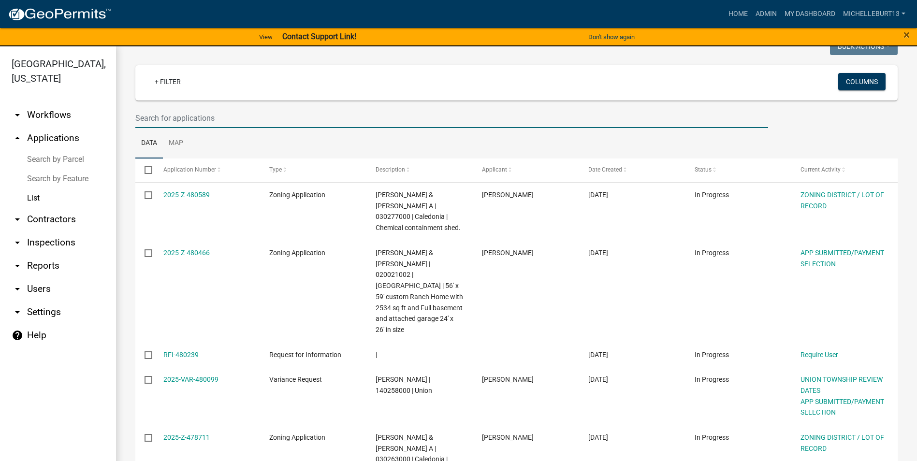
click at [163, 122] on input "text" at bounding box center [451, 118] width 633 height 20
type input "Huizenga"
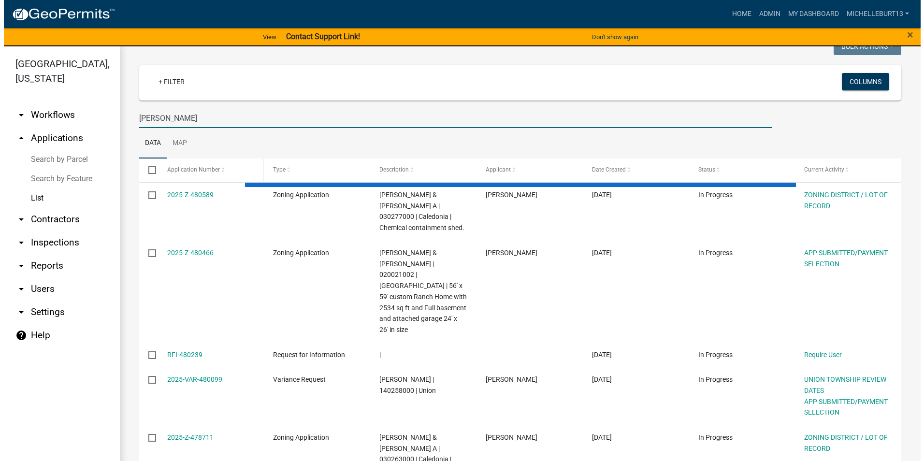
scroll to position [0, 0]
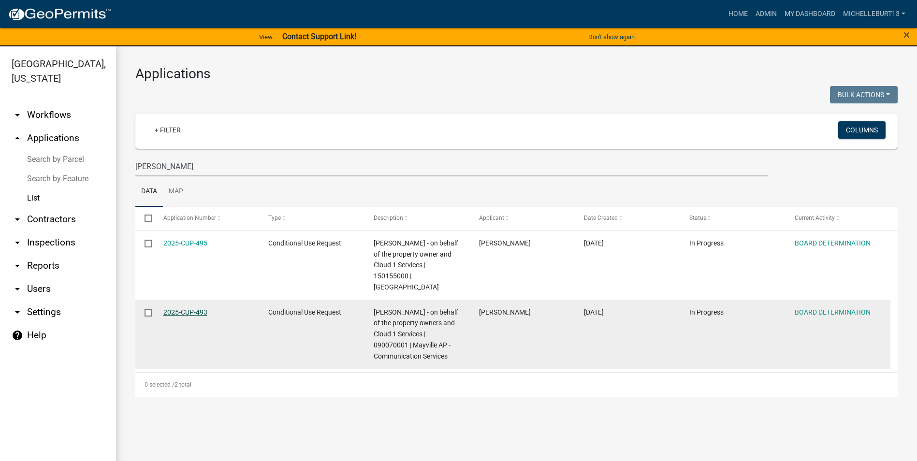
click at [185, 308] on link "2025-CUP-493" at bounding box center [185, 312] width 44 height 8
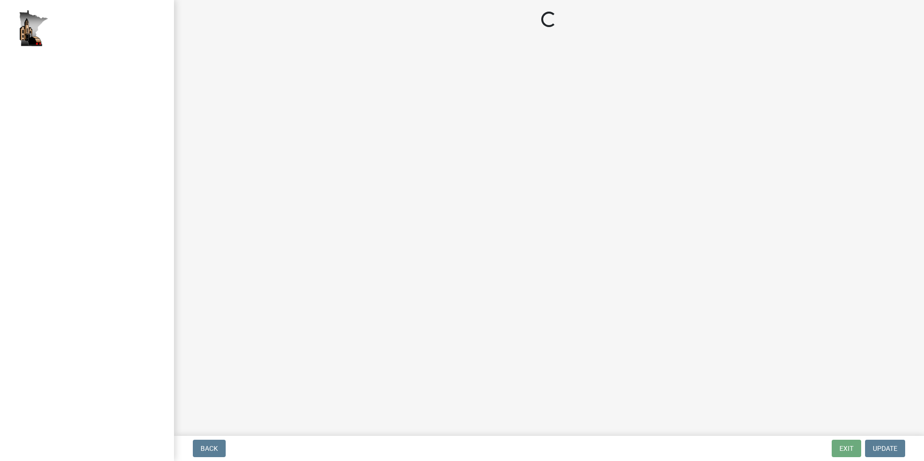
select select "a7b40ebe-ef8f-48cb-90a3-0b394482bfdf"
select select "491bd391-3a84-4da8-9cbf-867fadeae0b5"
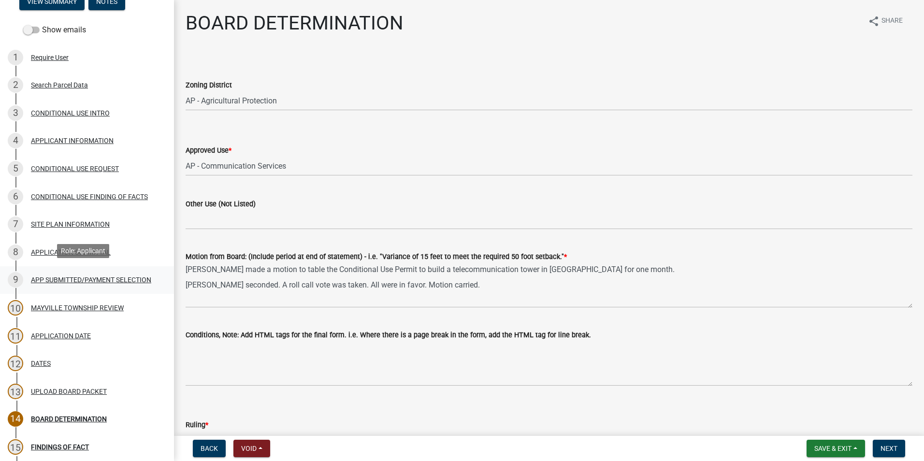
scroll to position [97, 0]
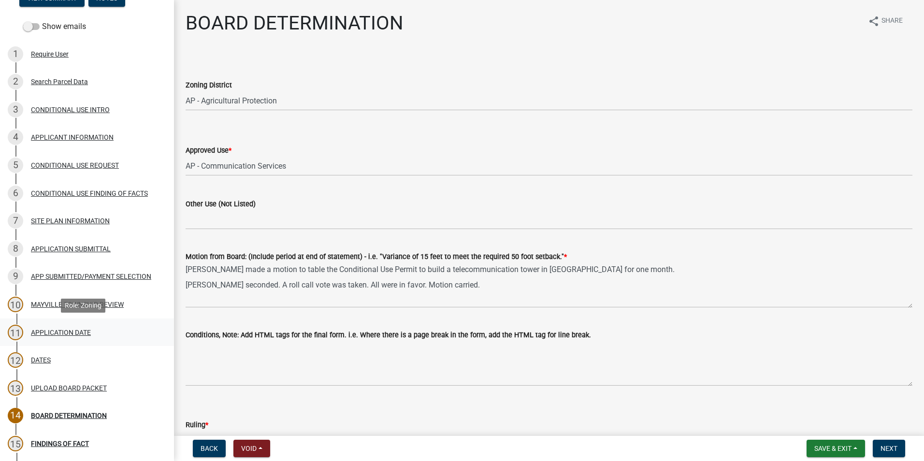
click at [48, 337] on div "11 APPLICATION DATE" at bounding box center [83, 332] width 151 height 15
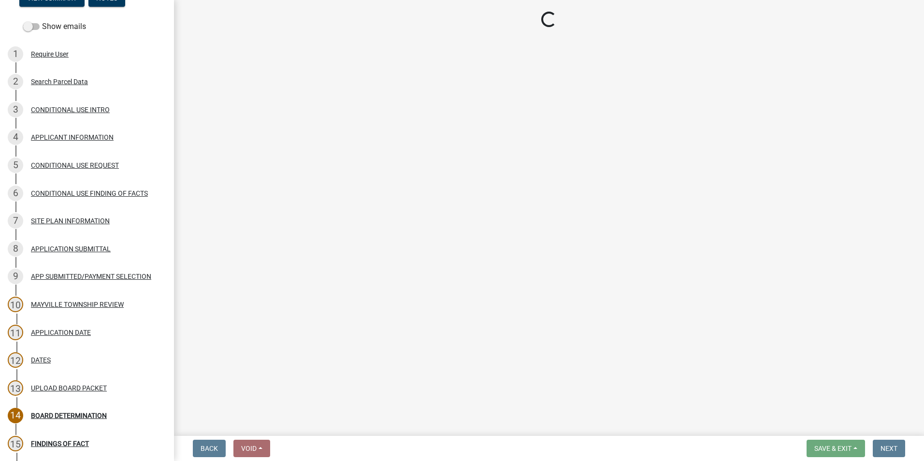
select select "3e7e4bad-6023-49ee-95b8-a51ce8d4fafb"
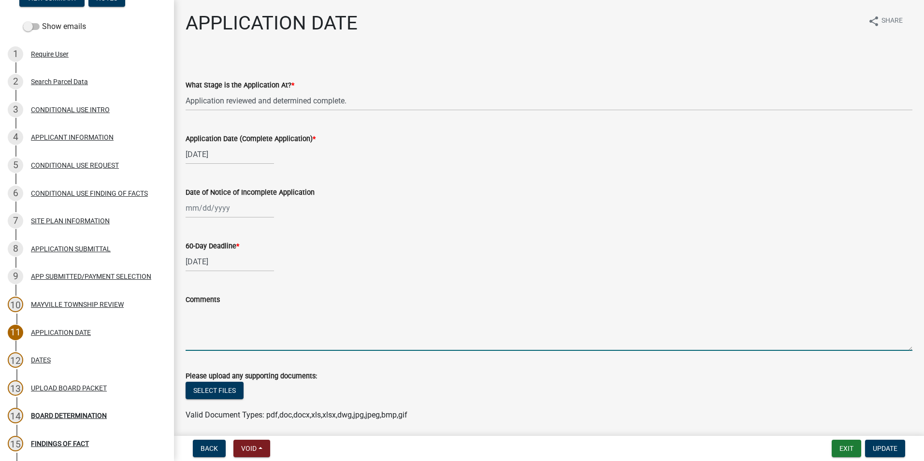
click at [198, 317] on textarea "Comments" at bounding box center [549, 328] width 727 height 45
click at [186, 312] on textarea "Deadline extension notice sent 9/12/2025. New 60-day deadline date is 11/11/202…" at bounding box center [549, 328] width 727 height 45
type textarea "60-day deadline extension notice sent 9/12/2025. New 60-day deadline date is 11…"
click at [886, 448] on span "Update" at bounding box center [885, 449] width 25 height 8
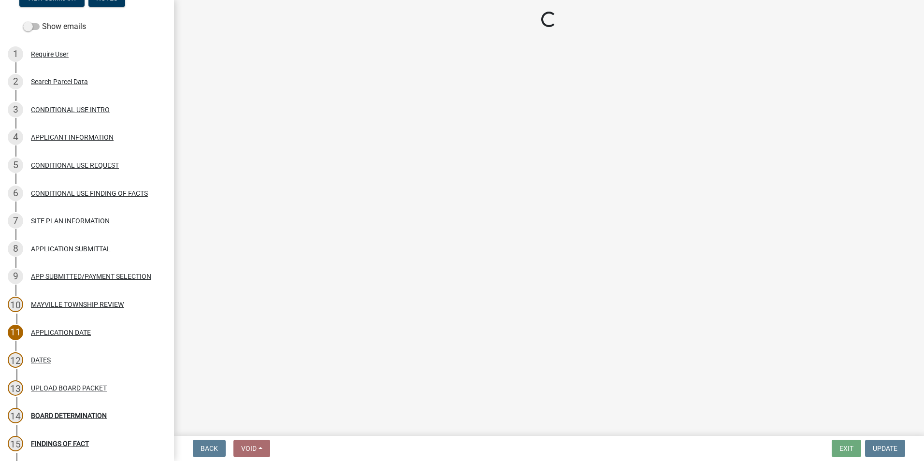
select select "a7b40ebe-ef8f-48cb-90a3-0b394482bfdf"
select select "491bd391-3a84-4da8-9cbf-867fadeae0b5"
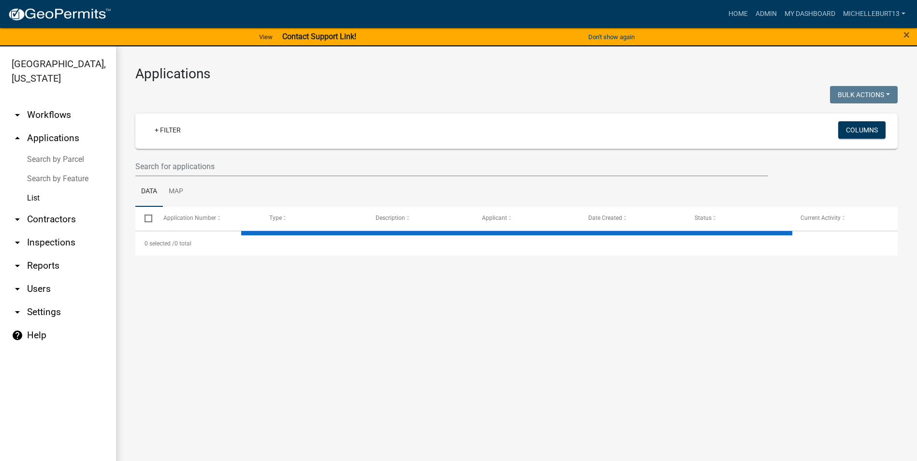
select select "3: 100"
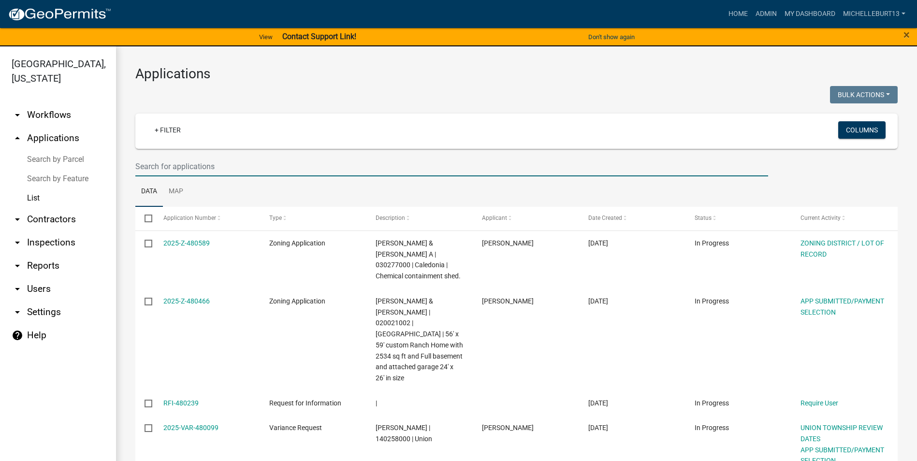
click at [166, 163] on input "text" at bounding box center [451, 167] width 633 height 20
type input "Huizenga"
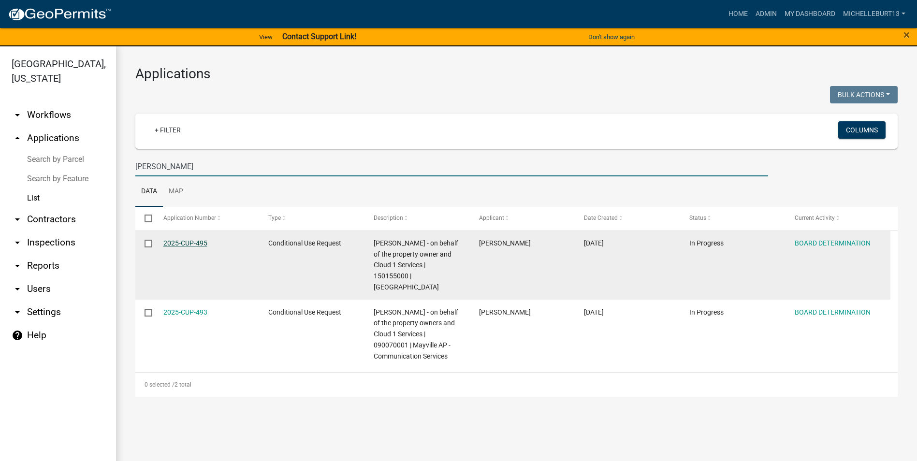
click at [186, 245] on link "2025-CUP-495" at bounding box center [185, 243] width 44 height 8
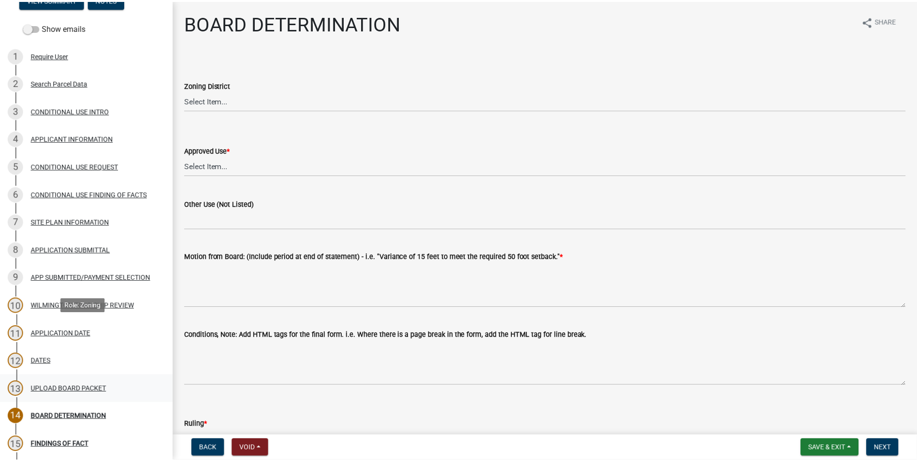
scroll to position [97, 0]
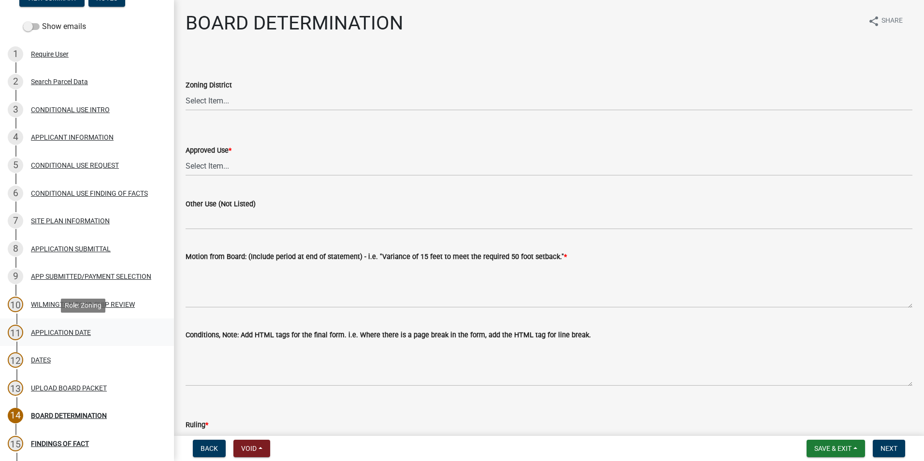
click at [53, 333] on div "APPLICATION DATE" at bounding box center [61, 332] width 60 height 7
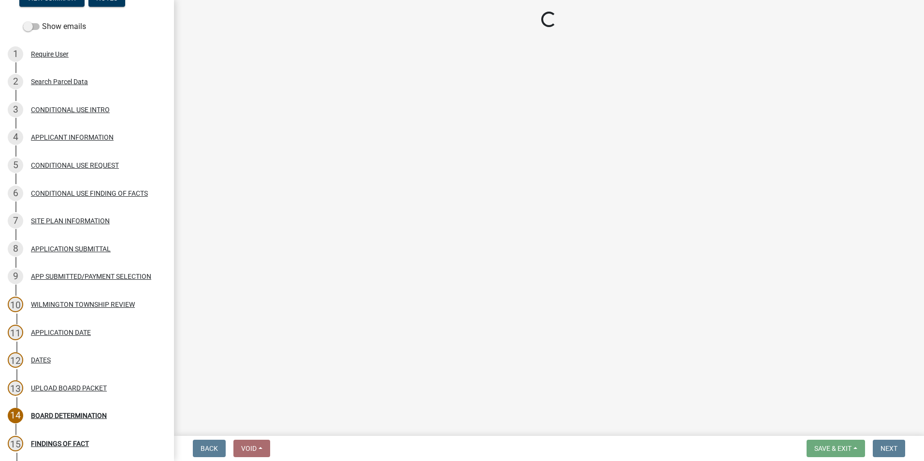
select select "3e7e4bad-6023-49ee-95b8-a51ce8d4fafb"
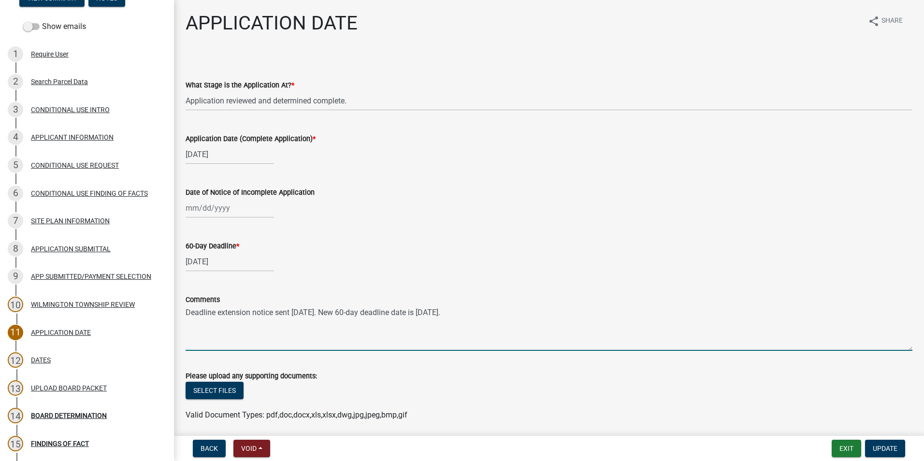
click at [186, 314] on textarea "Deadline extension notice sent 9/12/2025. New 60-day deadline date is 11/11/202…" at bounding box center [549, 328] width 727 height 45
type textarea "60-day deadline extension notice sent 9/12/2025. New 60-day deadline date is 11…"
click at [889, 450] on span "Update" at bounding box center [885, 449] width 25 height 8
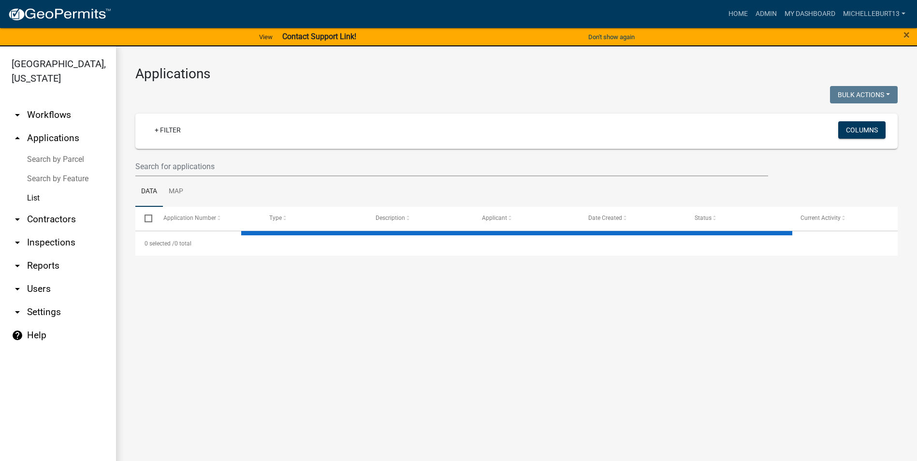
select select "3: 100"
